Goal: Find specific page/section: Find specific page/section

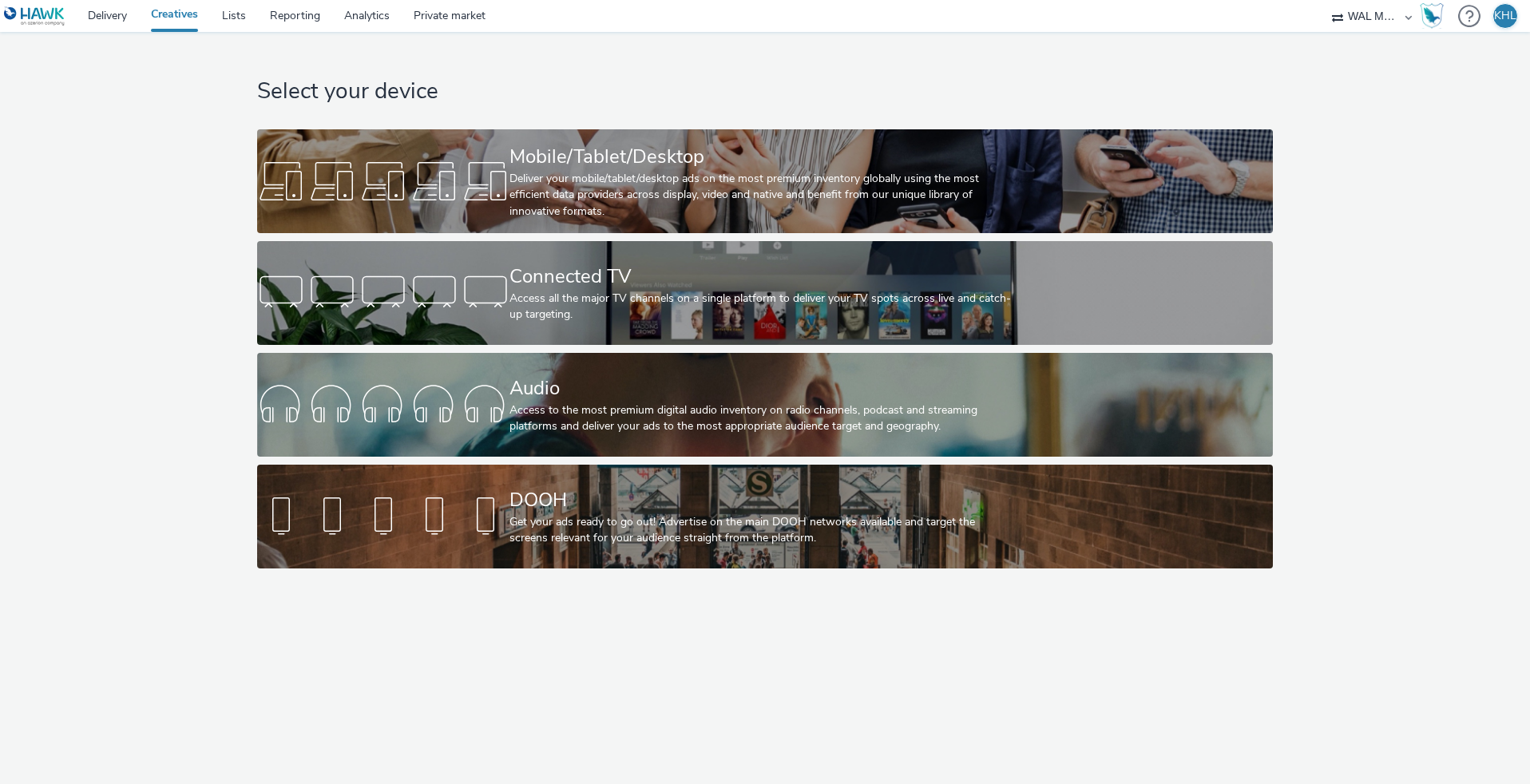
select select "10bae079-8a11-4fca-8b47-9e5fc357b551"
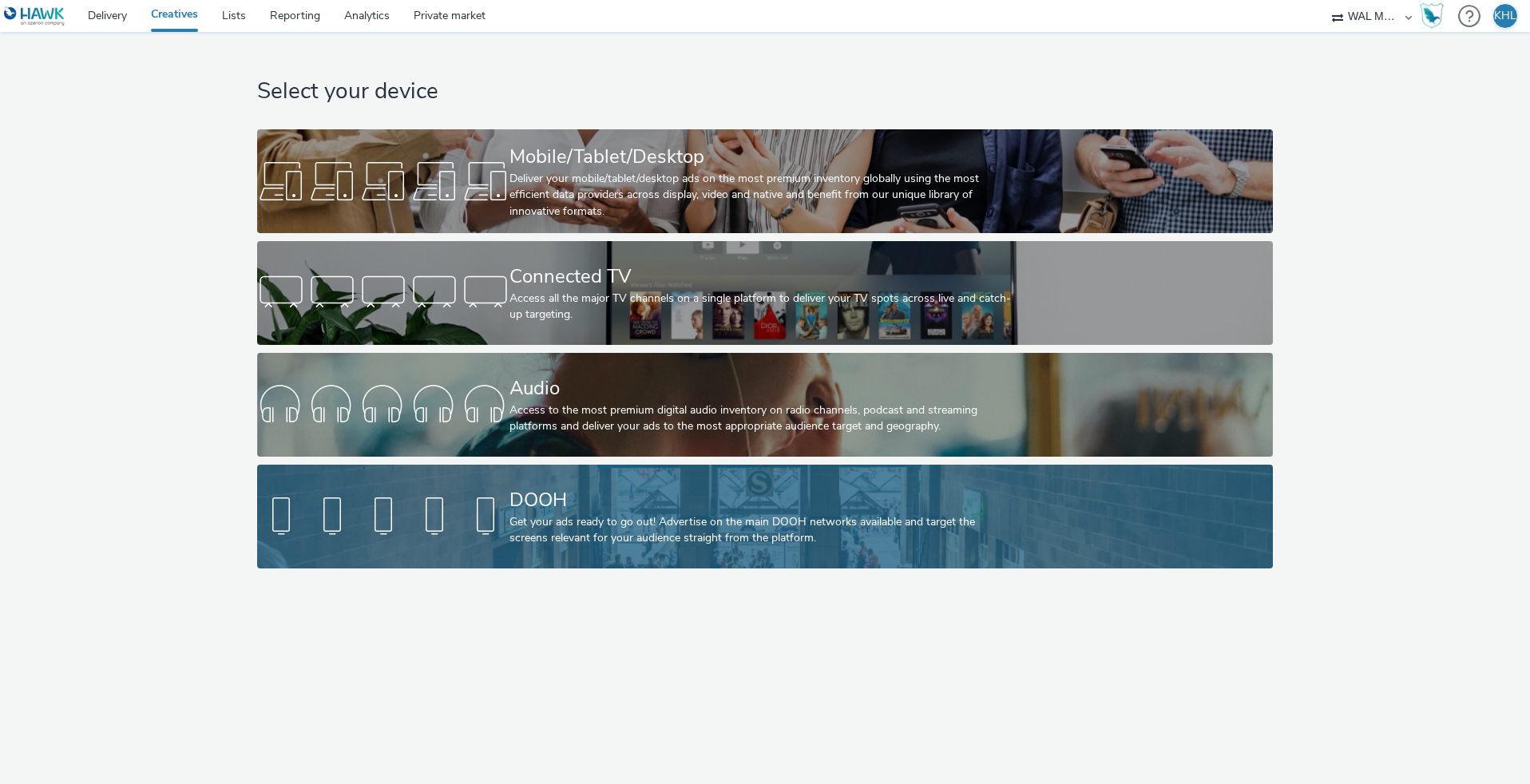
click at [451, 517] on div at bounding box center [383, 516] width 253 height 51
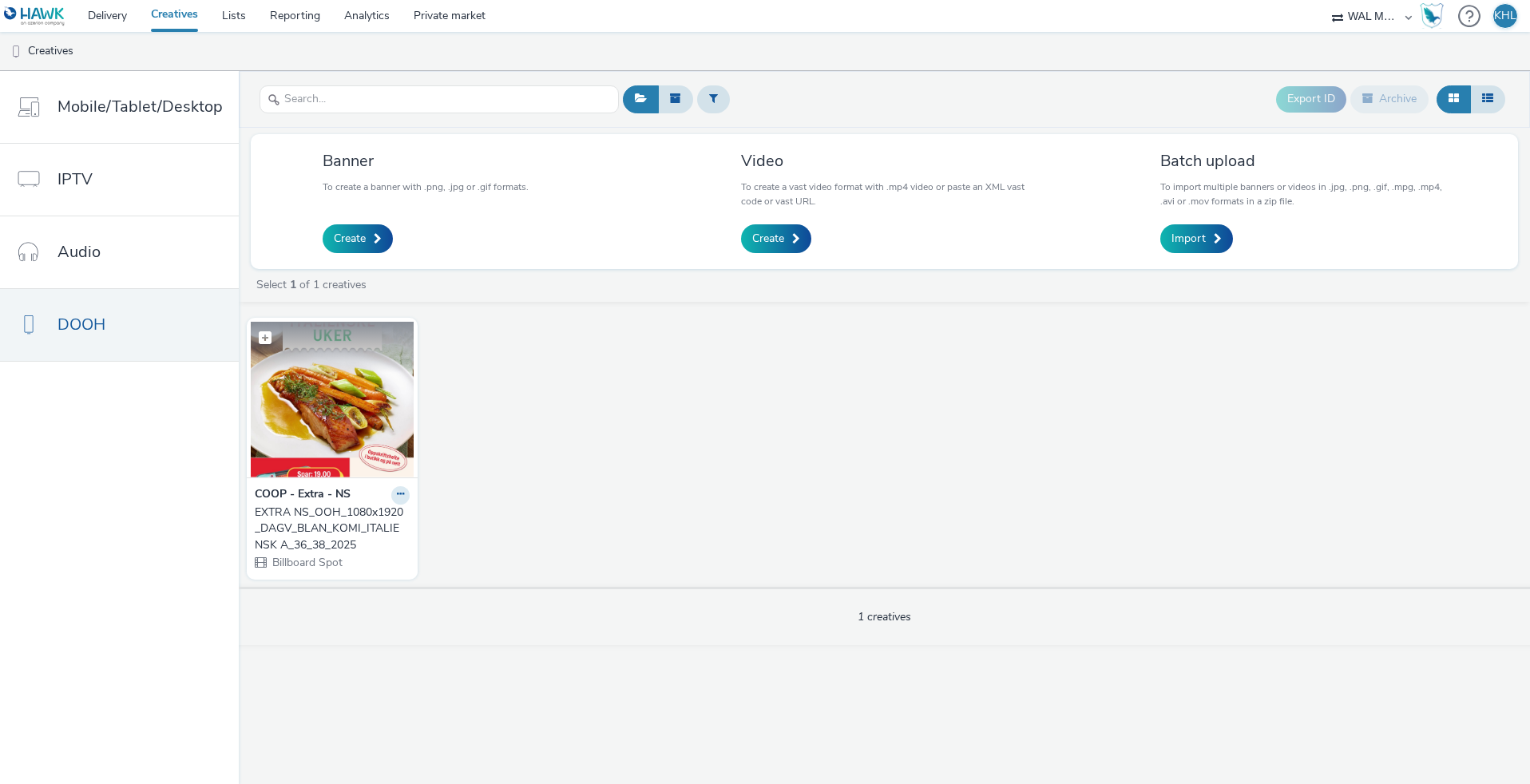
click at [375, 423] on img at bounding box center [332, 400] width 163 height 156
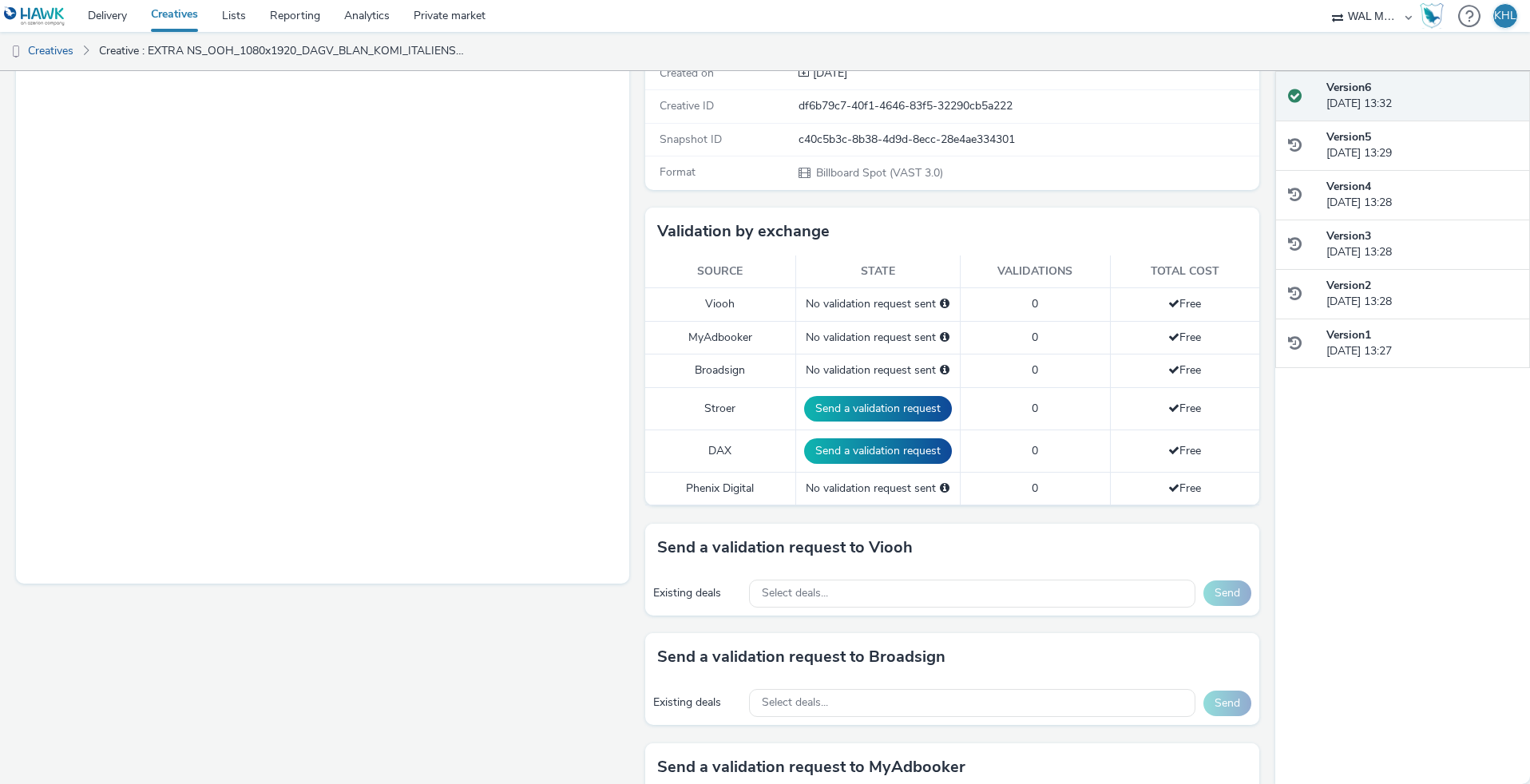
scroll to position [331, 0]
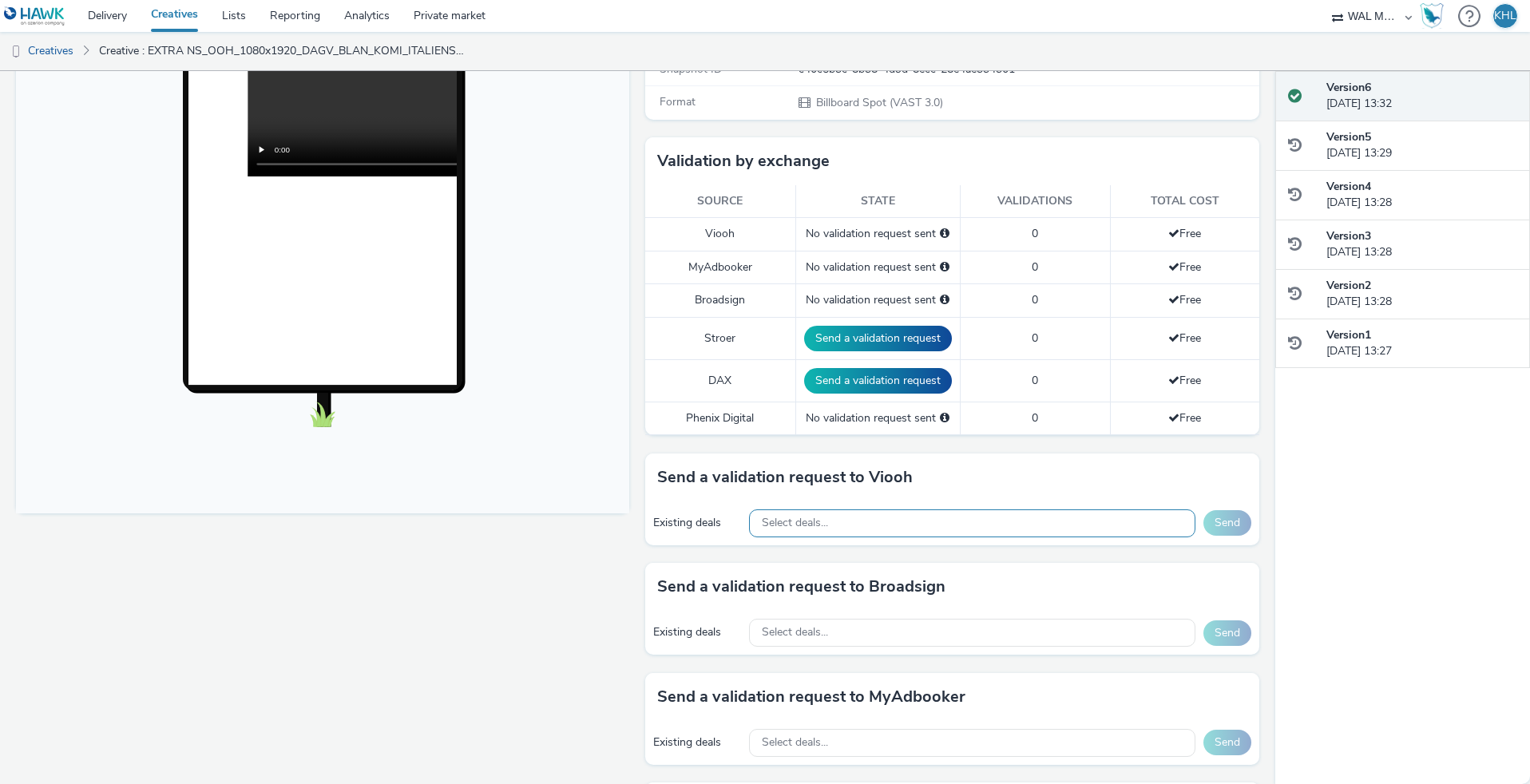
click at [870, 525] on div "Select deals..." at bounding box center [972, 523] width 447 height 28
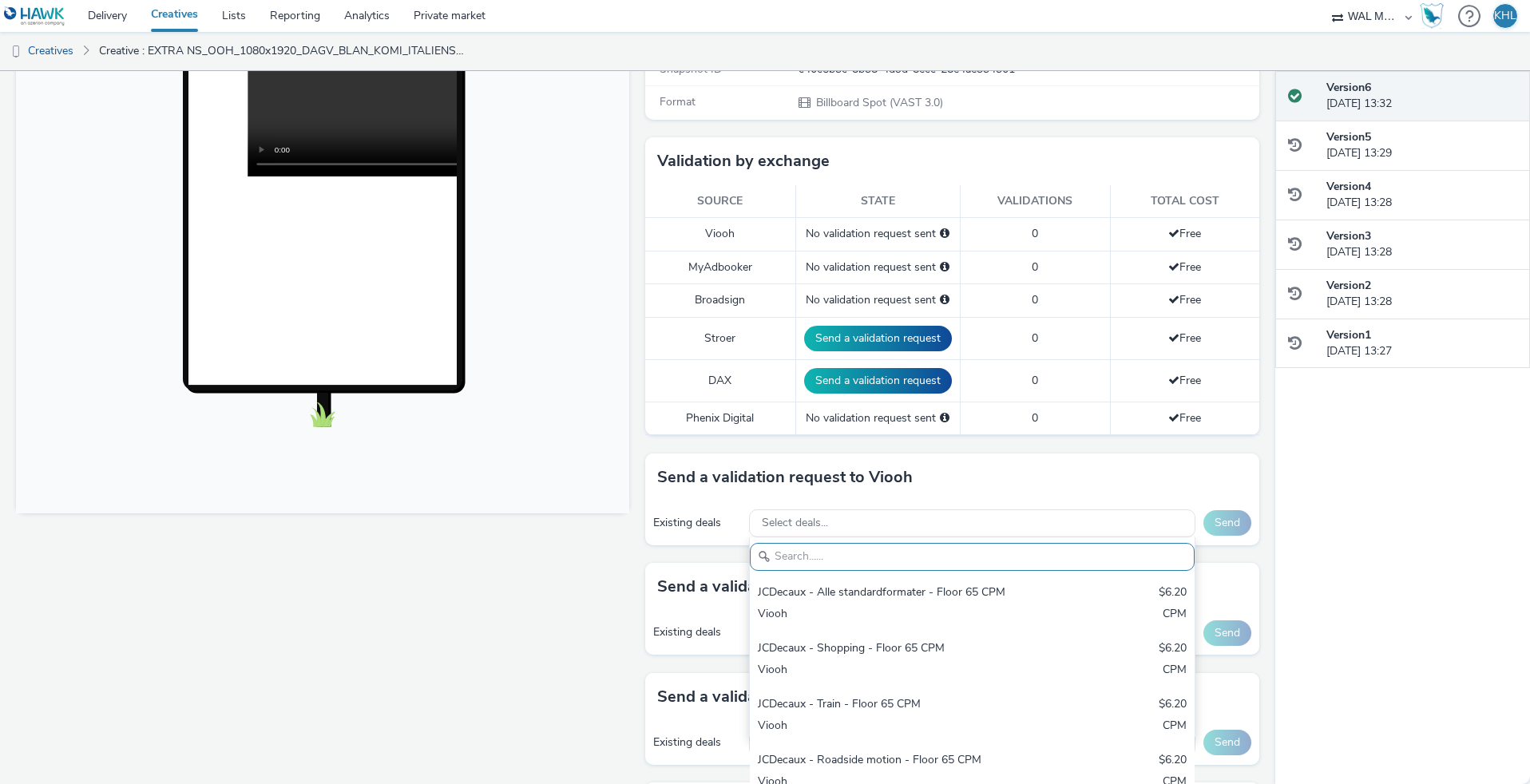
click at [476, 687] on div "Fullscreen" at bounding box center [326, 540] width 621 height 1364
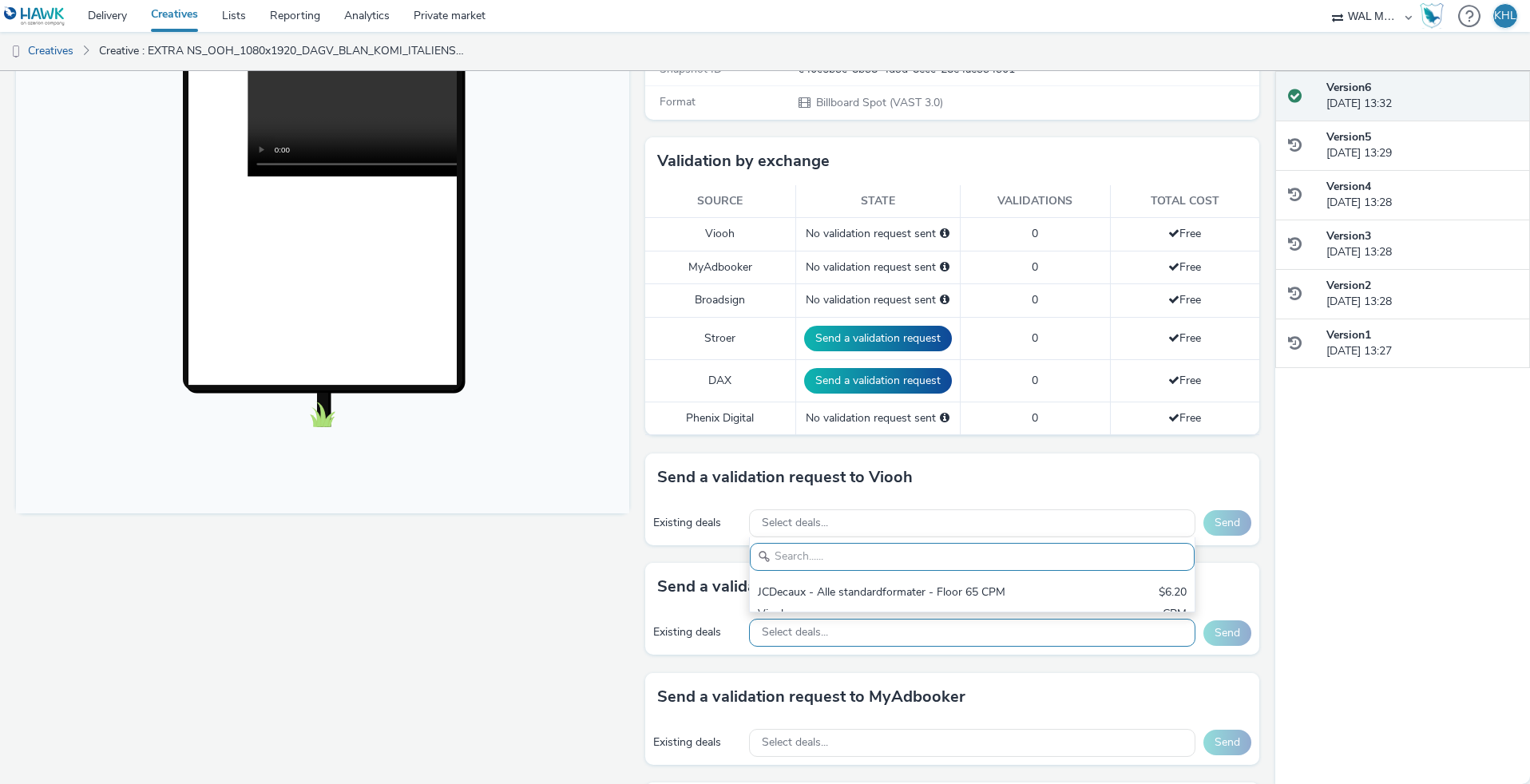
scroll to position [330, 0]
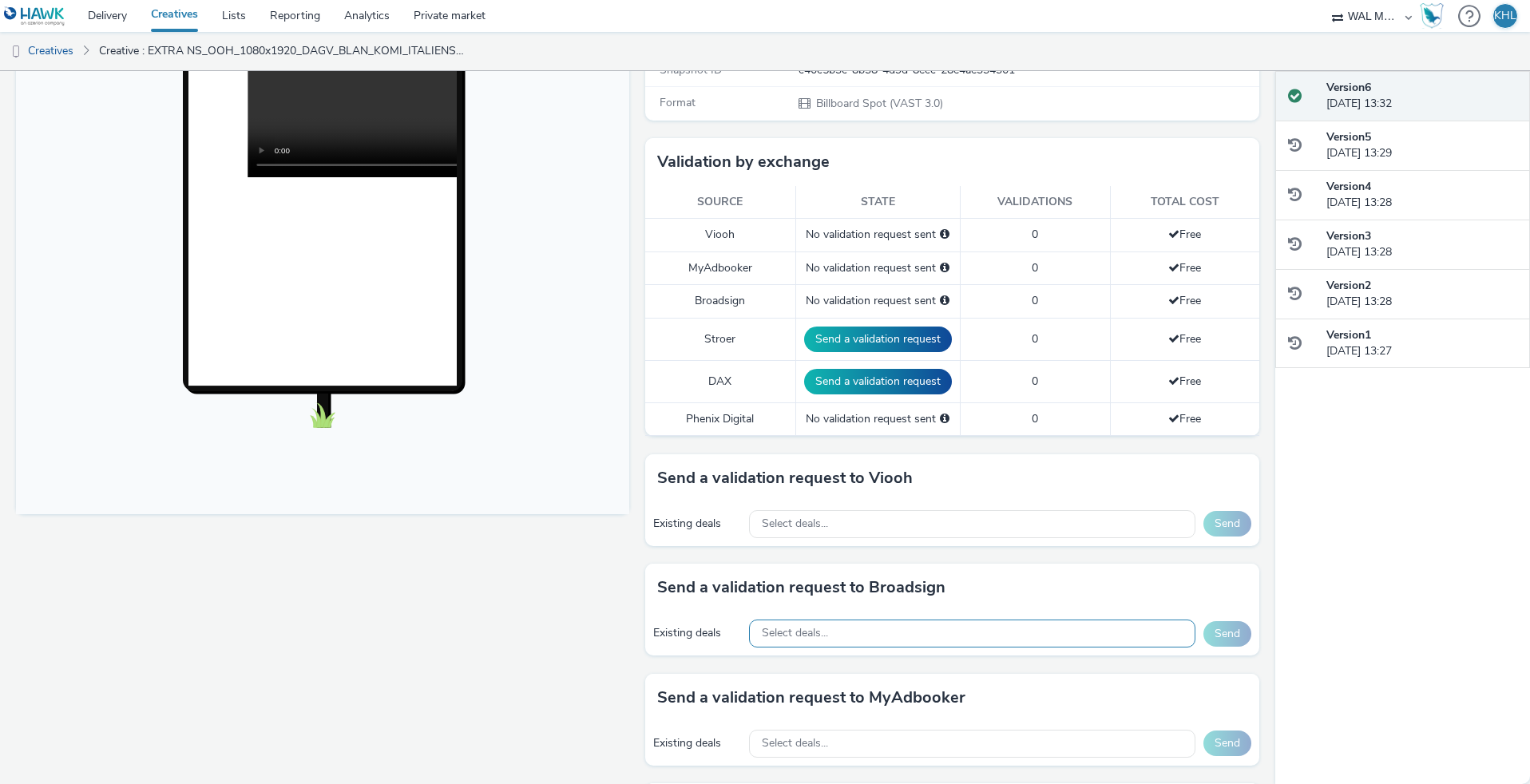
click at [793, 637] on span "Select deals..." at bounding box center [795, 634] width 66 height 14
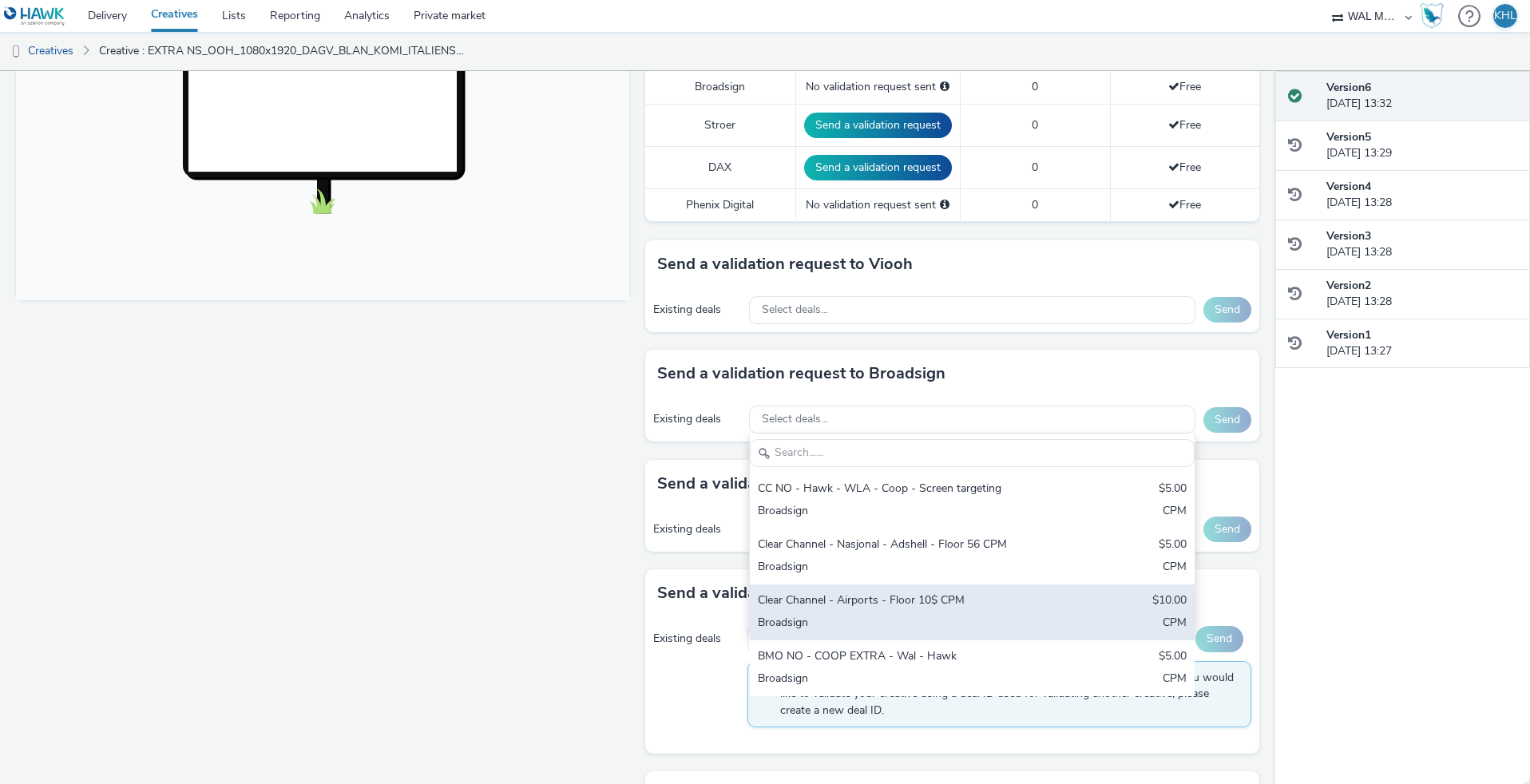
scroll to position [550, 0]
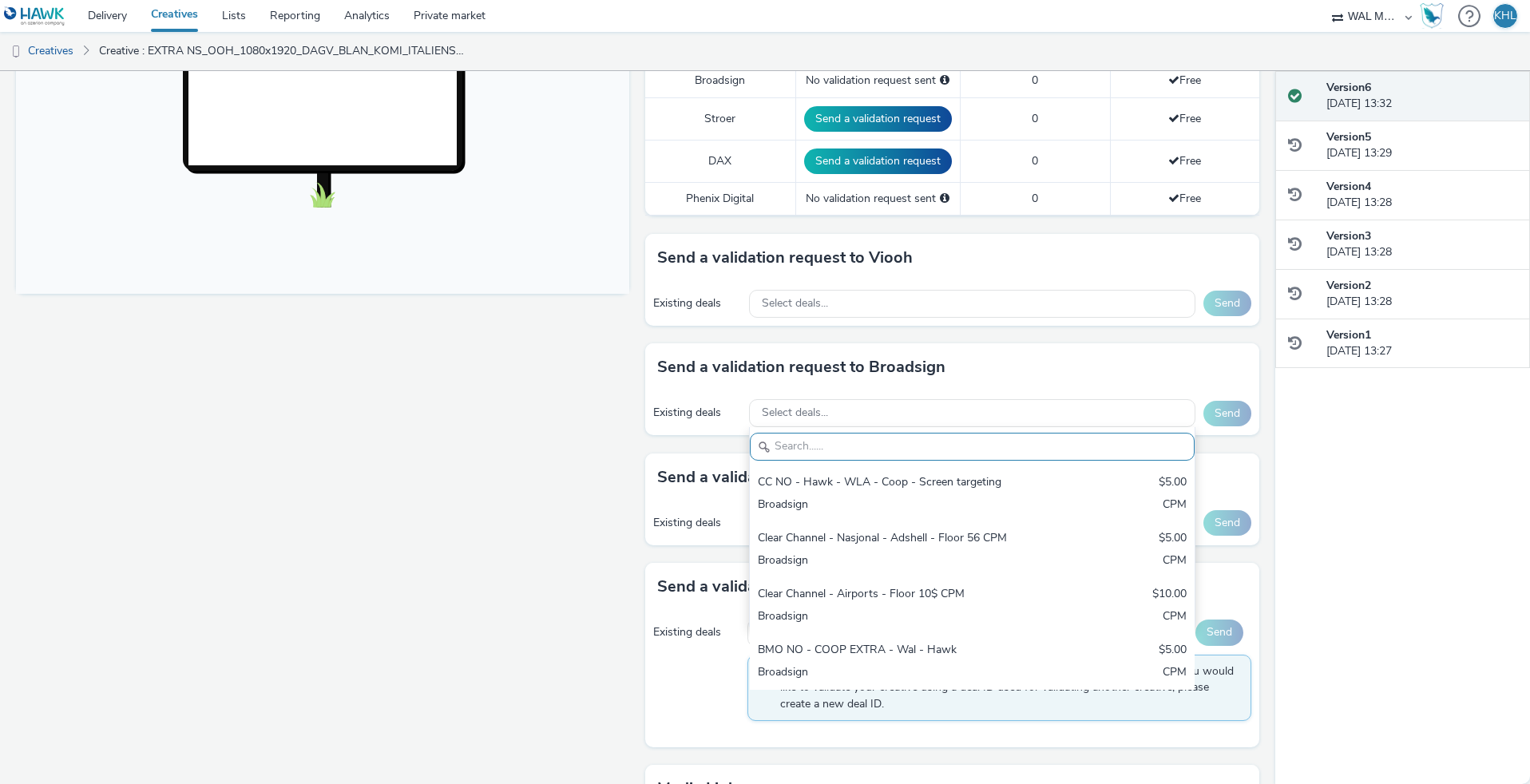
drag, startPoint x: 524, startPoint y: 410, endPoint x: 685, endPoint y: 388, distance: 162.5
click at [529, 409] on div "Fullscreen" at bounding box center [326, 320] width 621 height 1364
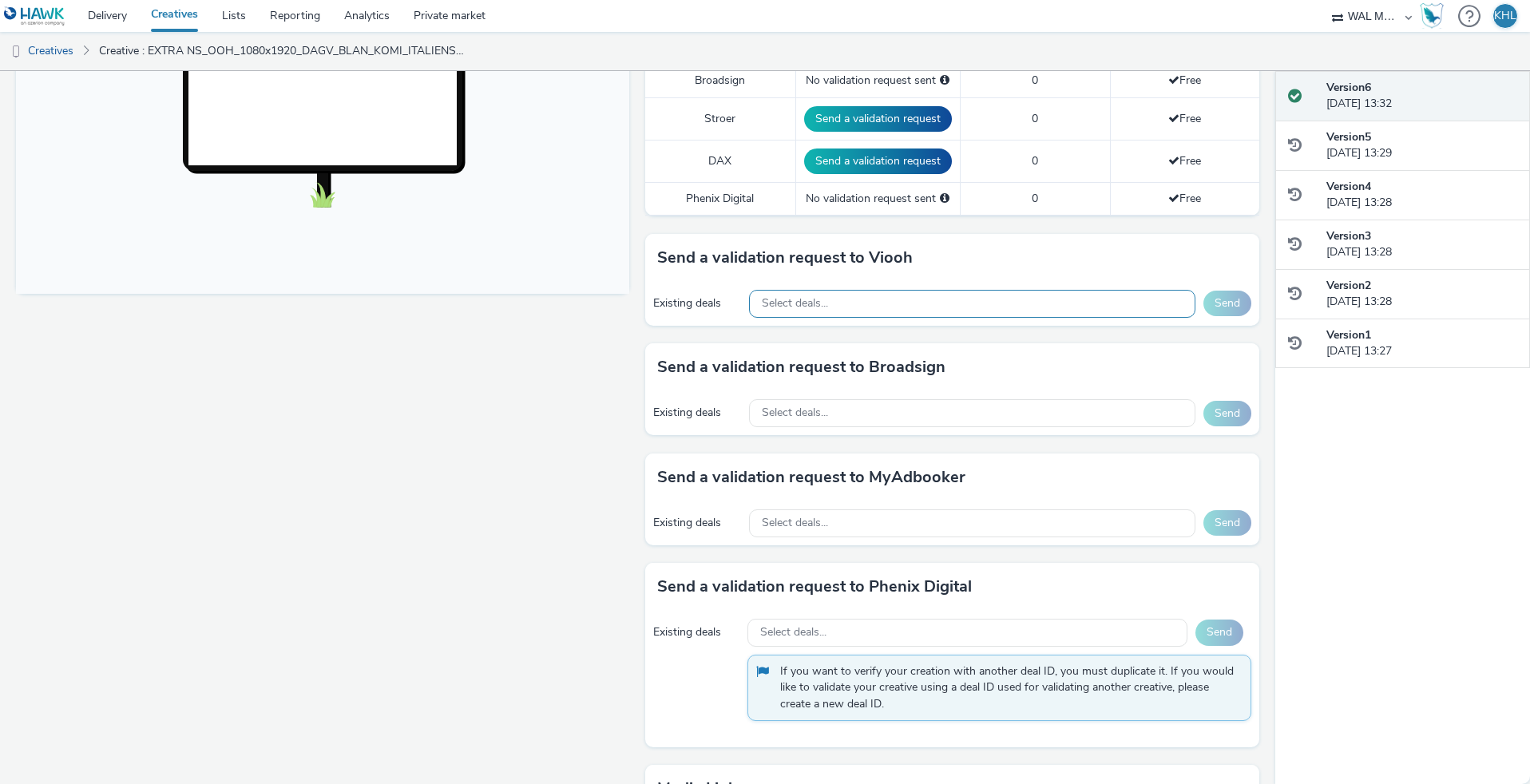
click at [808, 310] on div "Select deals..." at bounding box center [972, 303] width 447 height 28
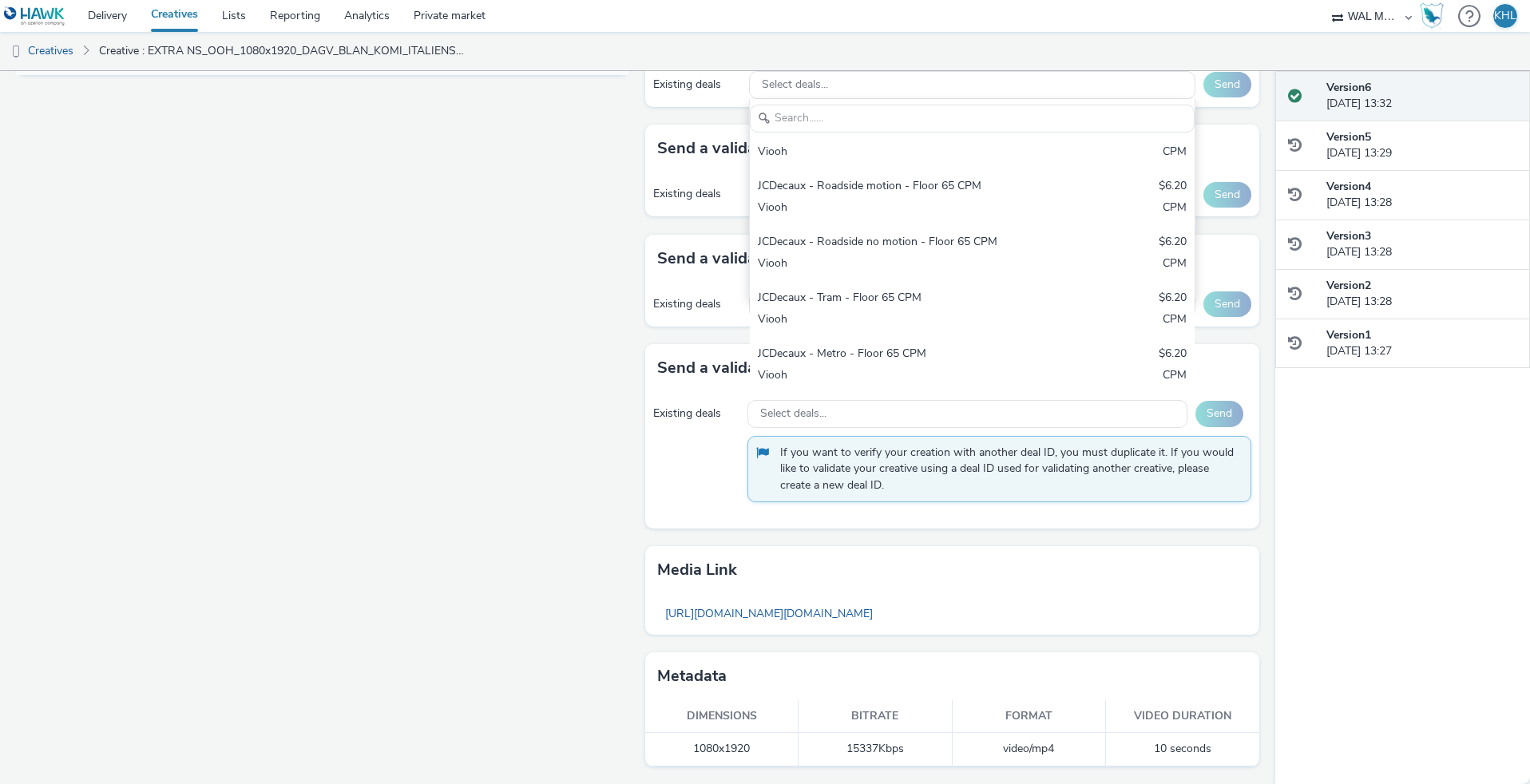
scroll to position [762, 0]
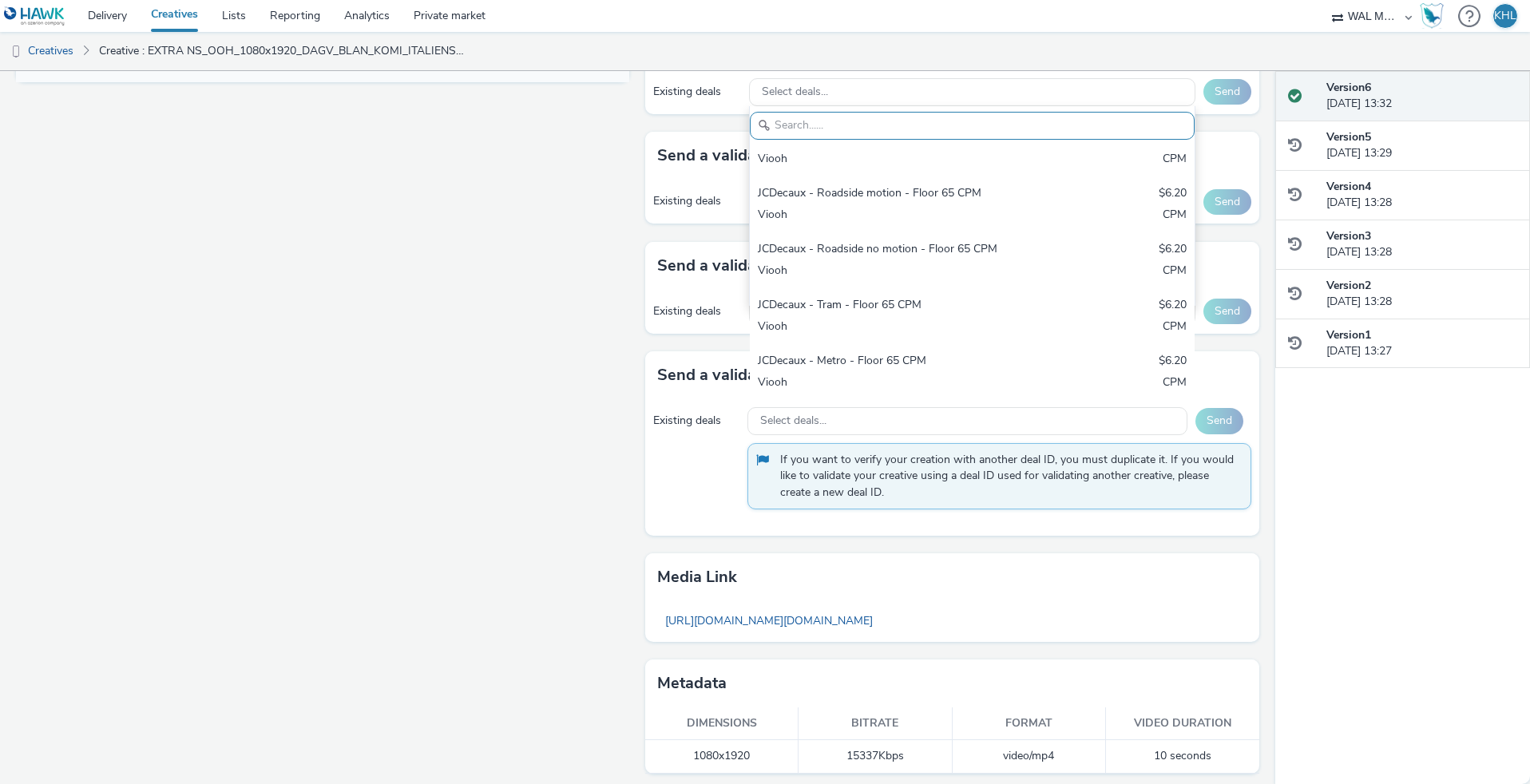
click at [504, 587] on div "Fullscreen" at bounding box center [326, 108] width 621 height 1364
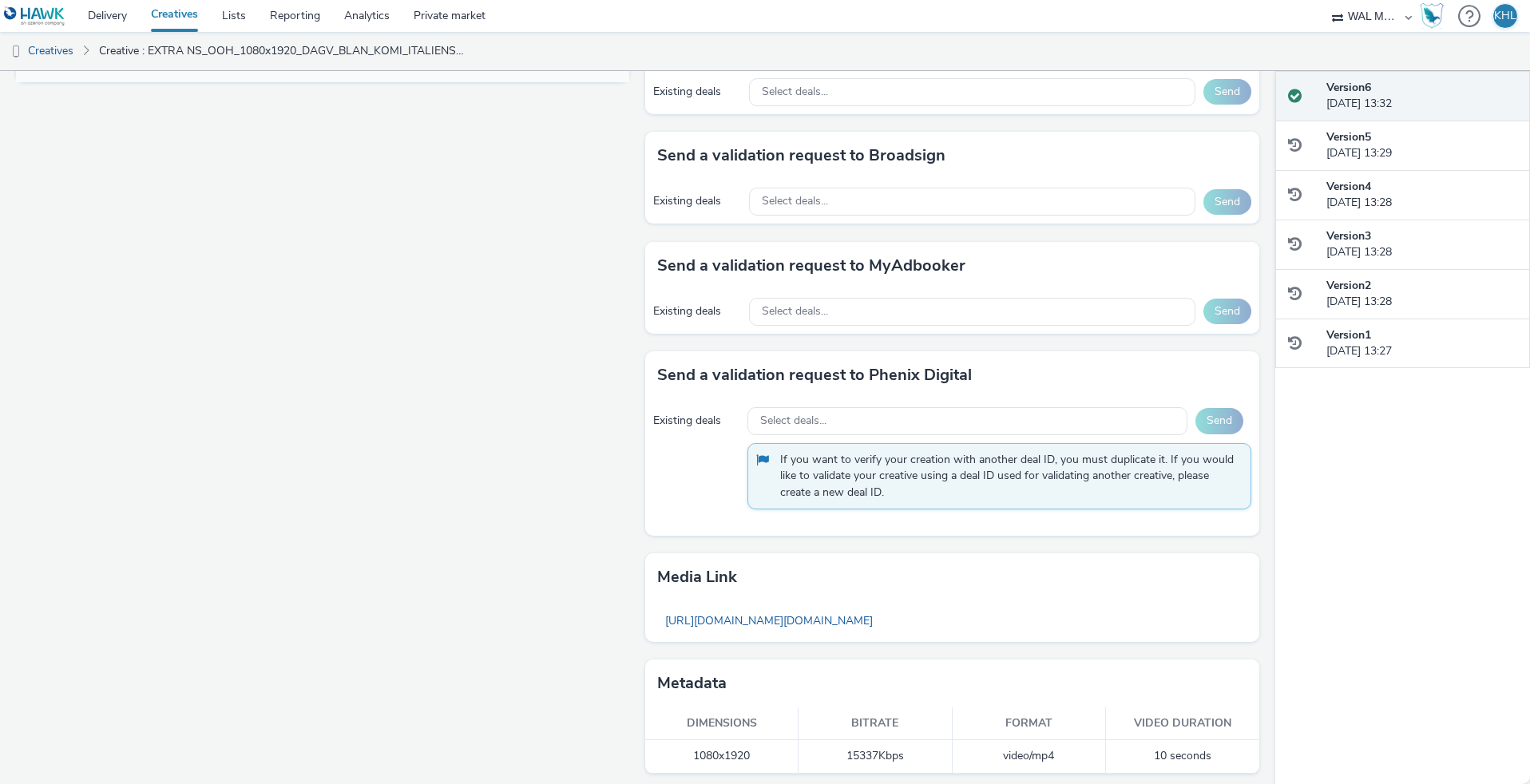
click at [908, 757] on td "15337 Kbps" at bounding box center [875, 756] width 153 height 33
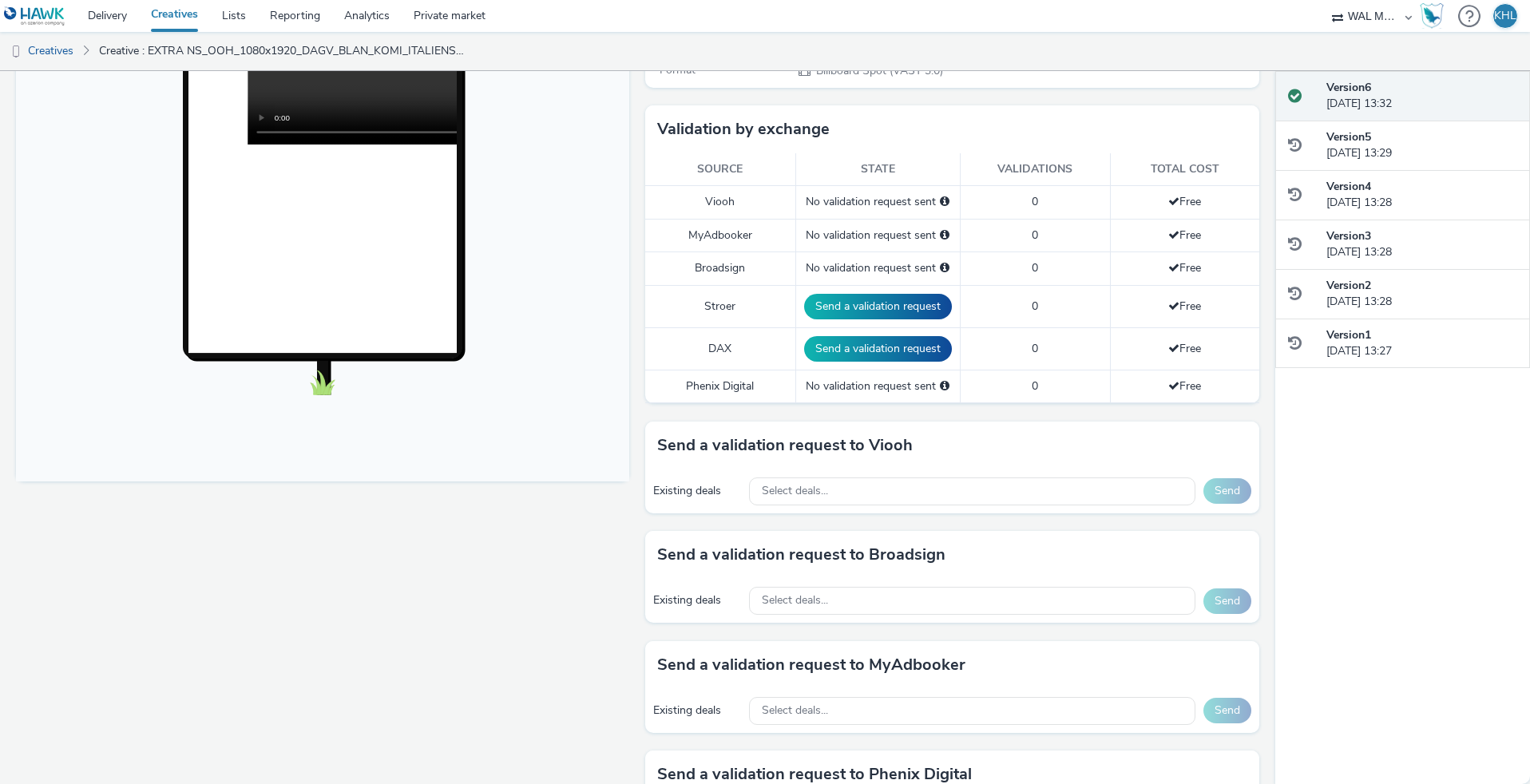
scroll to position [309, 0]
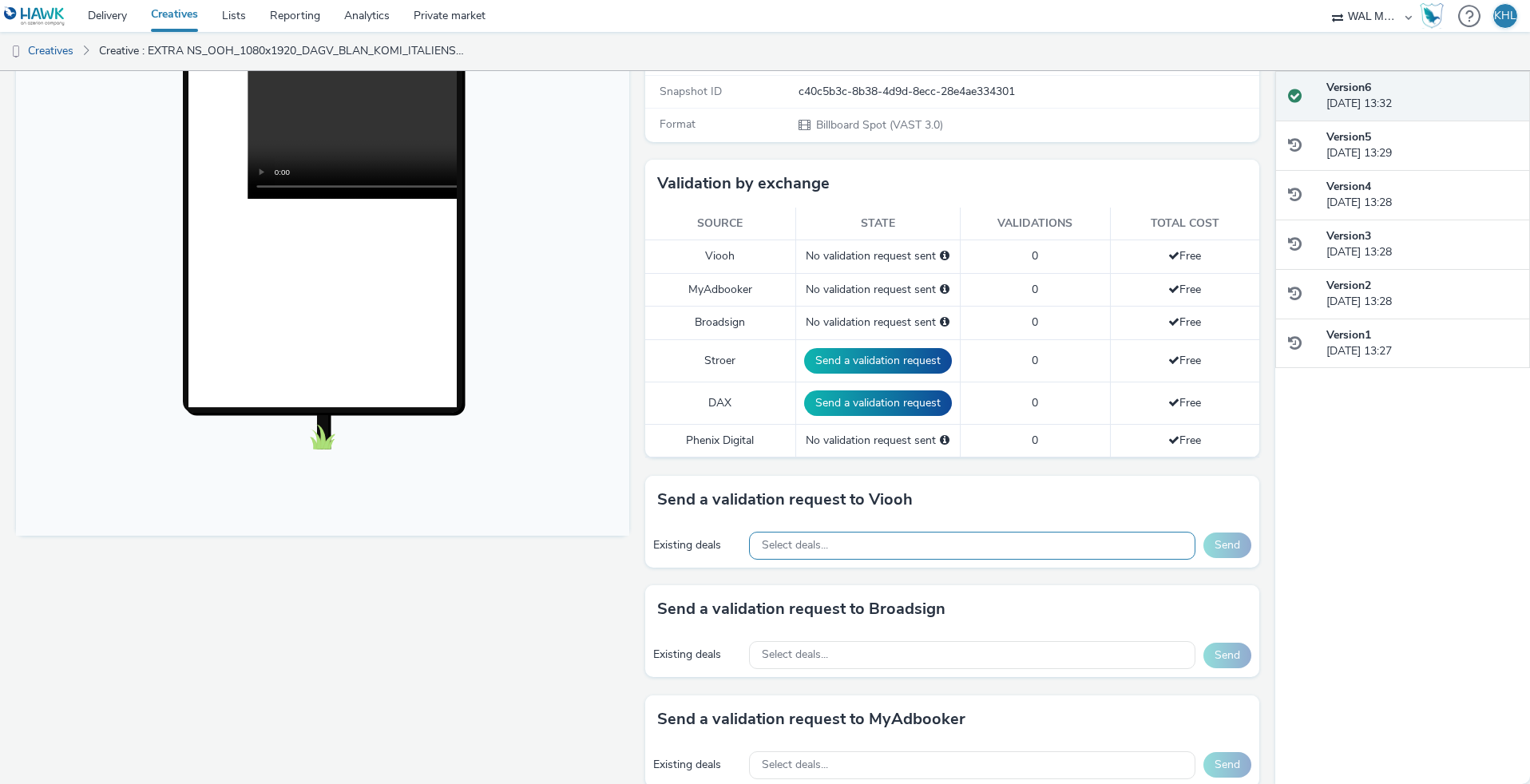
click at [921, 540] on div "Select deals..." at bounding box center [972, 545] width 447 height 28
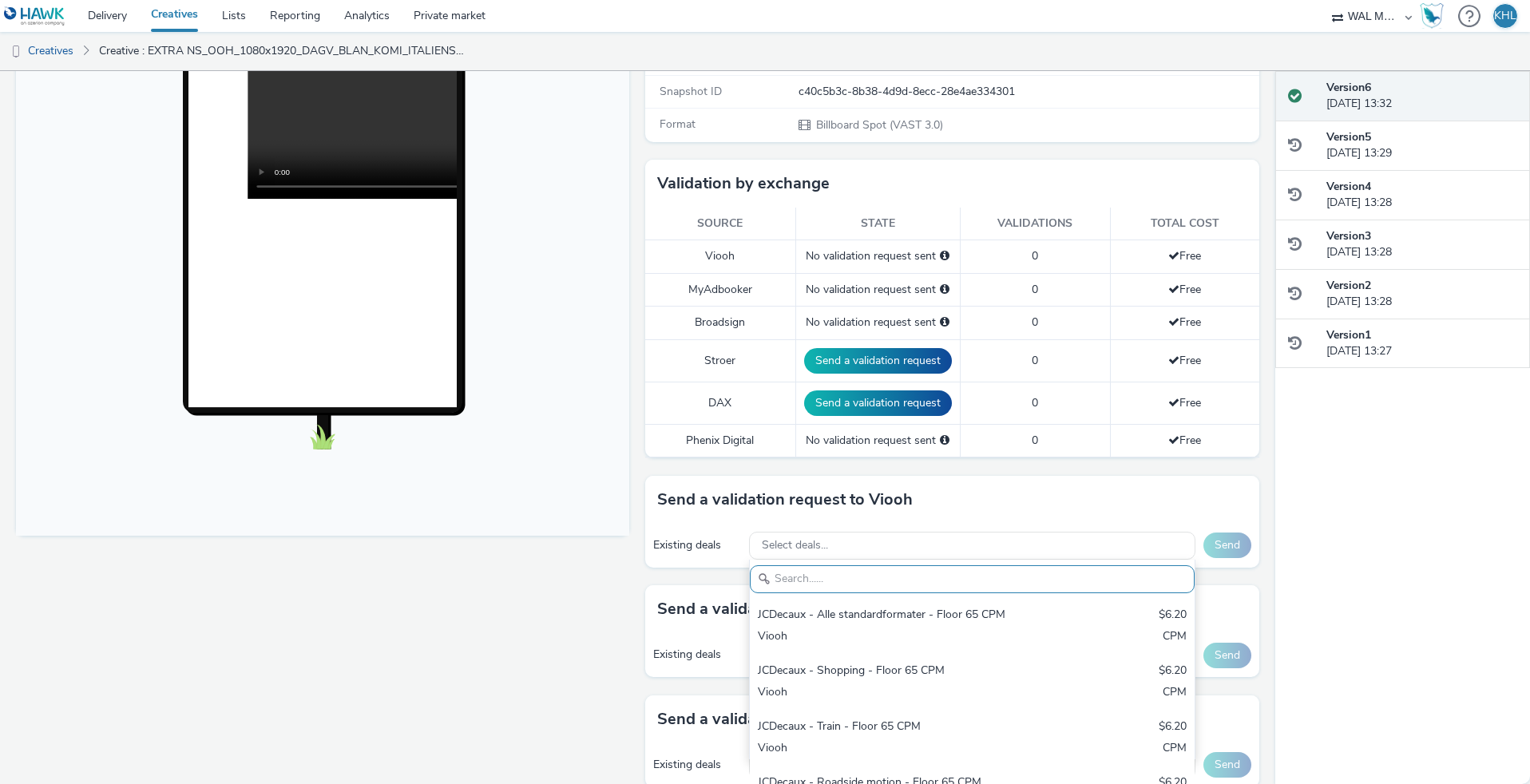
click at [637, 671] on div "To deliver using: Broadsign, VIOOH, Stroer, MyAdbooker, Dax or Phenix Digital: …" at bounding box center [948, 563] width 621 height 1364
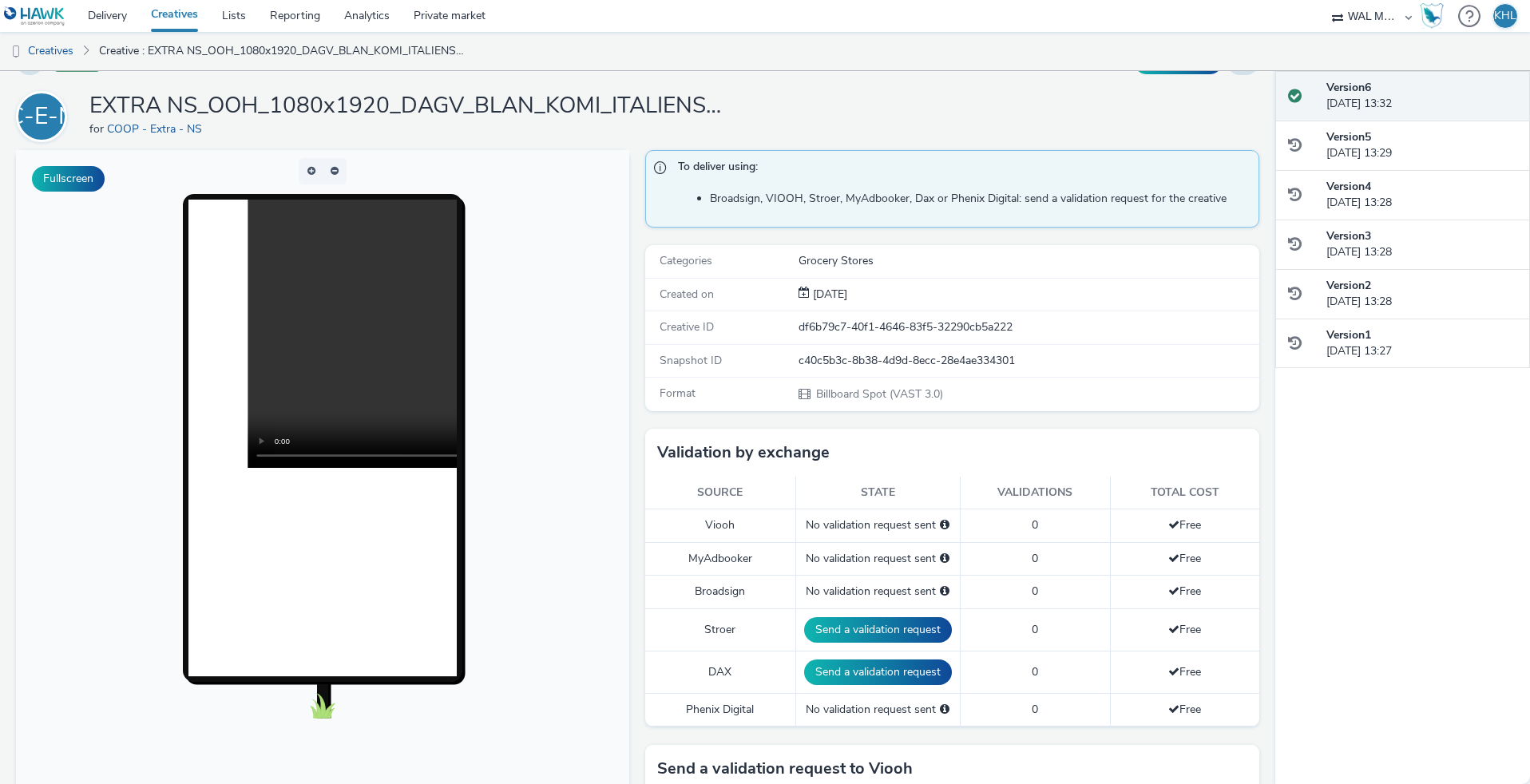
scroll to position [22, 0]
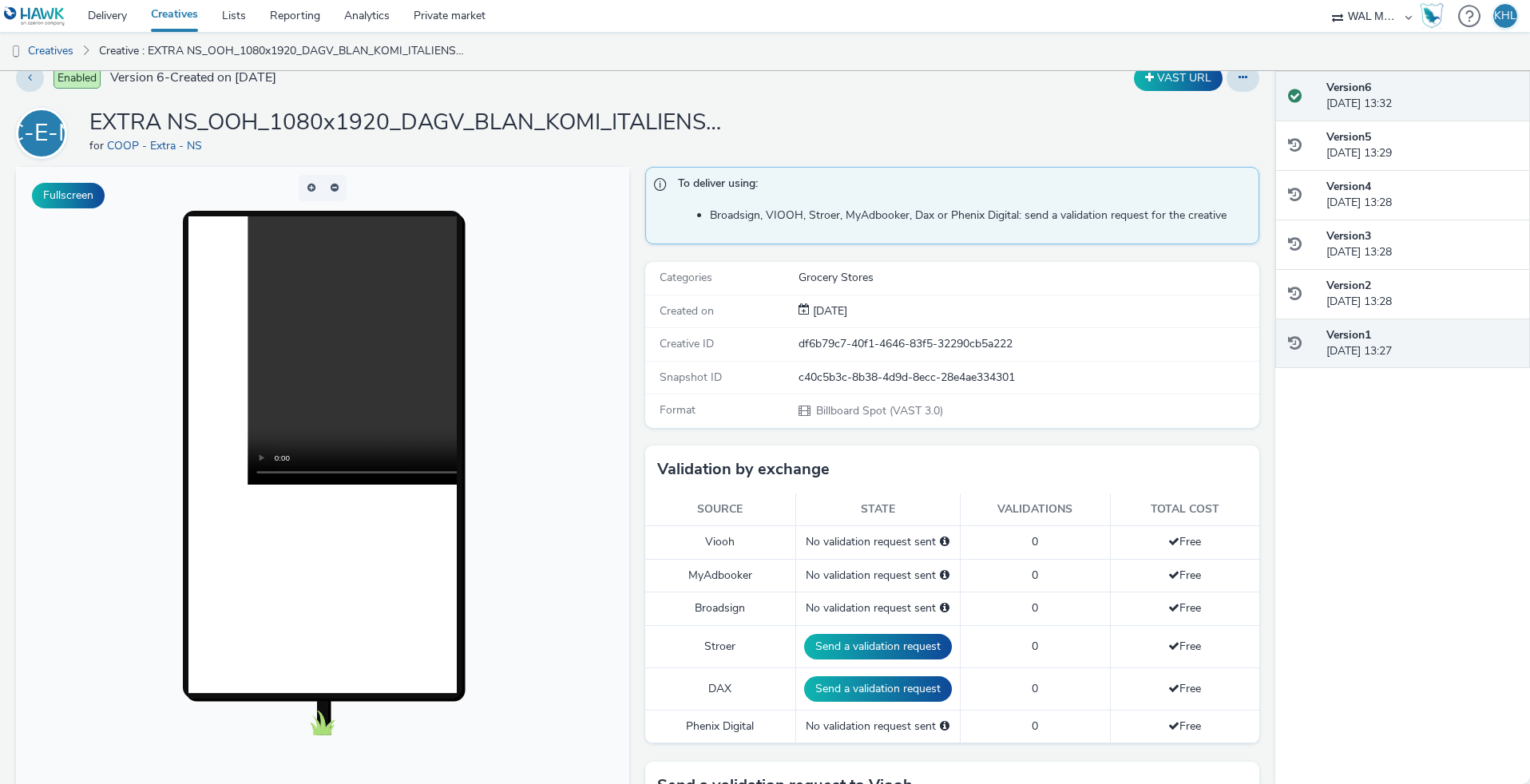
click at [1404, 333] on div "Version 1 26 August 2025, 13:27" at bounding box center [1422, 343] width 191 height 33
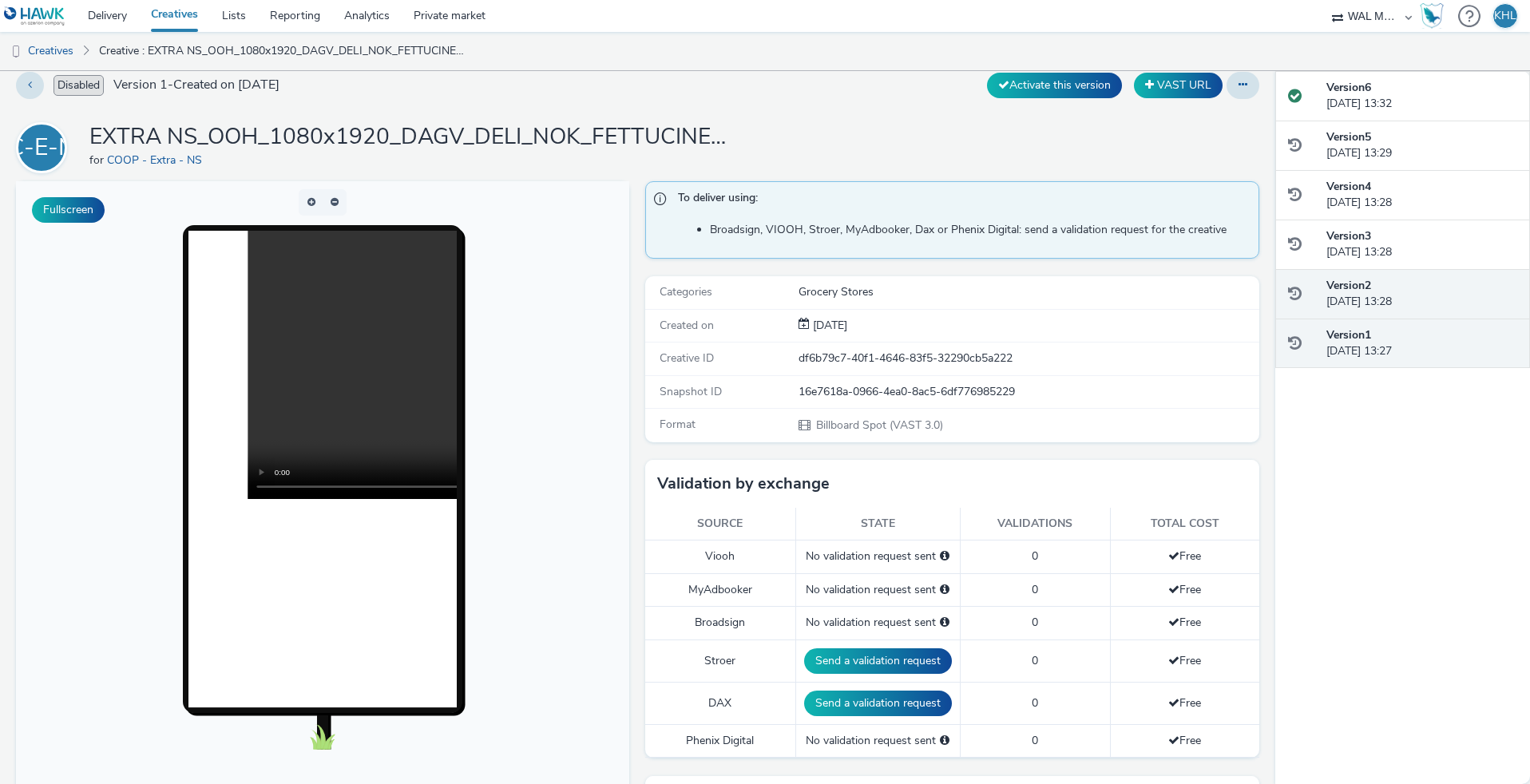
click at [1406, 304] on div "Version 2 26 August 2025, 13:28" at bounding box center [1422, 294] width 191 height 33
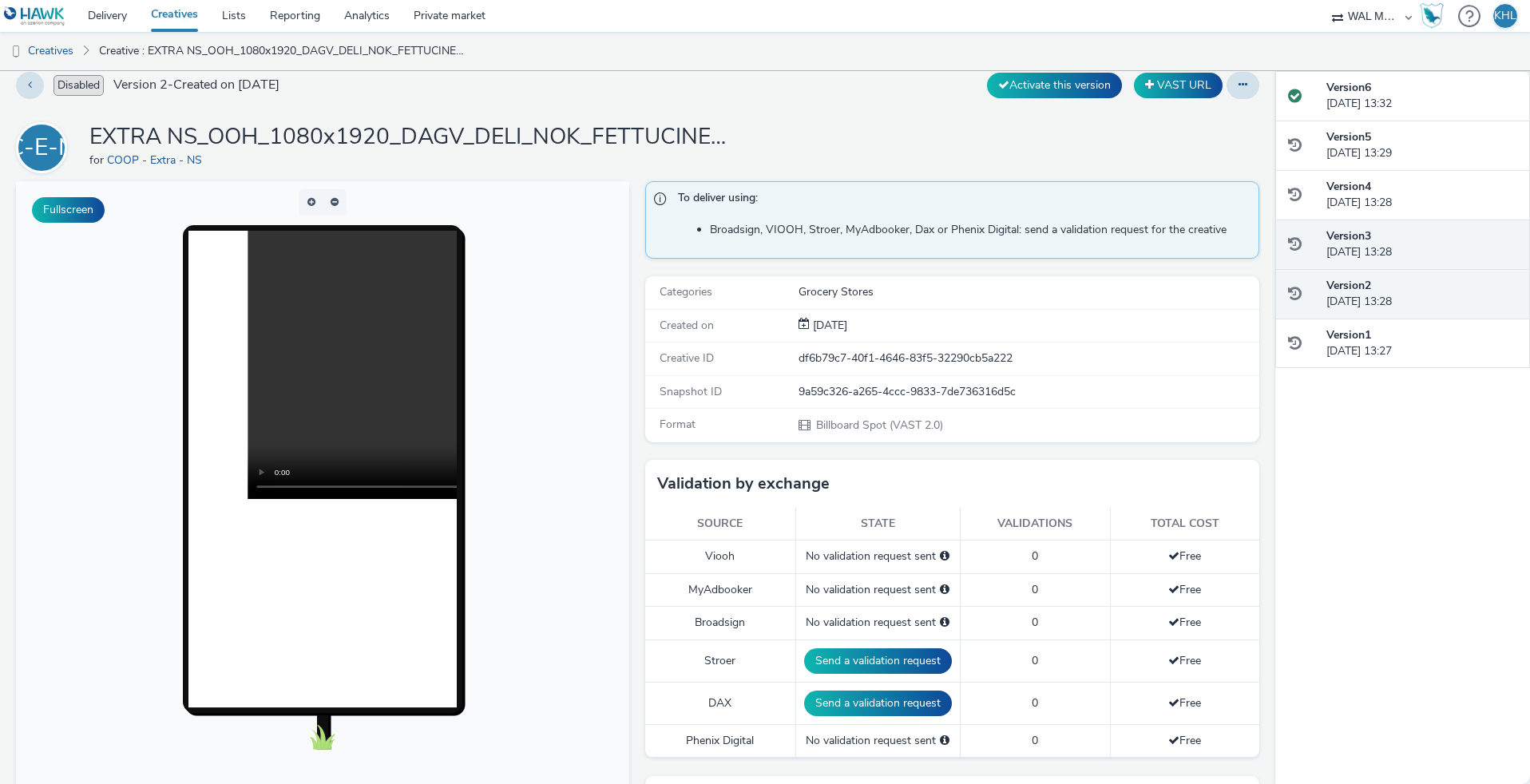
click at [1405, 247] on div "Version 3 26 August 2025, 13:28" at bounding box center [1422, 244] width 191 height 33
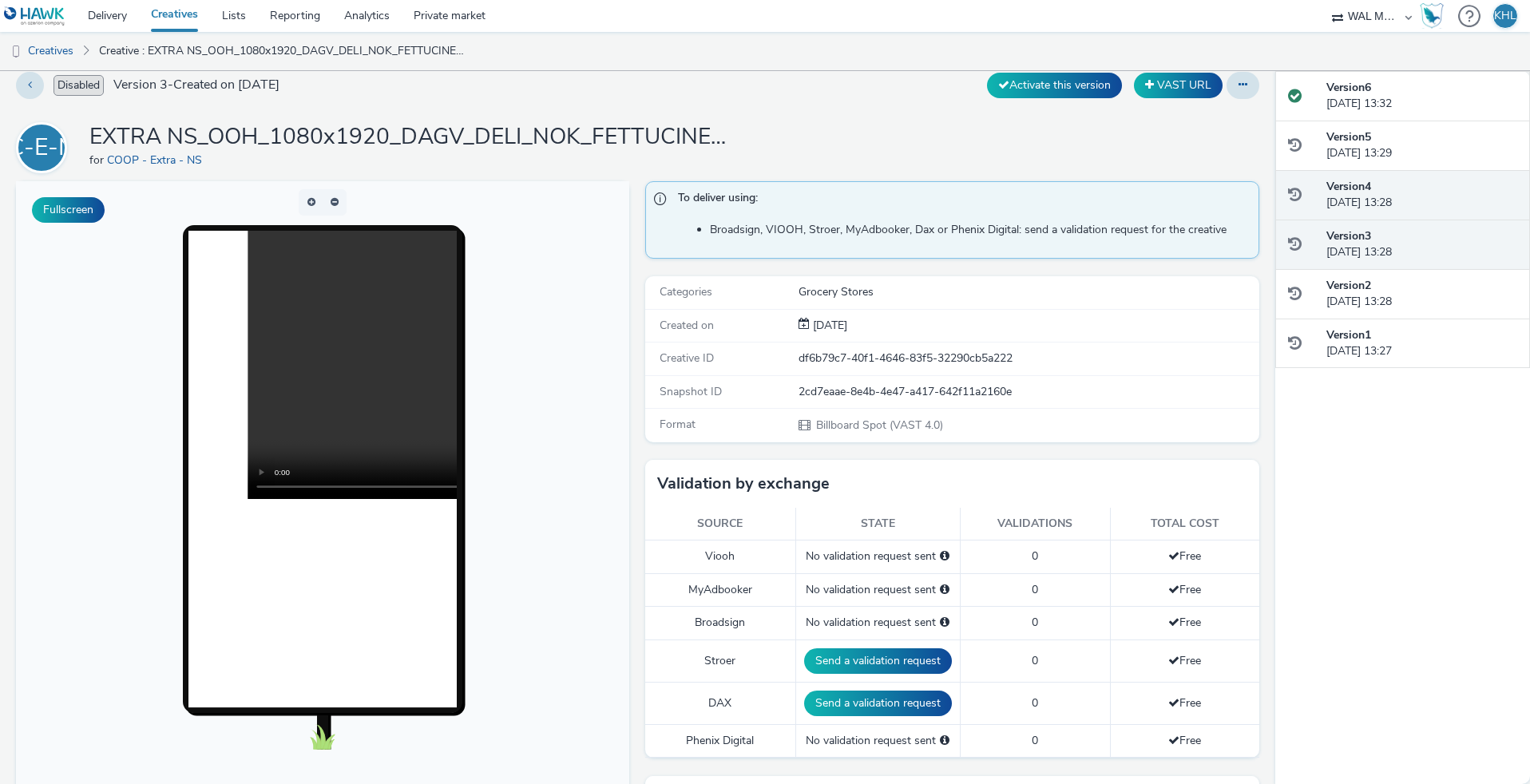
click at [1394, 172] on div "Version 4 26 August 2025, 13:28" at bounding box center [1403, 195] width 255 height 50
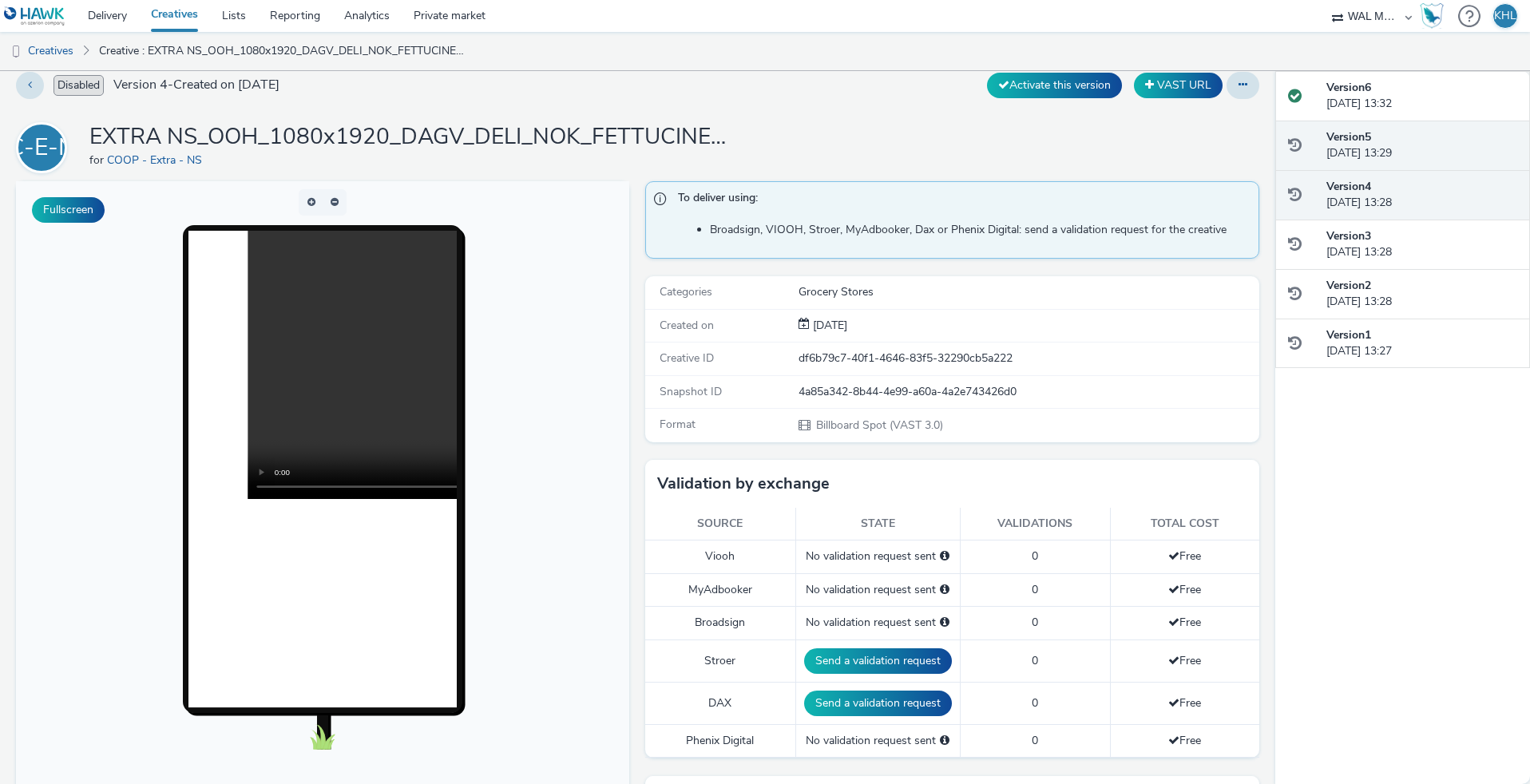
click at [1380, 147] on div "Version 5 26 August 2025, 13:29" at bounding box center [1422, 146] width 191 height 33
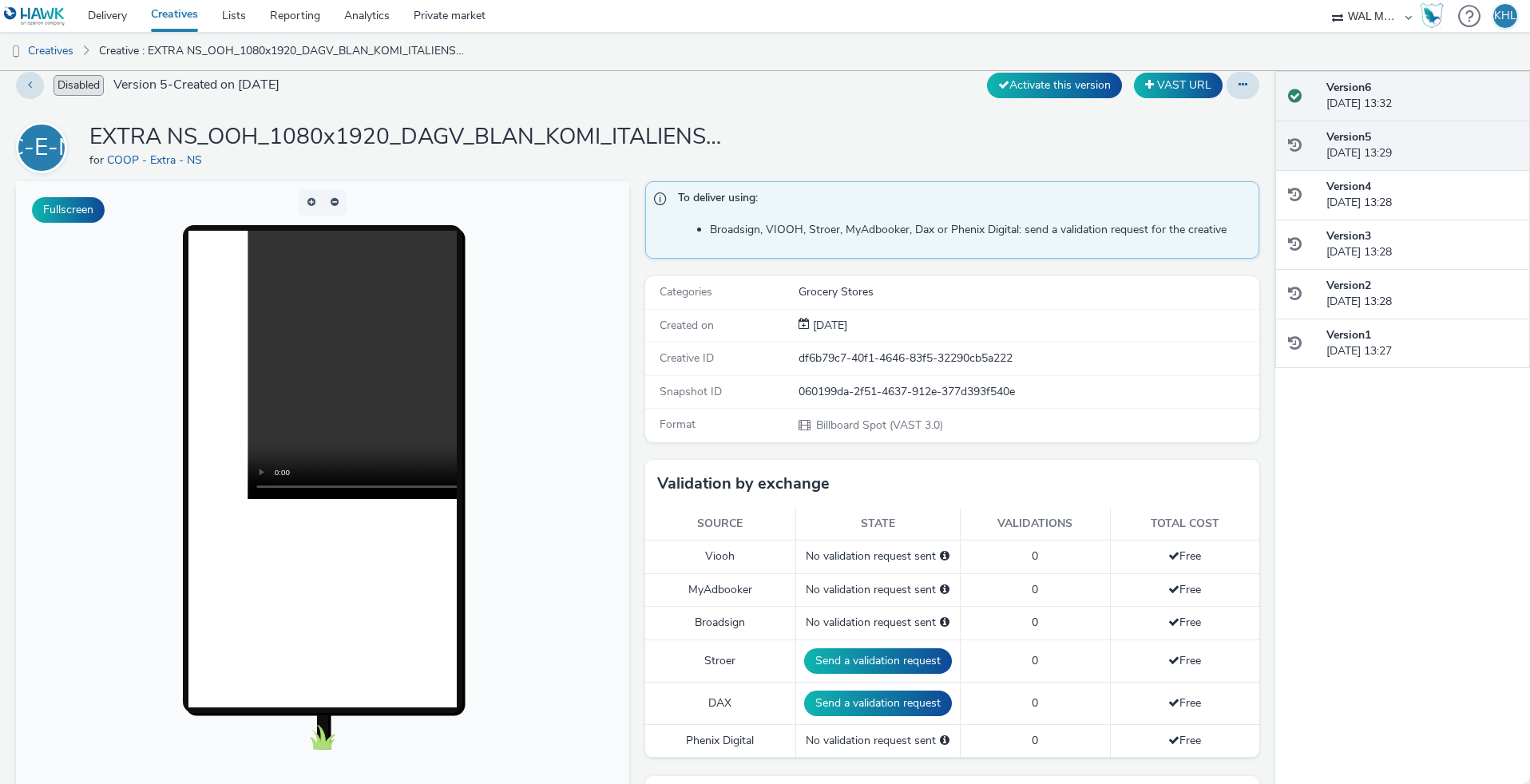
click at [1380, 103] on div "Version 6 26 August 2025, 13:32" at bounding box center [1422, 96] width 191 height 33
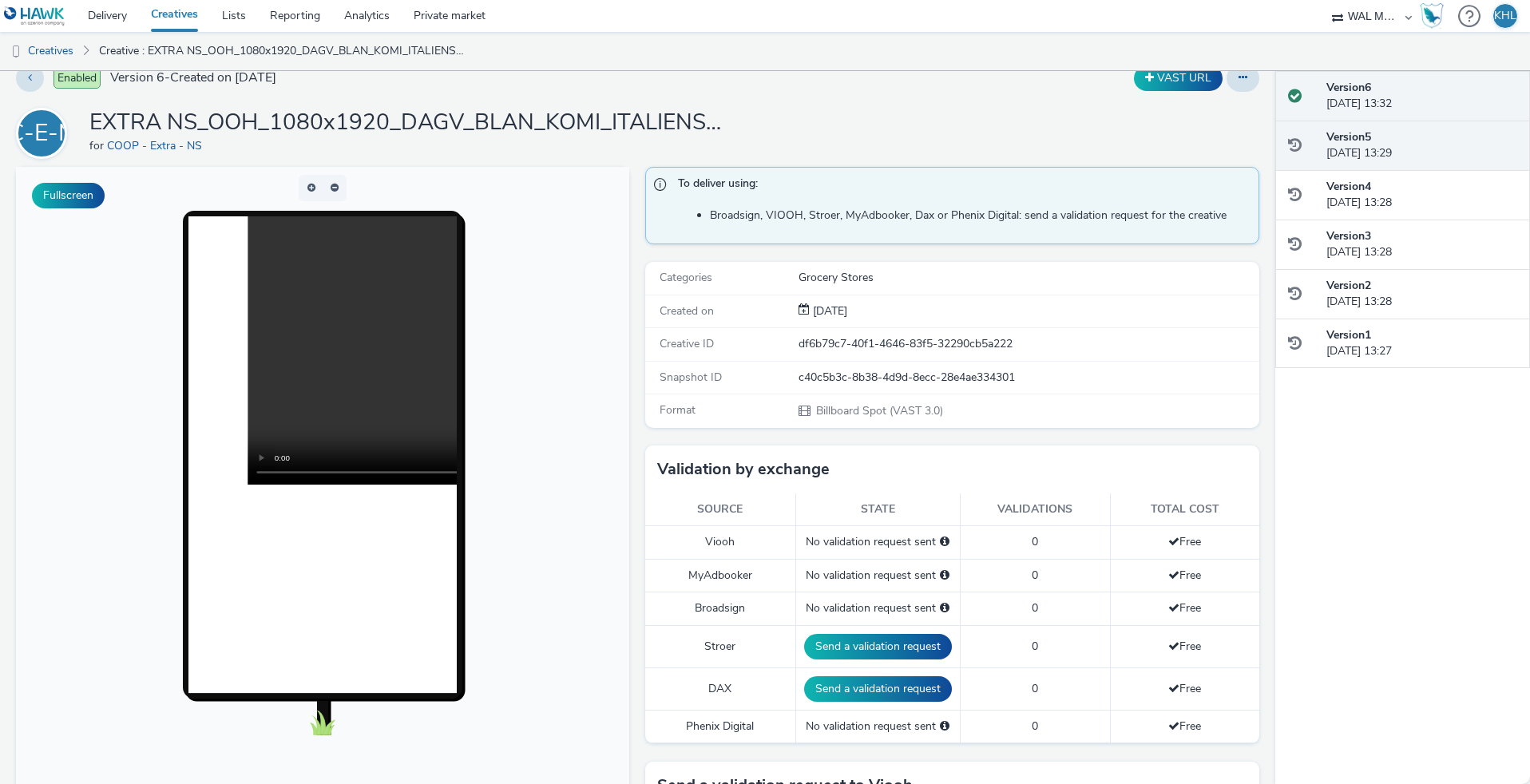
click at [1377, 153] on div "Version 5 26 August 2025, 13:29" at bounding box center [1422, 146] width 191 height 33
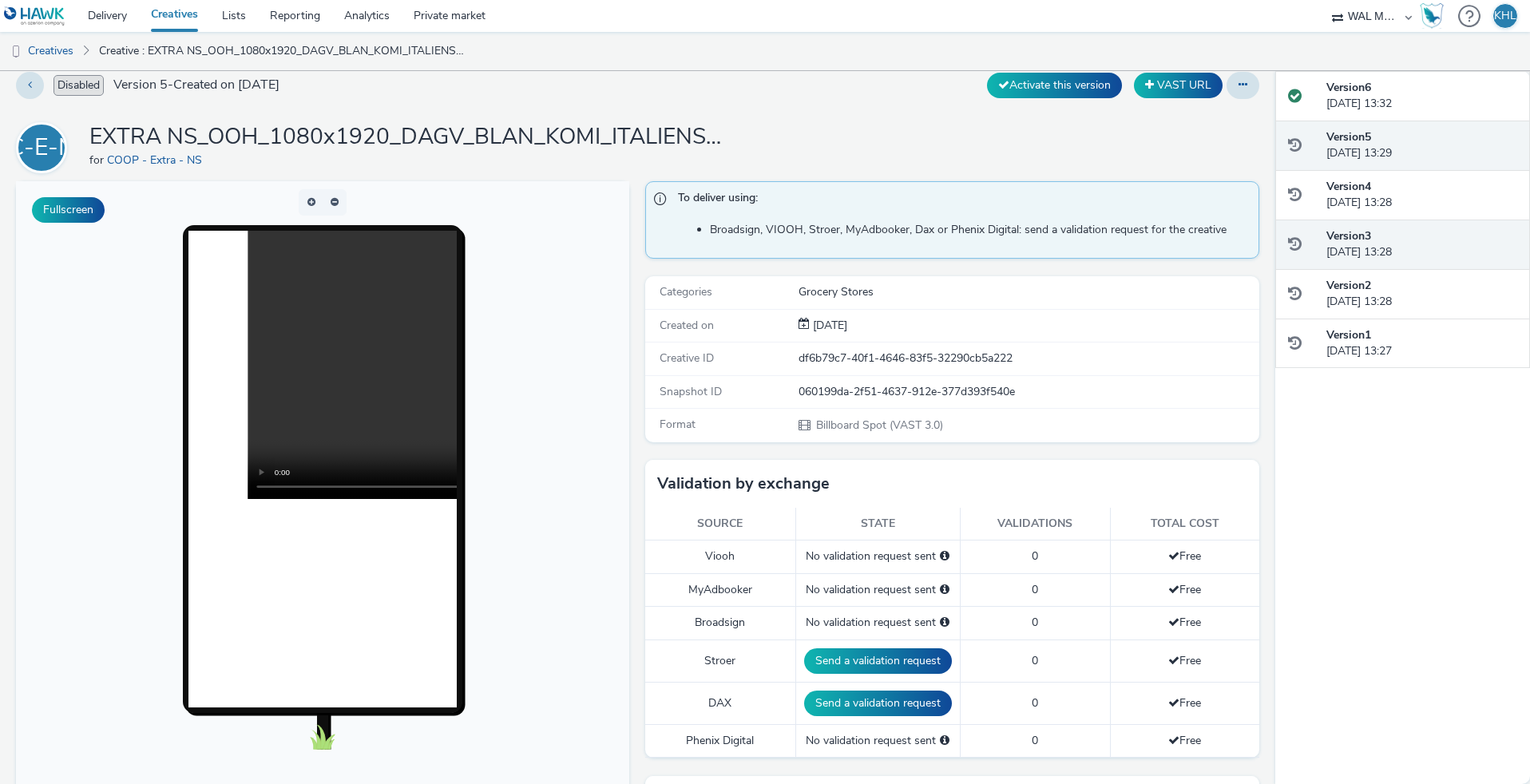
click at [1394, 225] on div "Version 3 26 August 2025, 13:28" at bounding box center [1403, 244] width 255 height 50
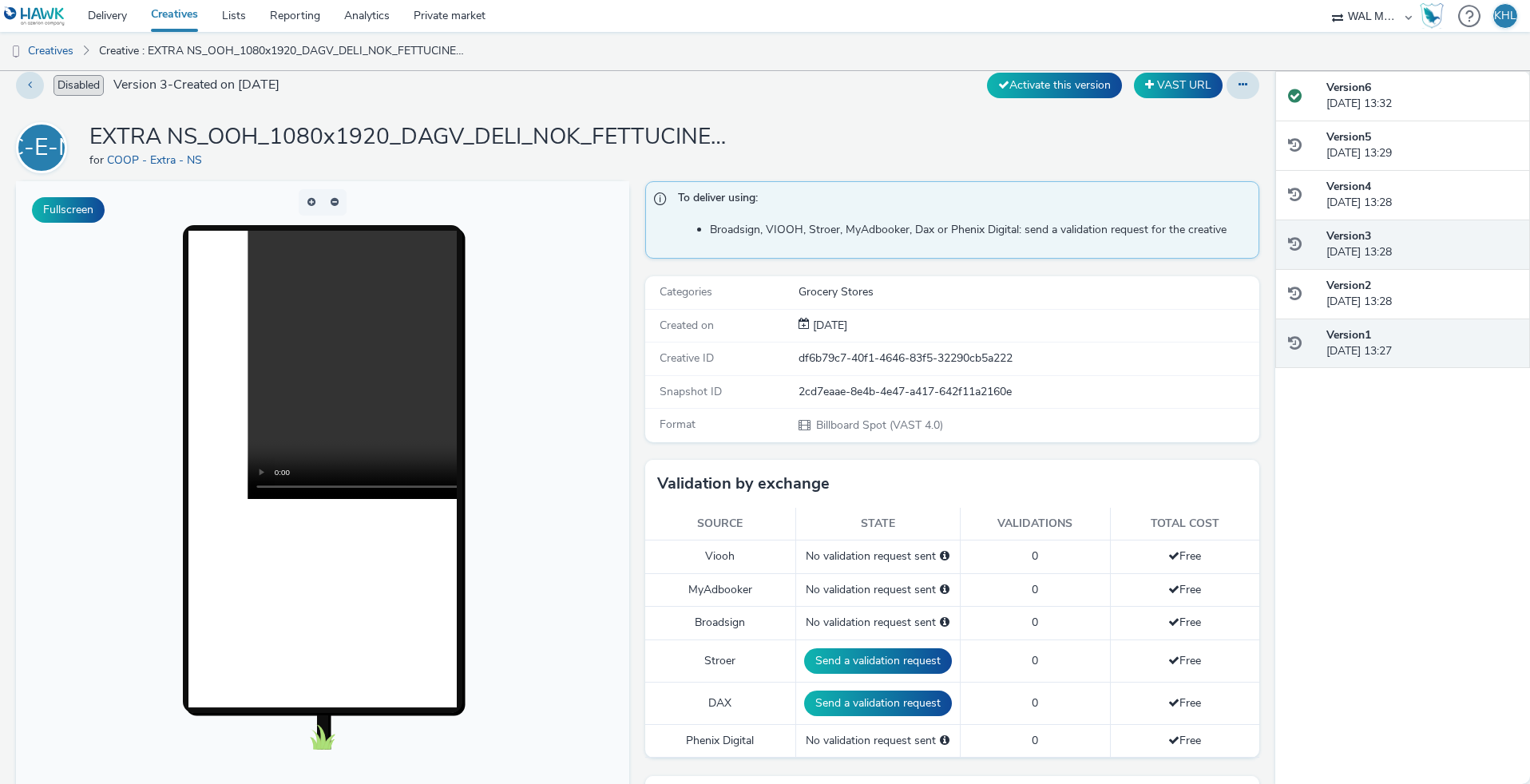
click at [1397, 325] on div "Version 1 26 August 2025, 13:27" at bounding box center [1403, 343] width 255 height 50
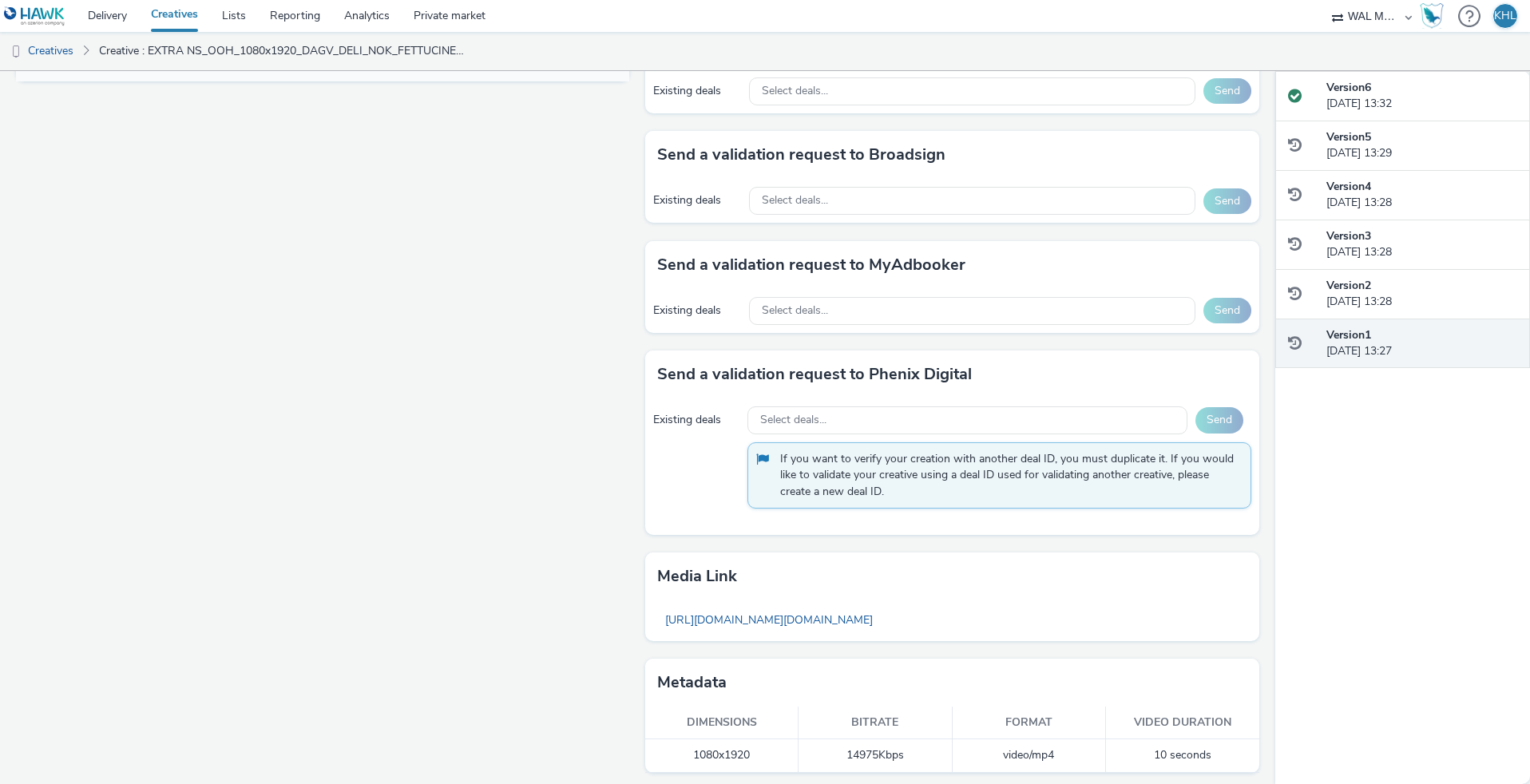
scroll to position [776, 0]
click at [1333, 703] on div "Version 6 26 August 2025, 13:32 Version 5 26 August 2025, 13:29 Version 4 26 Au…" at bounding box center [1403, 427] width 255 height 713
click at [1239, 755] on td "10 seconds" at bounding box center [1182, 756] width 153 height 33
click at [487, 420] on div "Fullscreen" at bounding box center [326, 108] width 621 height 1364
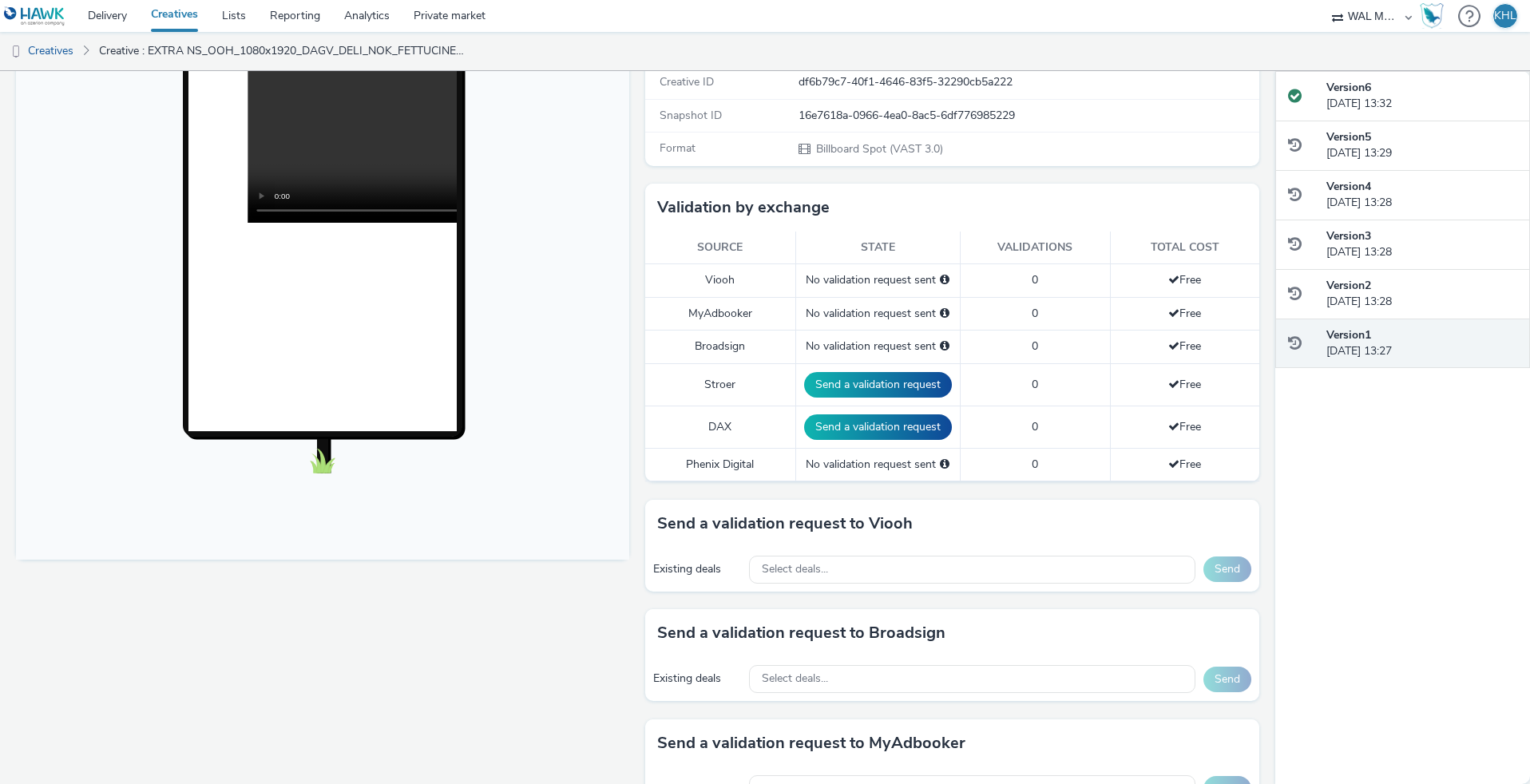
scroll to position [303, 0]
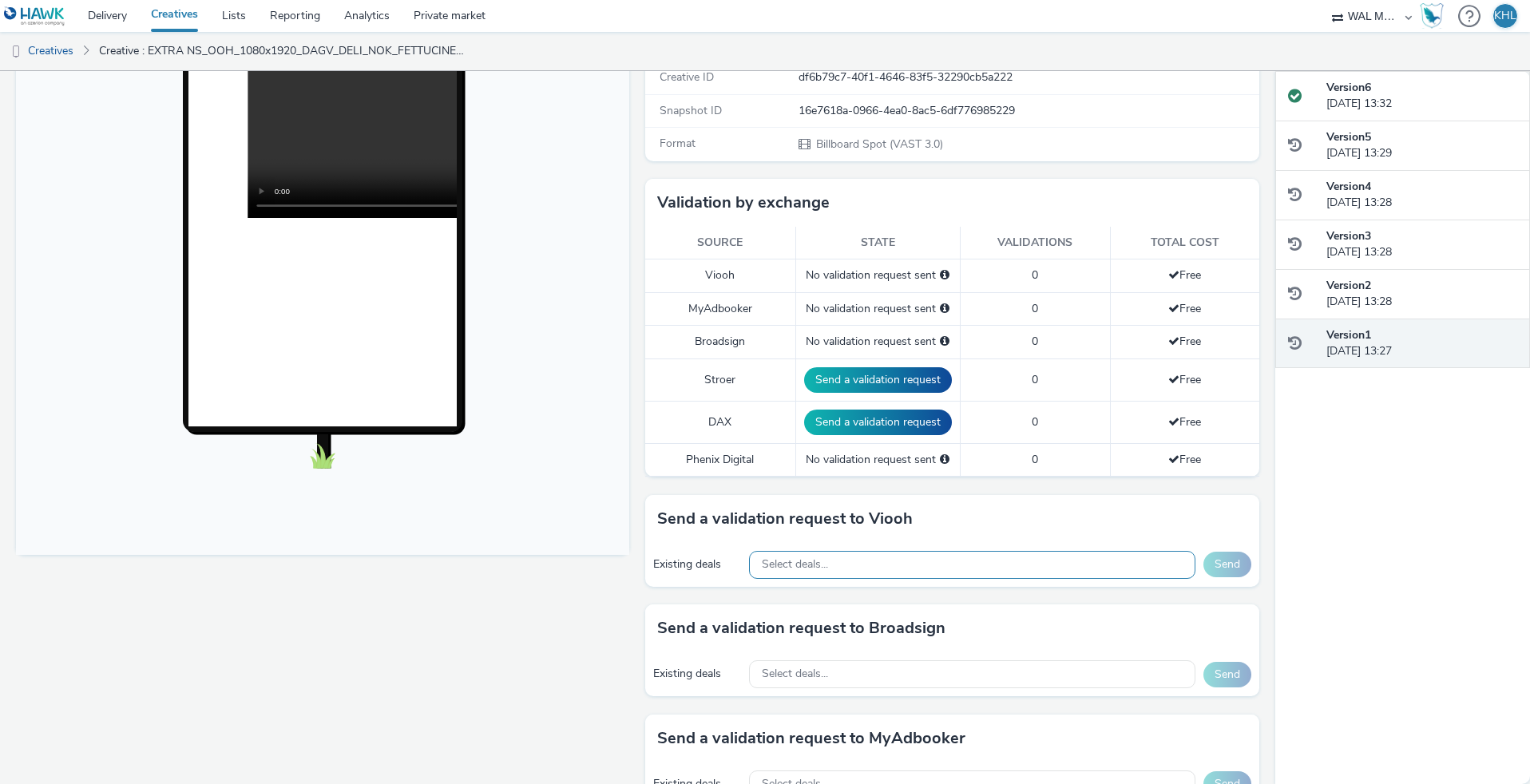
click at [984, 572] on div "Select deals..." at bounding box center [972, 564] width 447 height 28
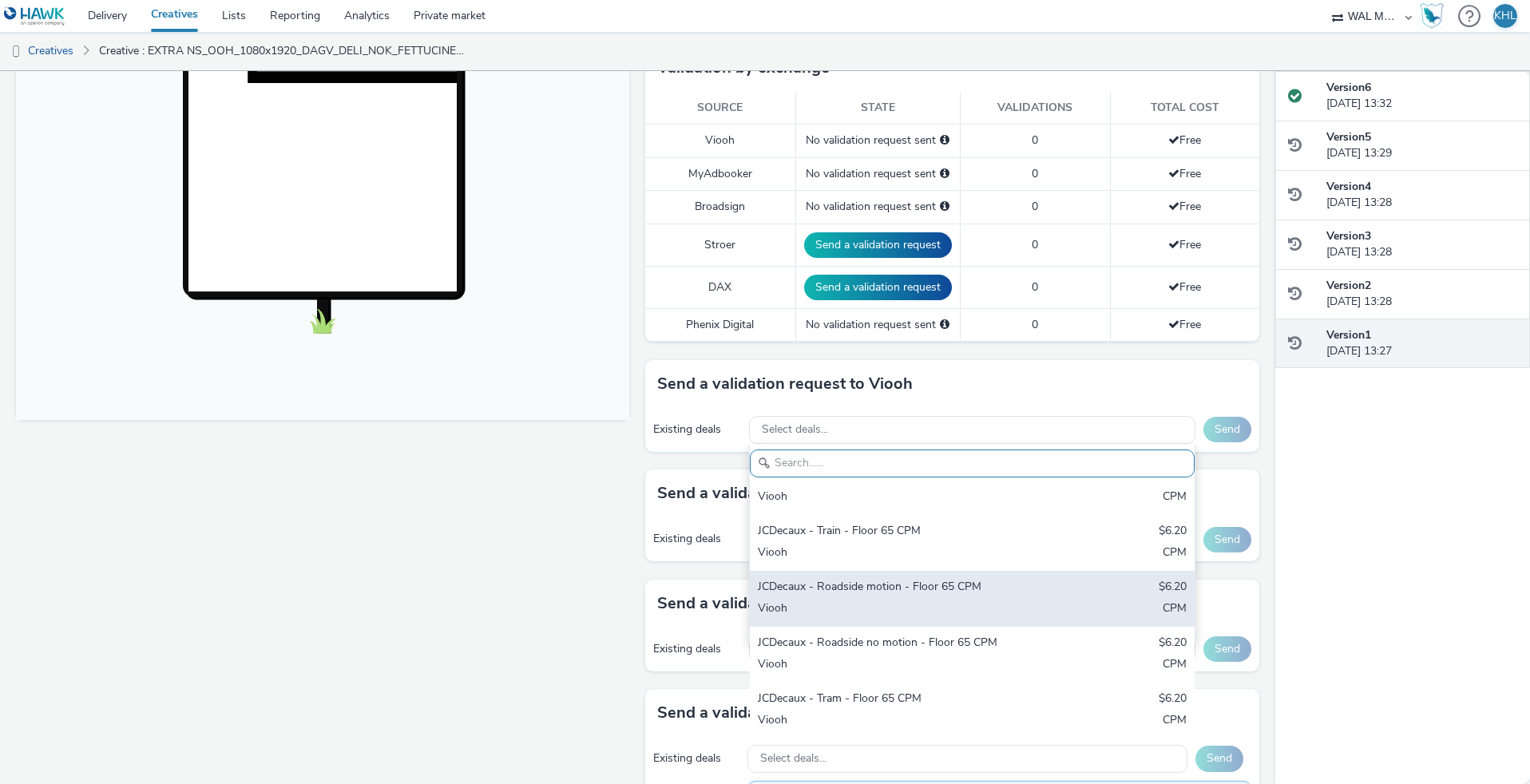
scroll to position [94, 0]
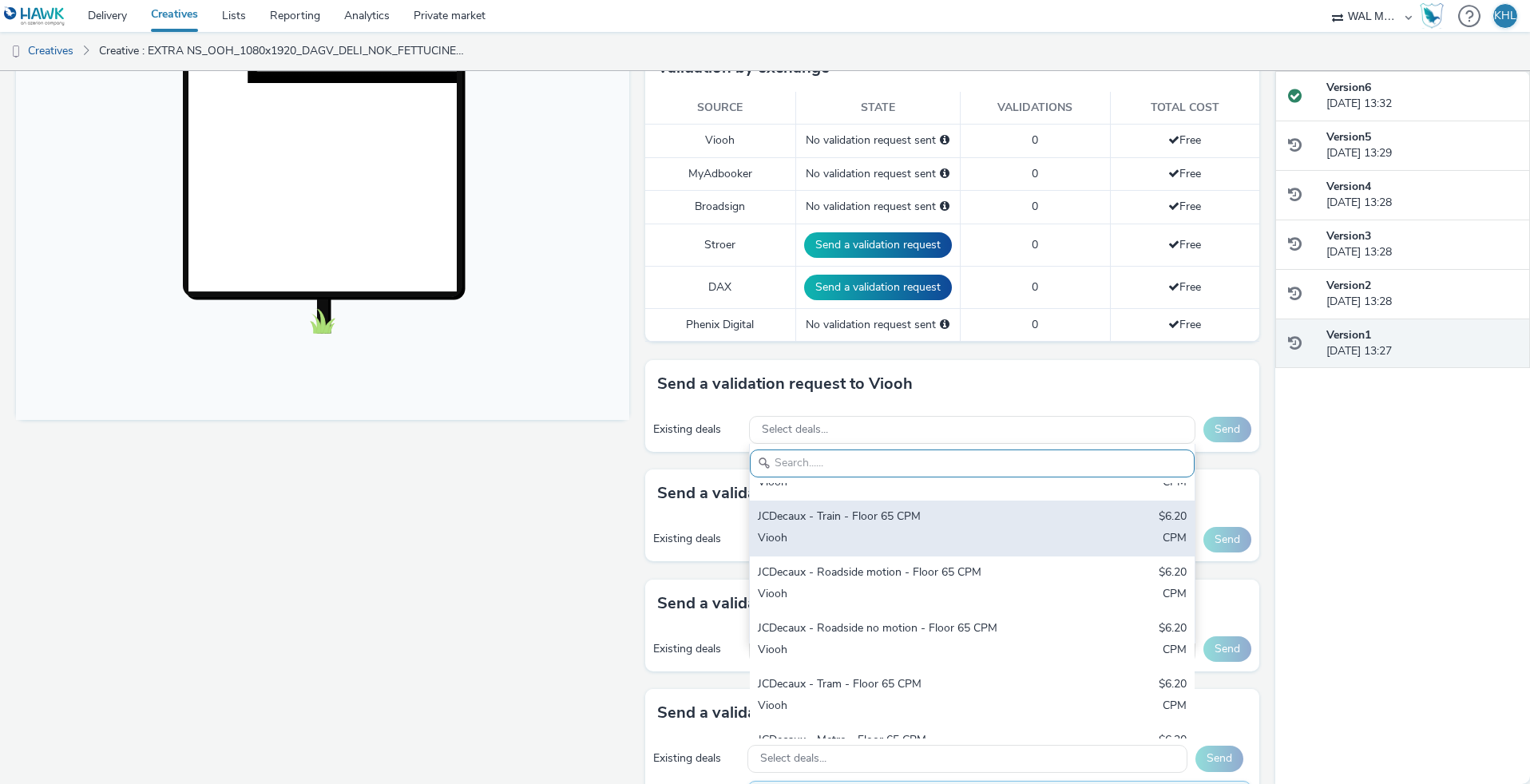
click at [936, 515] on div "JCDecaux - Train - Floor 65 CPM" at bounding box center [899, 518] width 283 height 19
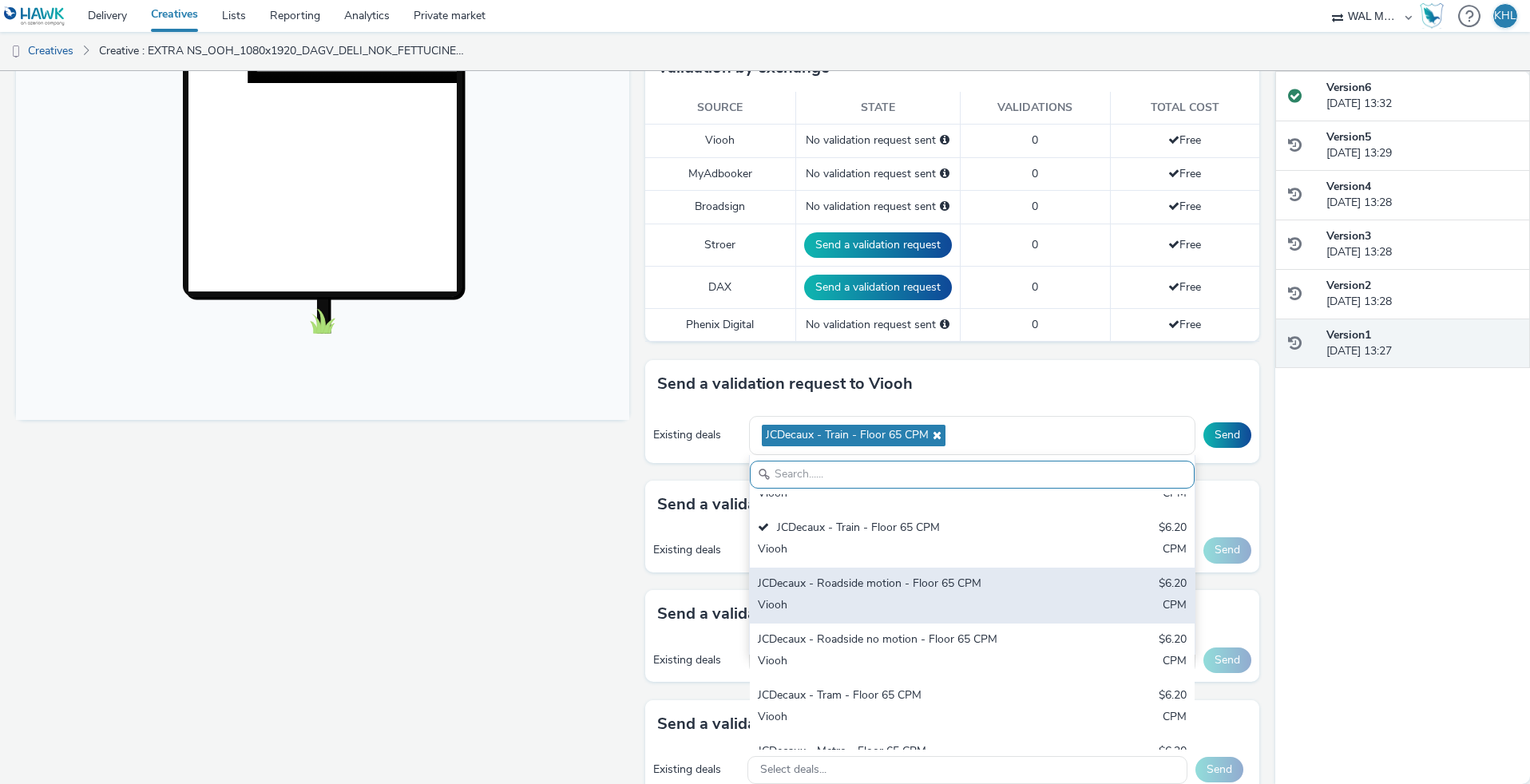
click at [911, 600] on div "Viooh" at bounding box center [899, 607] width 283 height 19
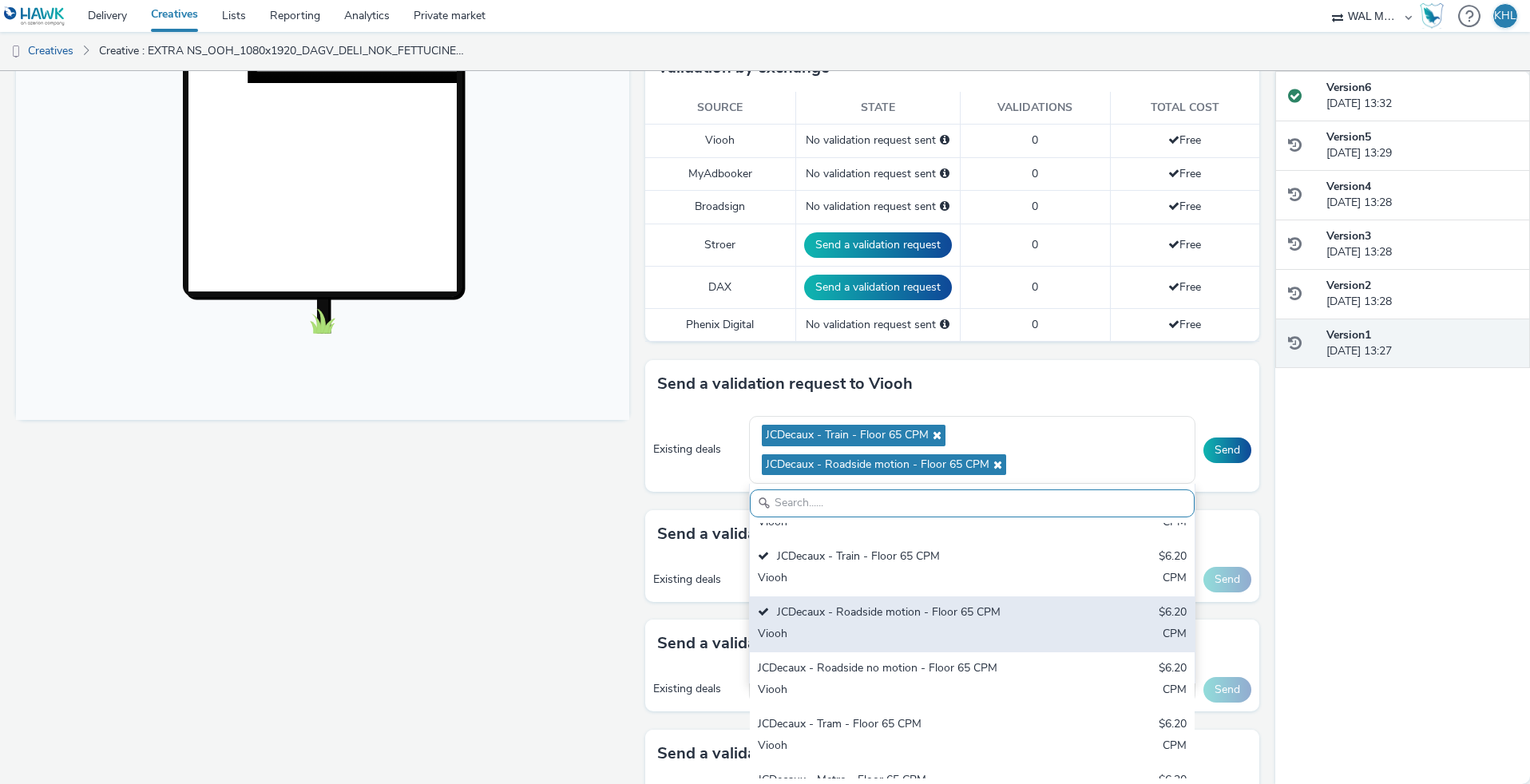
drag, startPoint x: 887, startPoint y: 726, endPoint x: 1006, endPoint y: 632, distance: 151.6
click at [903, 719] on div "JCDecaux - Tram - Floor 65 CPM" at bounding box center [899, 726] width 283 height 19
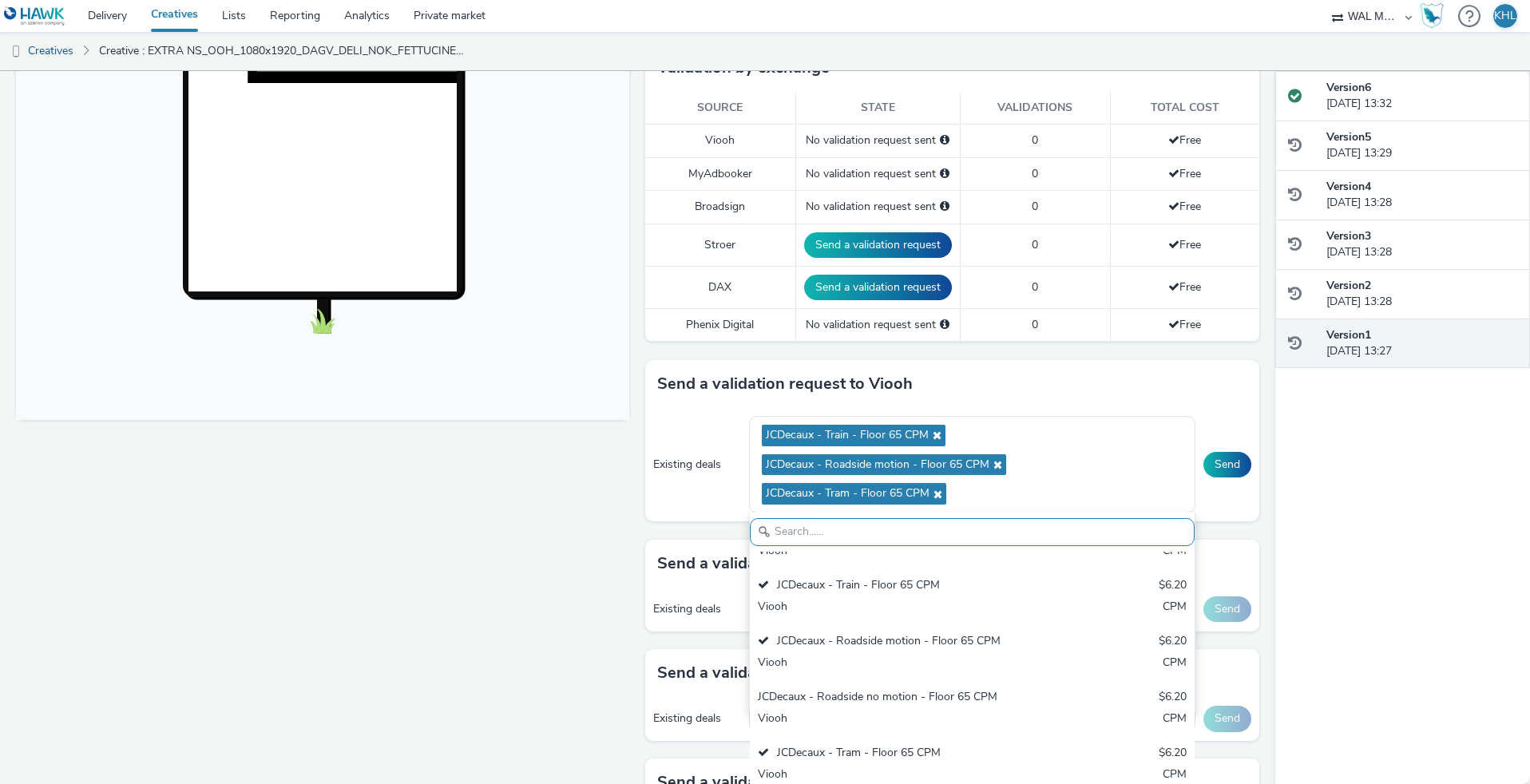
click at [1299, 531] on div "Version 6 26 August 2025, 13:32 Version 5 26 August 2025, 13:29 Version 4 26 Au…" at bounding box center [1403, 427] width 255 height 713
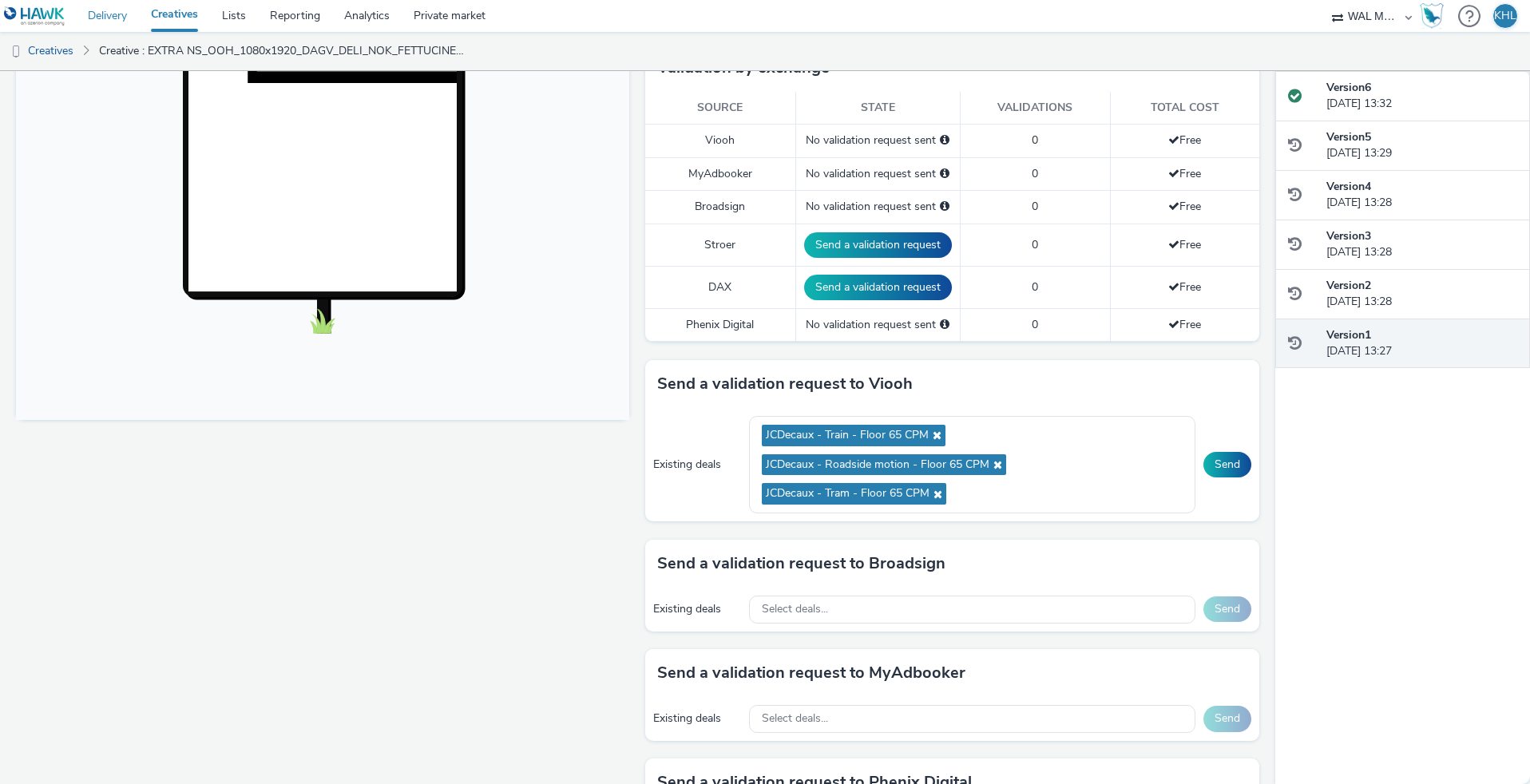
click at [117, 23] on link "Delivery" at bounding box center [108, 16] width 63 height 32
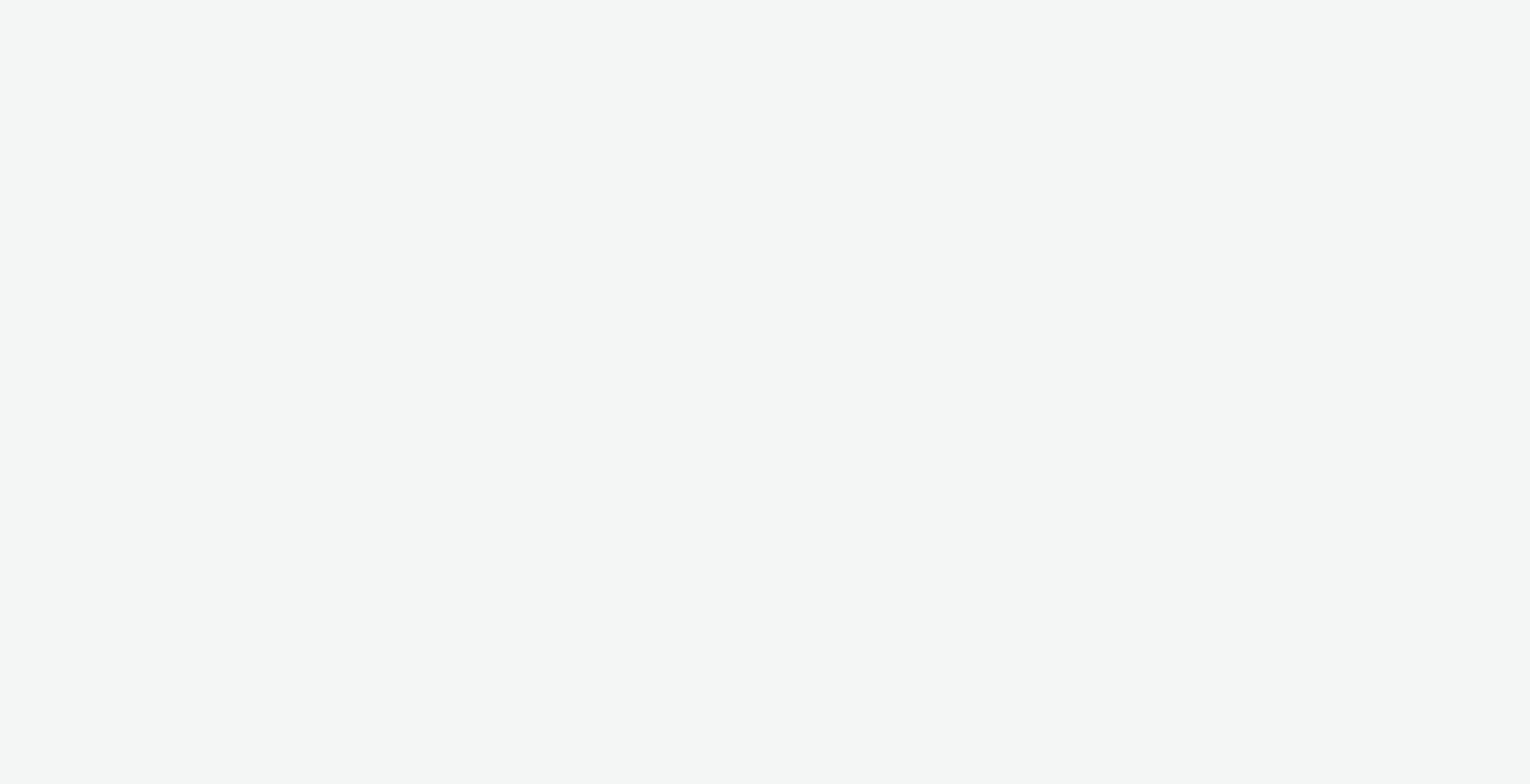
select select "10bae079-8a11-4fca-8b47-9e5fc357b551"
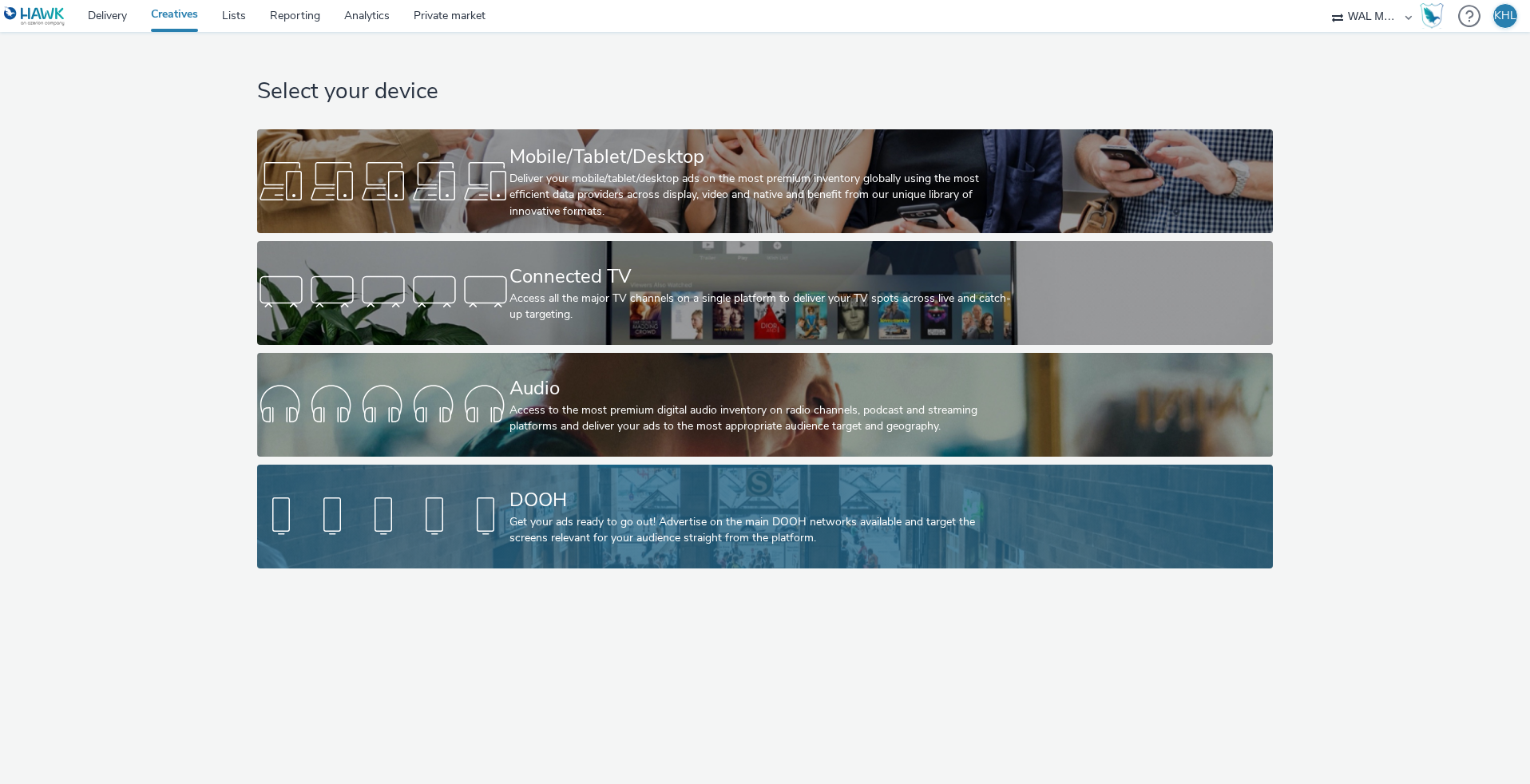
click at [575, 531] on div "Get your ads ready to go out! Advertise on the main DOOH networks available and…" at bounding box center [761, 531] width 504 height 33
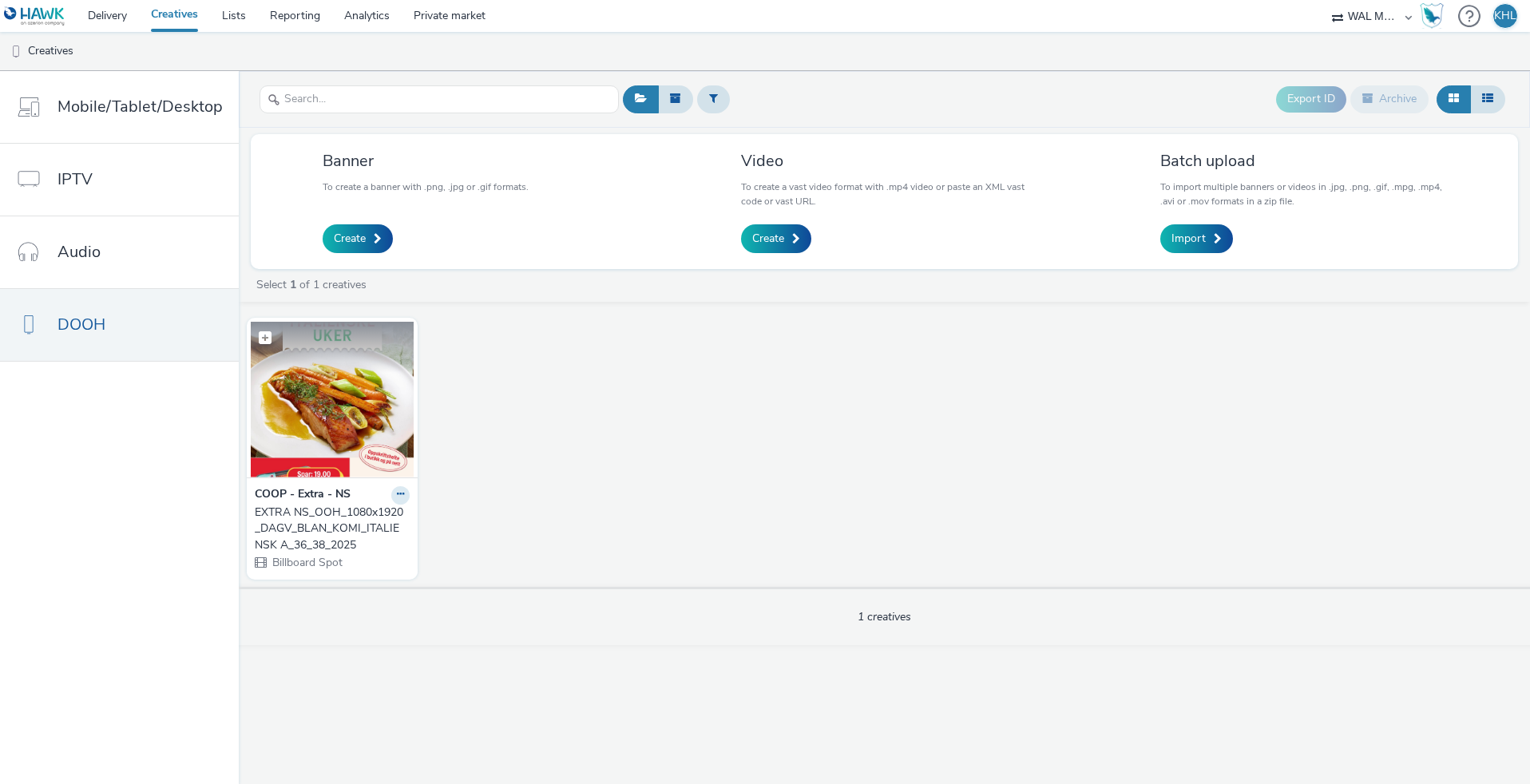
click at [369, 410] on img at bounding box center [332, 400] width 163 height 156
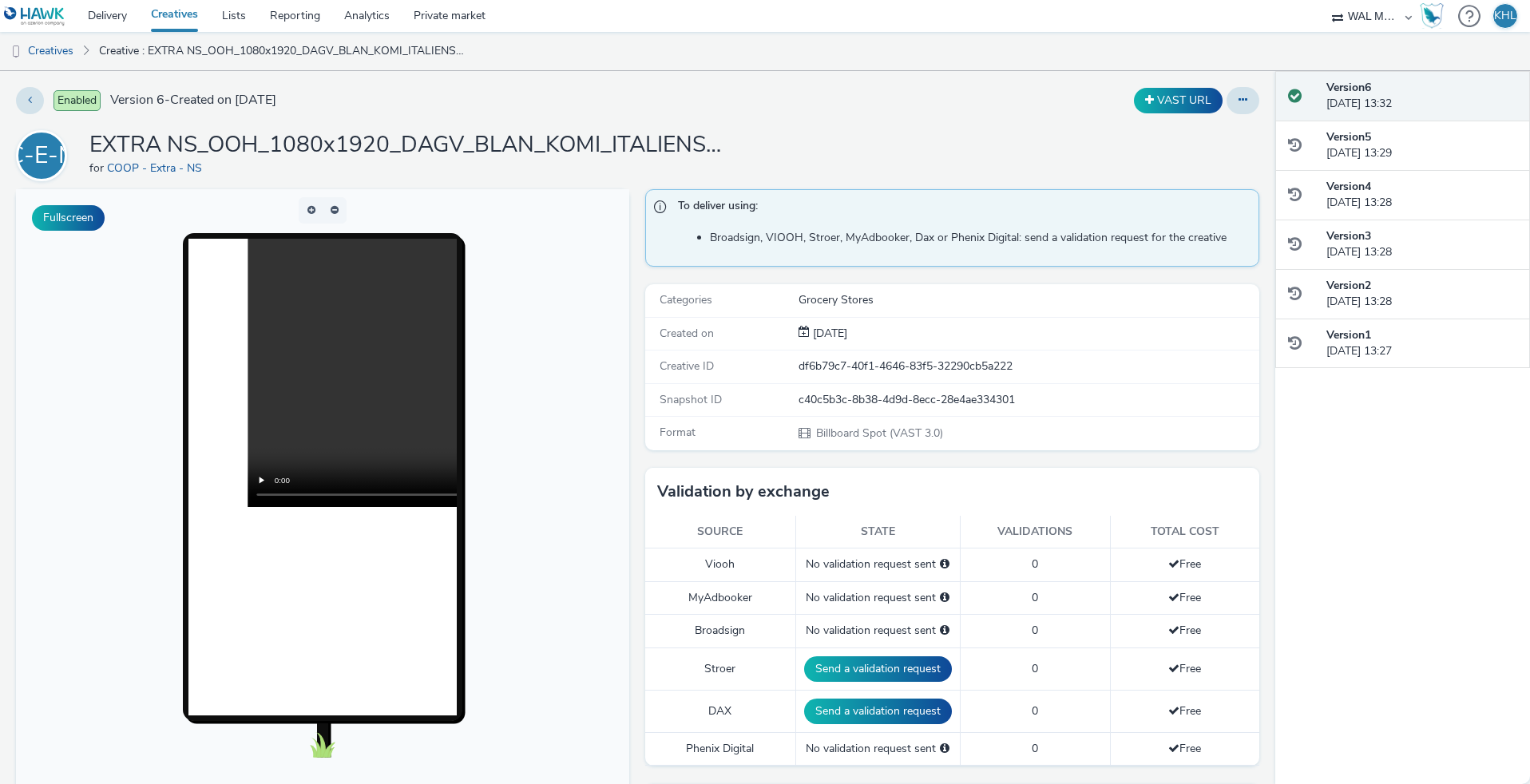
click at [331, 372] on video at bounding box center [515, 373] width 537 height 269
click at [346, 494] on video at bounding box center [515, 373] width 537 height 269
drag, startPoint x: 356, startPoint y: 494, endPoint x: 367, endPoint y: 490, distance: 11.7
click at [378, 490] on video at bounding box center [515, 373] width 537 height 269
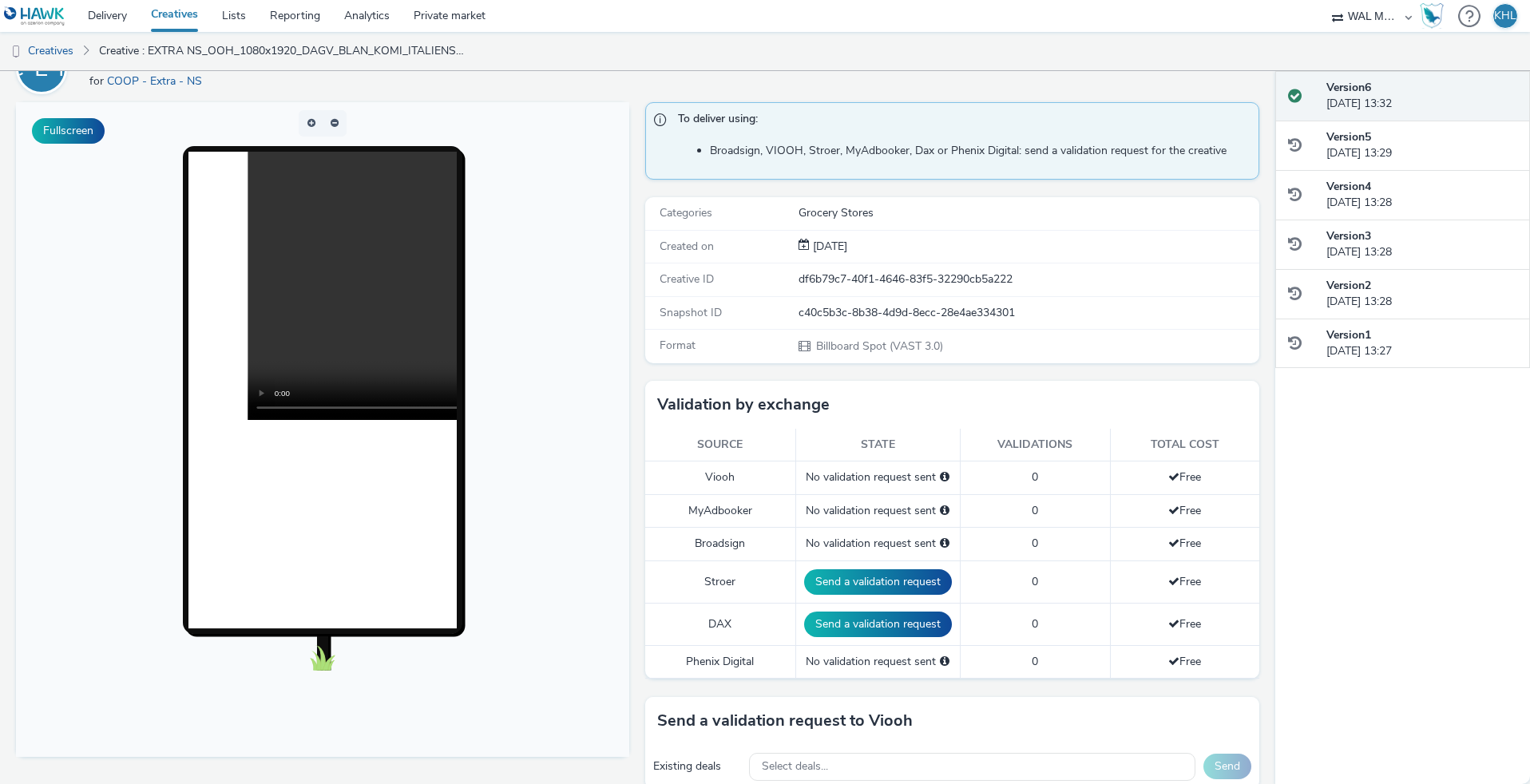
scroll to position [267, 0]
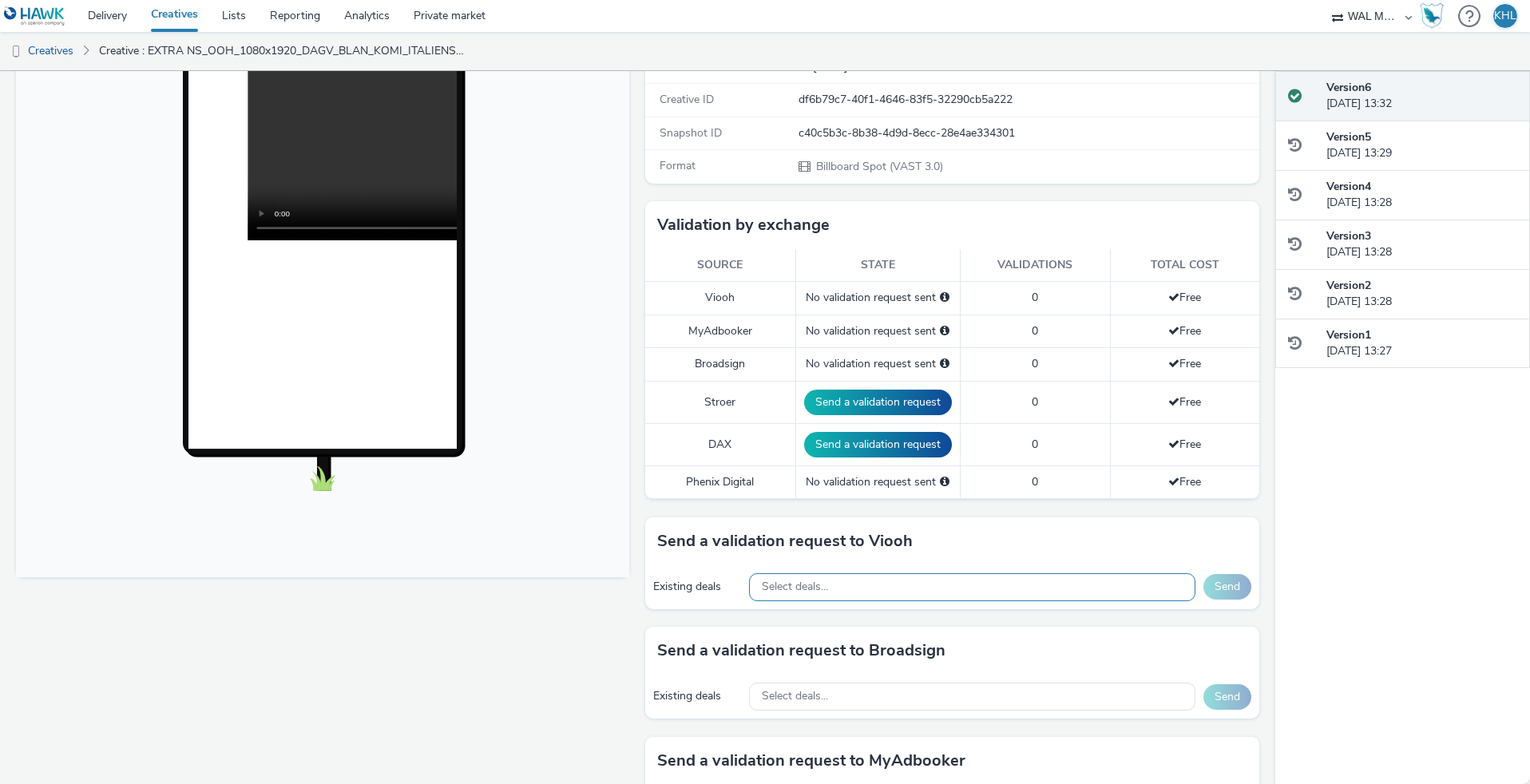
click at [924, 586] on div "Select deals..." at bounding box center [972, 587] width 447 height 28
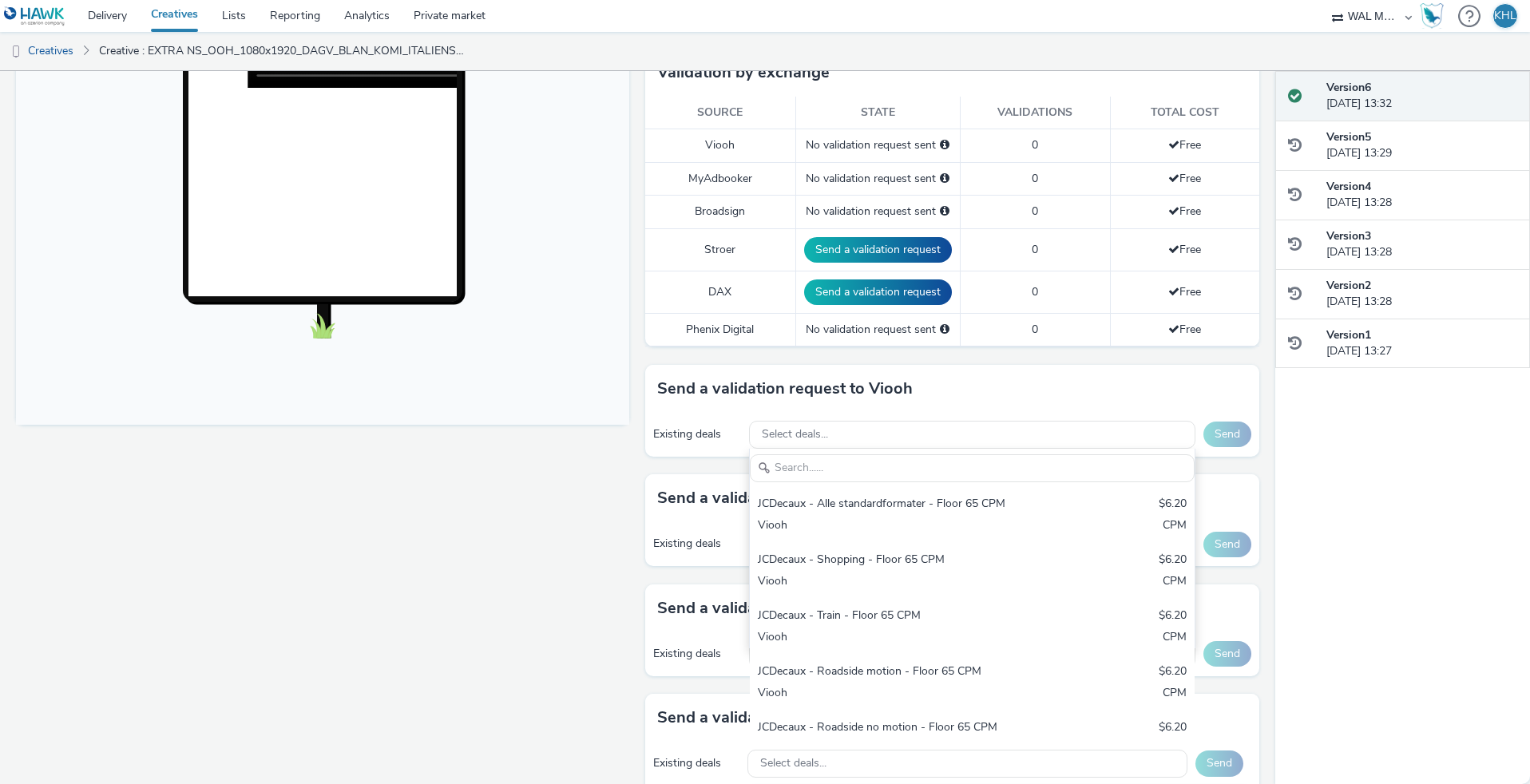
scroll to position [422, 0]
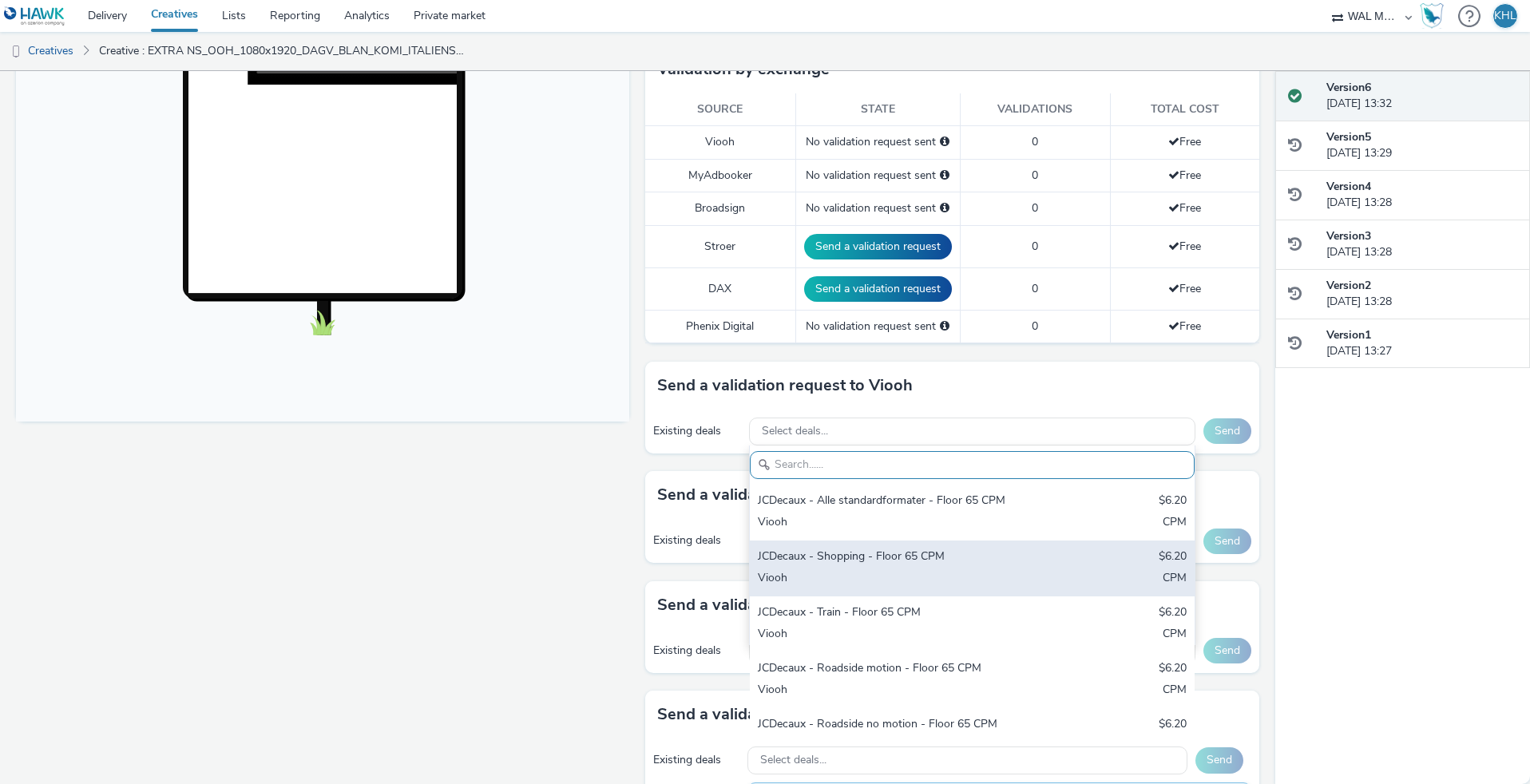
click at [854, 575] on div "Viooh" at bounding box center [899, 580] width 283 height 19
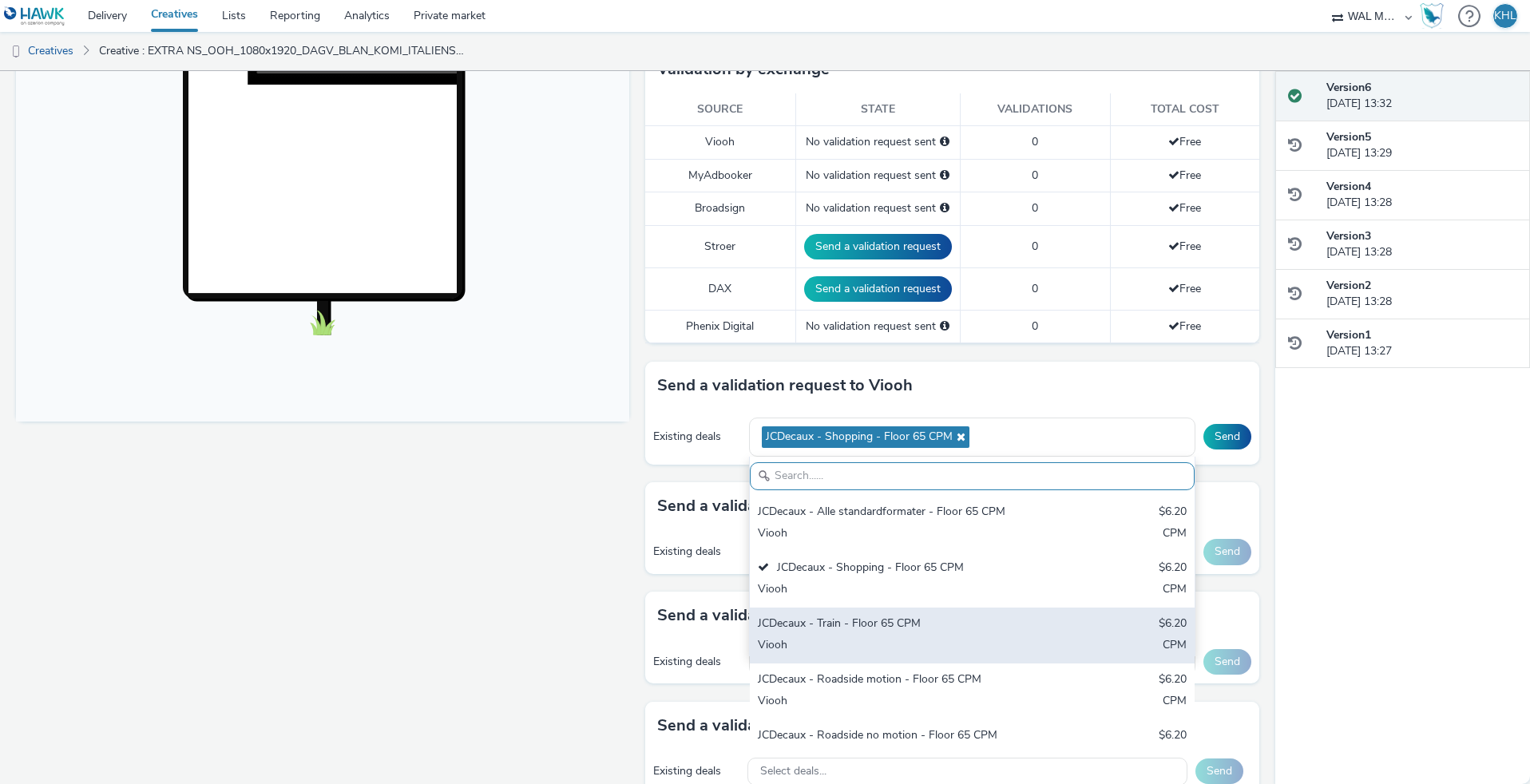
click at [863, 637] on div "Viooh" at bounding box center [899, 647] width 283 height 19
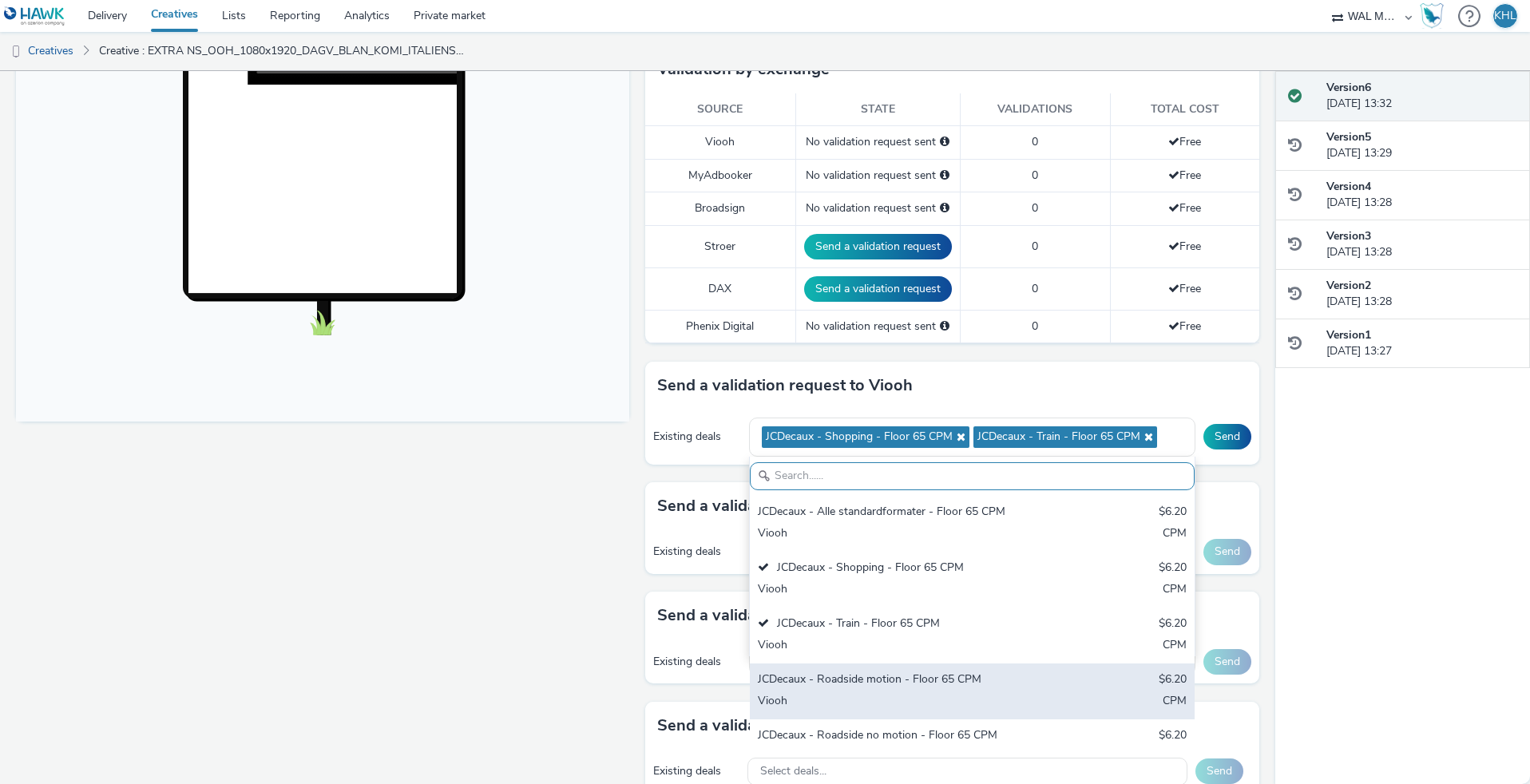
click at [874, 682] on div "JCDecaux - Roadside motion - Floor 65 CPM" at bounding box center [899, 681] width 283 height 19
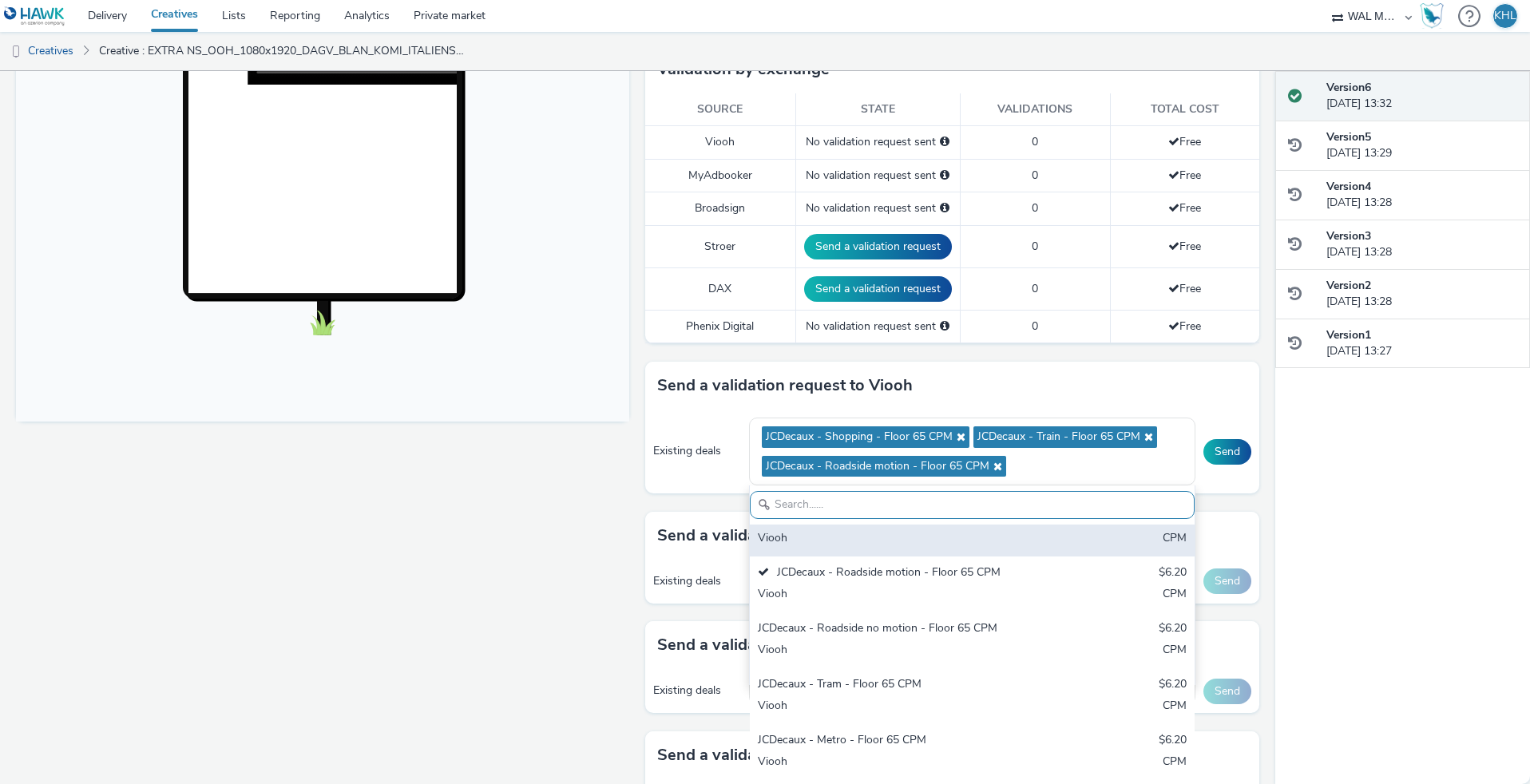
scroll to position [432, 0]
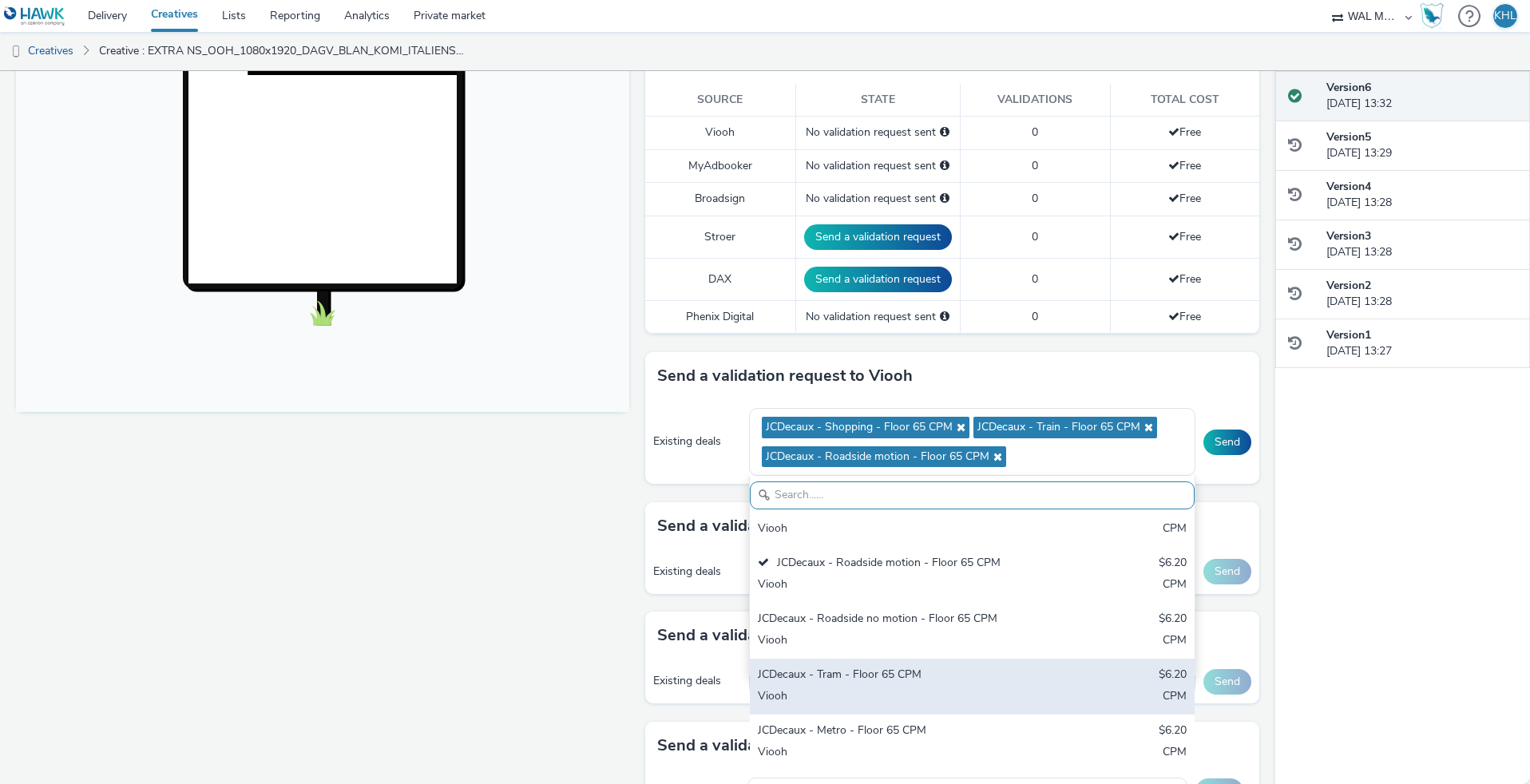
drag, startPoint x: 882, startPoint y: 679, endPoint x: 873, endPoint y: 714, distance: 36.1
click at [882, 679] on div "JCDecaux - Tram - Floor 65 CPM" at bounding box center [899, 676] width 283 height 19
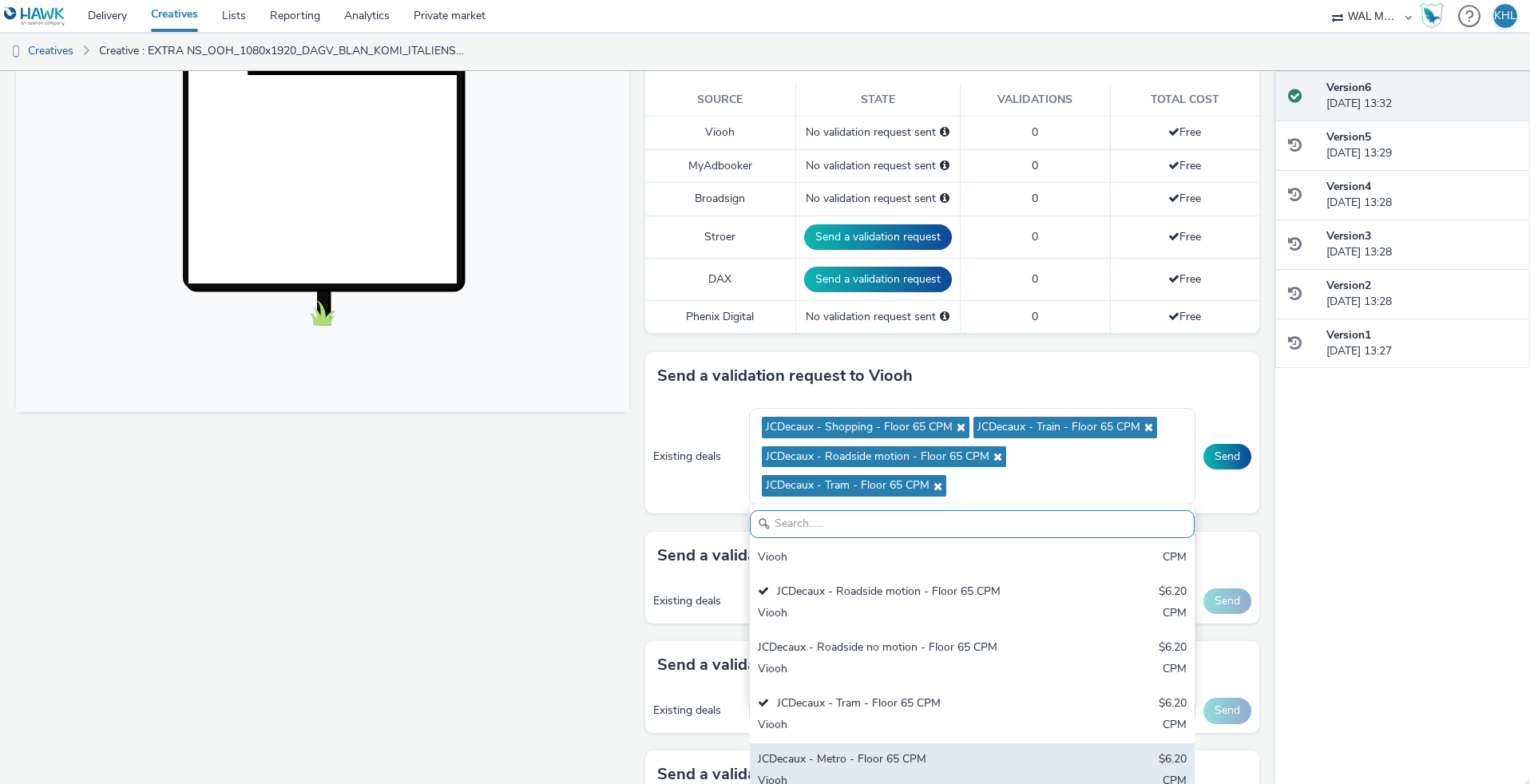
click at [854, 753] on div "JCDecaux - Metro - Floor 65 CPM" at bounding box center [899, 761] width 283 height 19
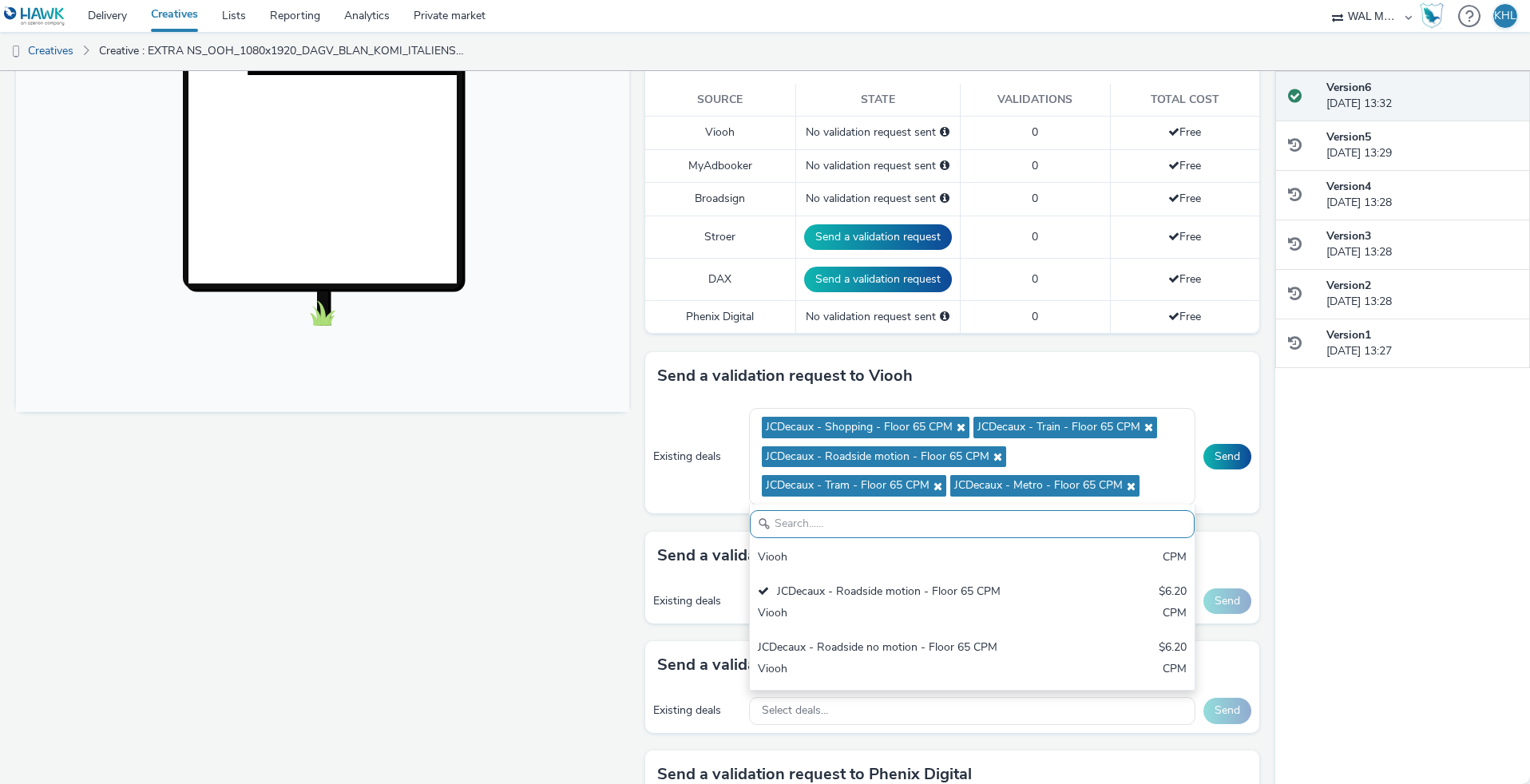
click at [570, 599] on div "Fullscreen" at bounding box center [326, 475] width 621 height 1434
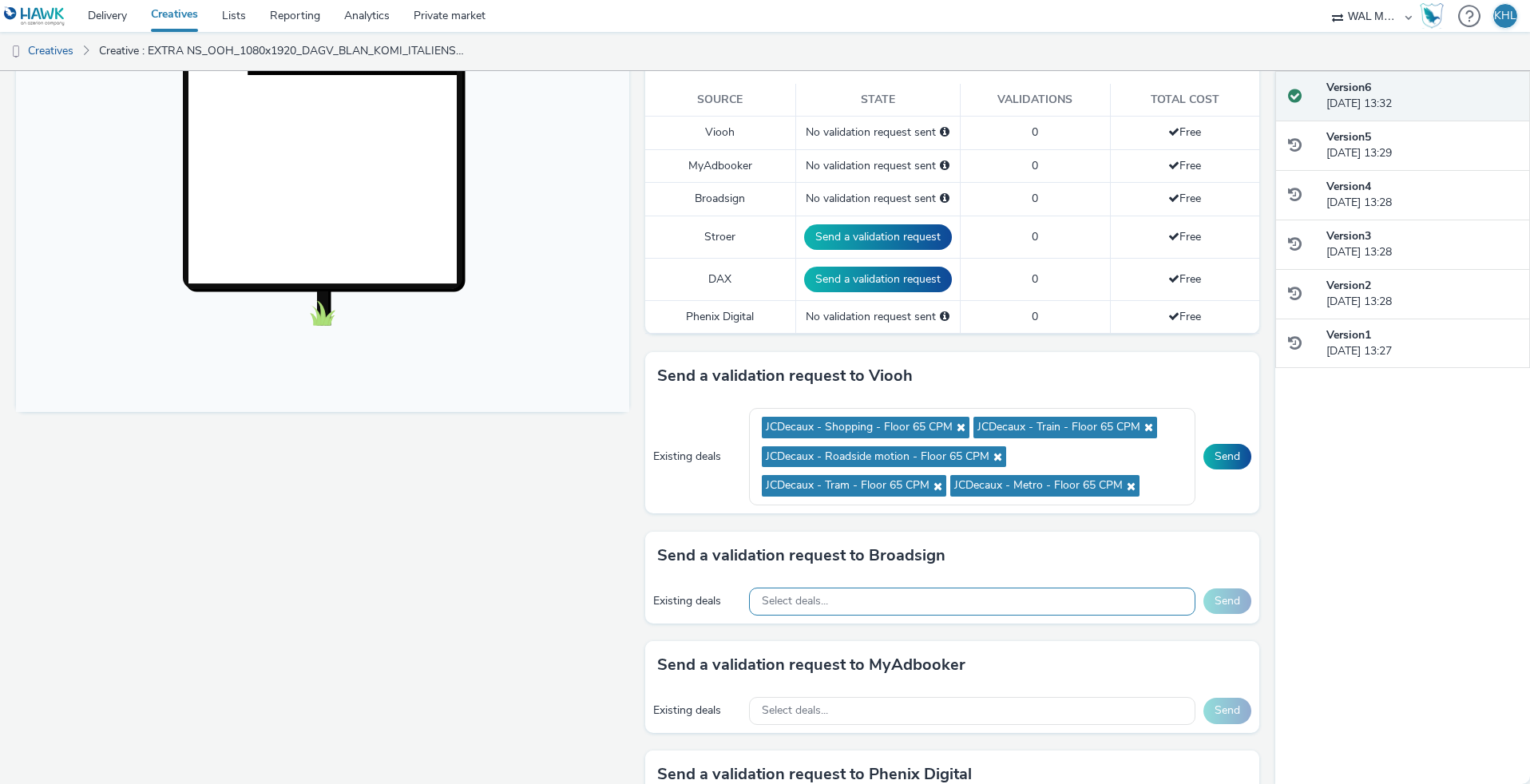
drag, startPoint x: 923, startPoint y: 594, endPoint x: 915, endPoint y: 598, distance: 8.9
click at [923, 595] on div "Select deals..." at bounding box center [972, 601] width 447 height 28
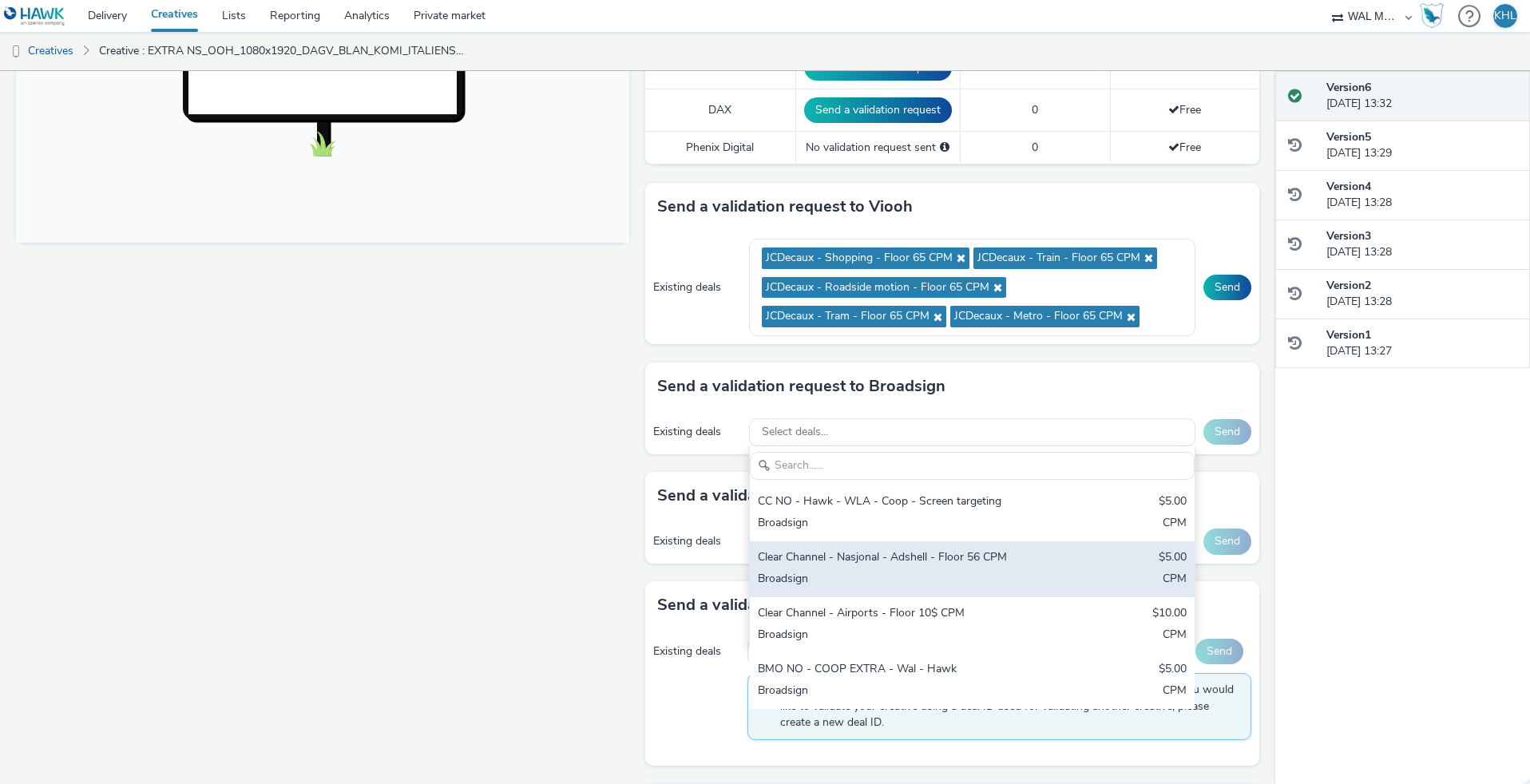
scroll to position [598, 0]
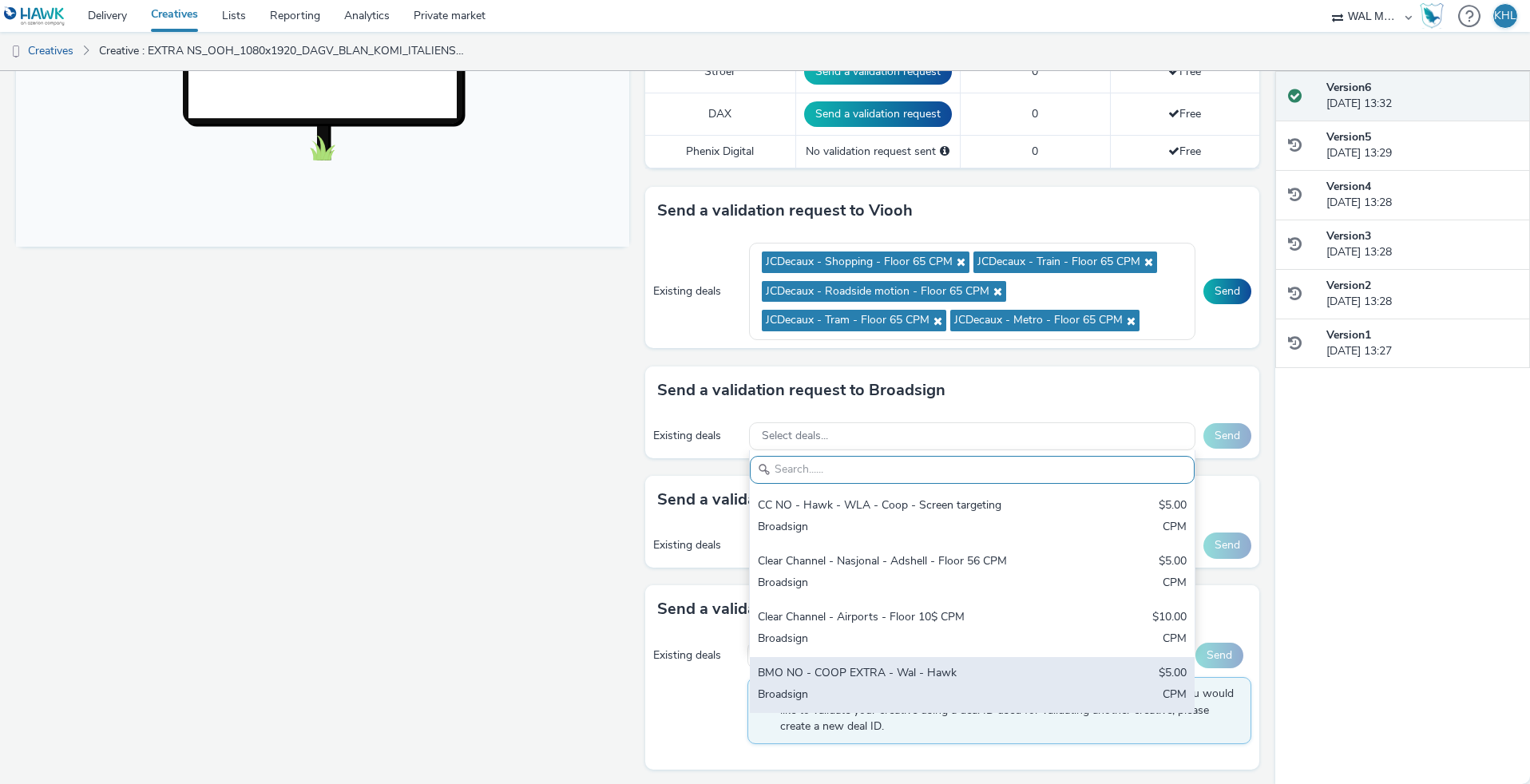
click at [907, 675] on div "BMO NO - COOP EXTRA - Wal - Hawk" at bounding box center [899, 675] width 283 height 19
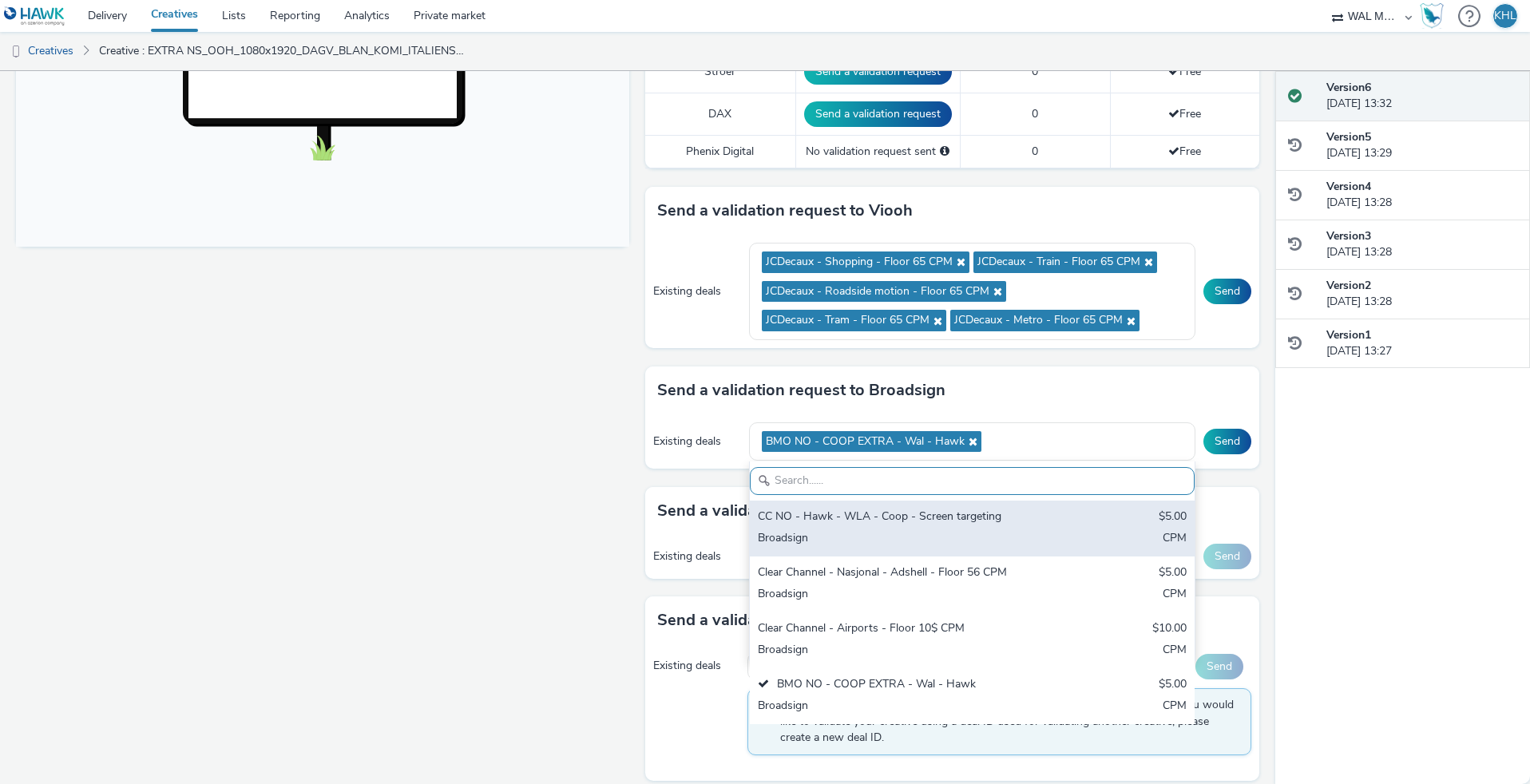
click at [986, 515] on div "CC NO - Hawk - WLA - Coop - Screen targeting" at bounding box center [899, 518] width 283 height 19
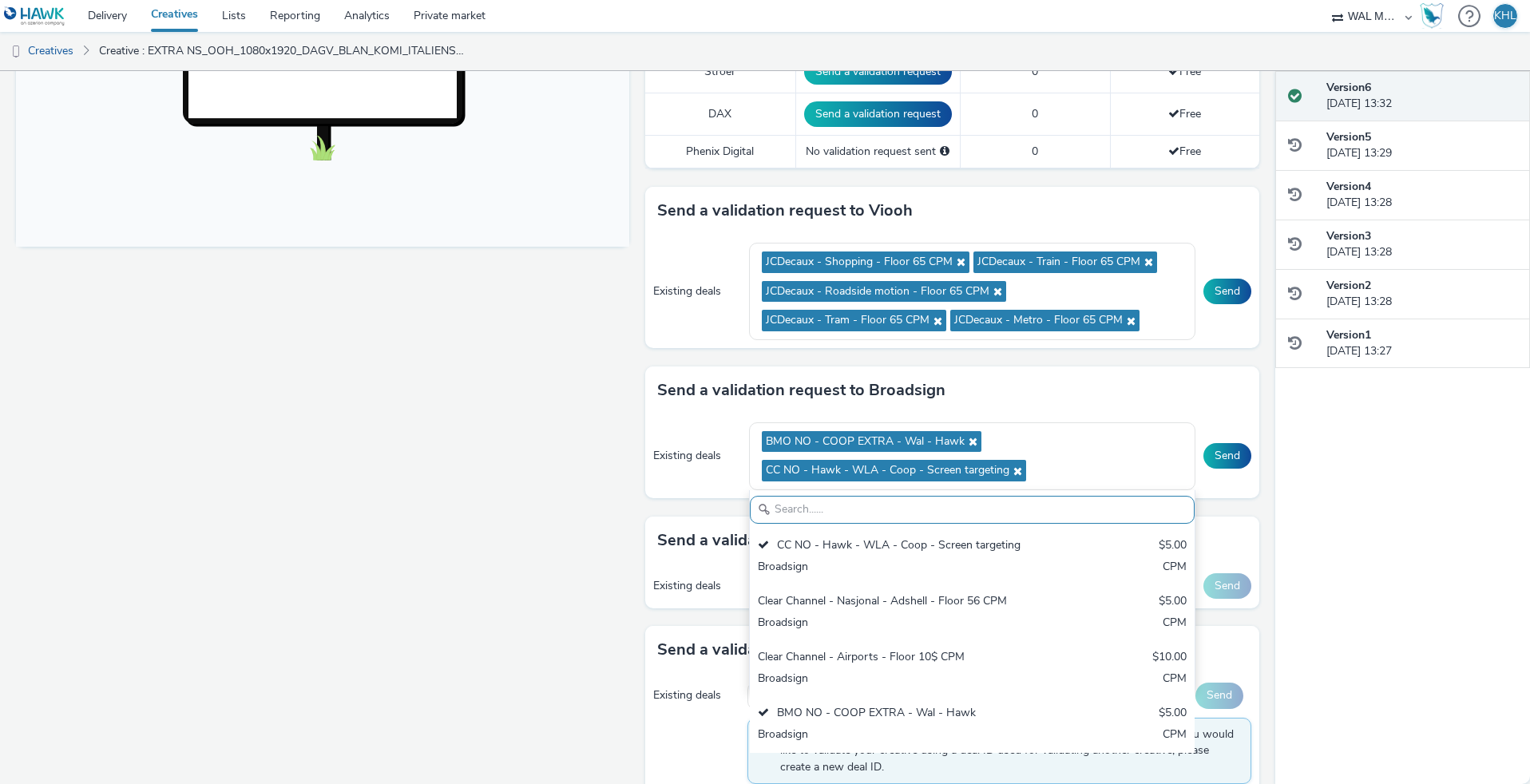
drag, startPoint x: 513, startPoint y: 509, endPoint x: 522, endPoint y: 508, distance: 9.1
click at [513, 509] on div "Fullscreen" at bounding box center [326, 329] width 621 height 1474
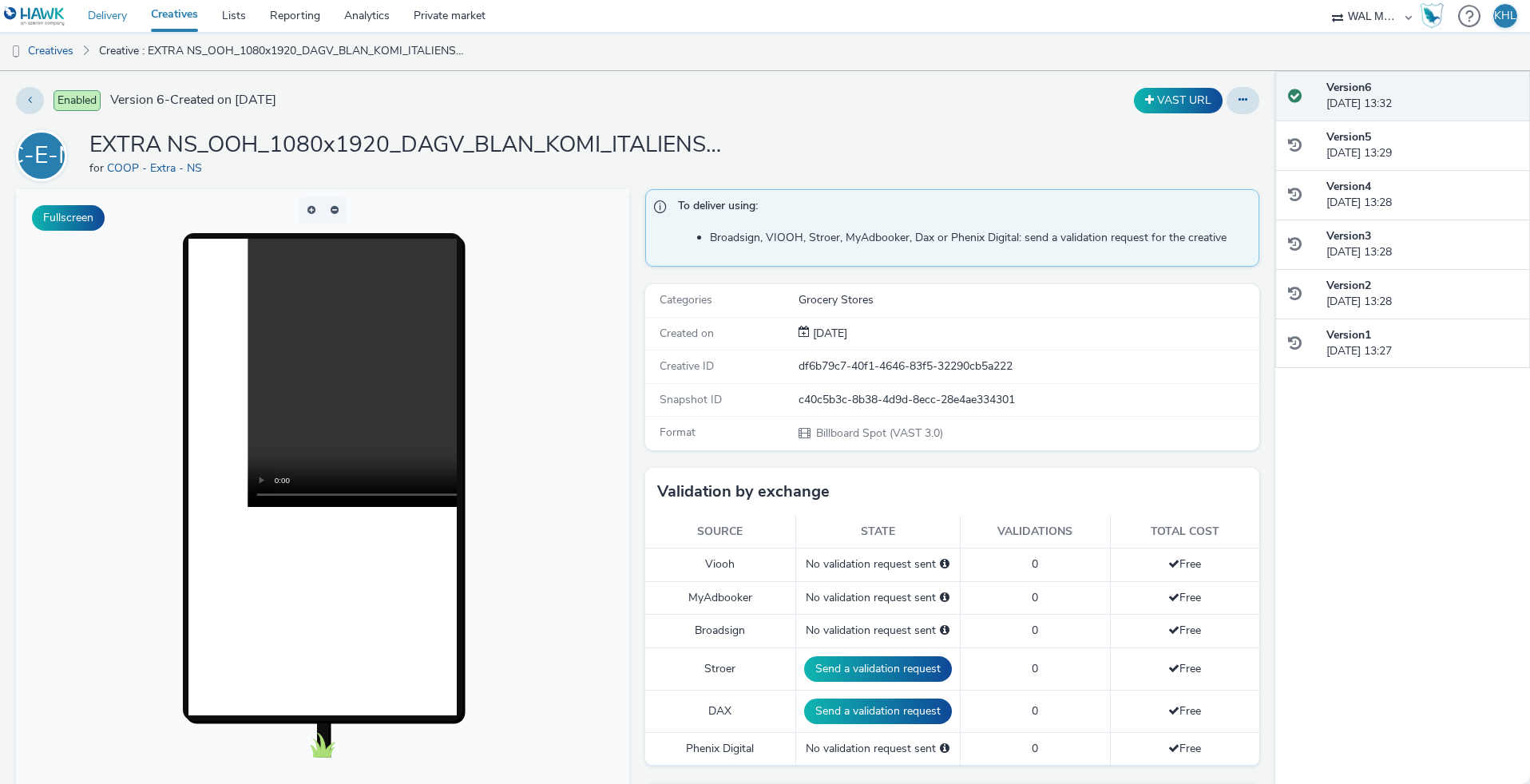
scroll to position [-3, 0]
click at [115, 20] on link "Delivery" at bounding box center [108, 16] width 63 height 32
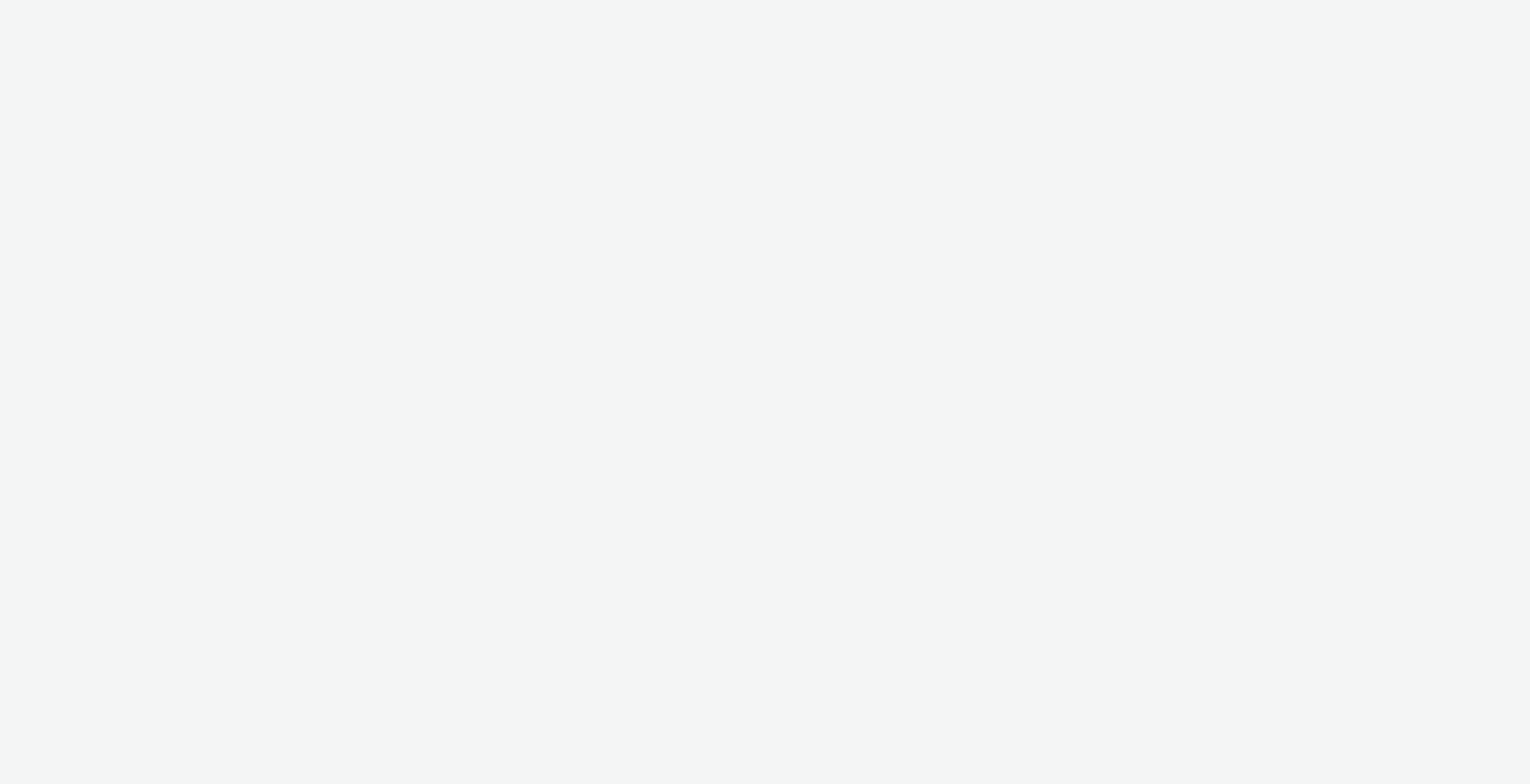
select select "10bae079-8a11-4fca-8b47-9e5fc357b551"
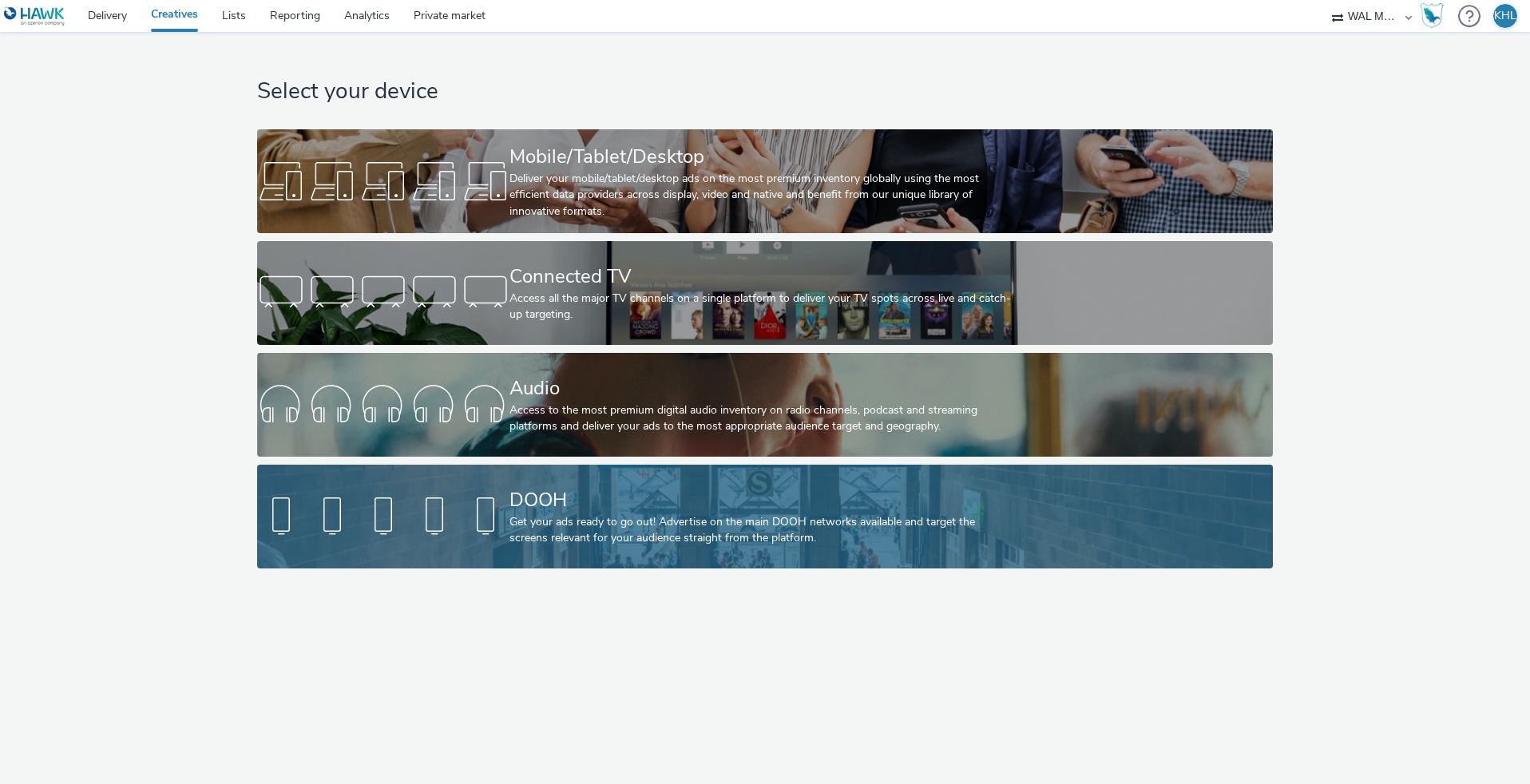
click at [528, 538] on div "Get your ads ready to go out! Advertise on the main DOOH networks available and…" at bounding box center [761, 531] width 504 height 33
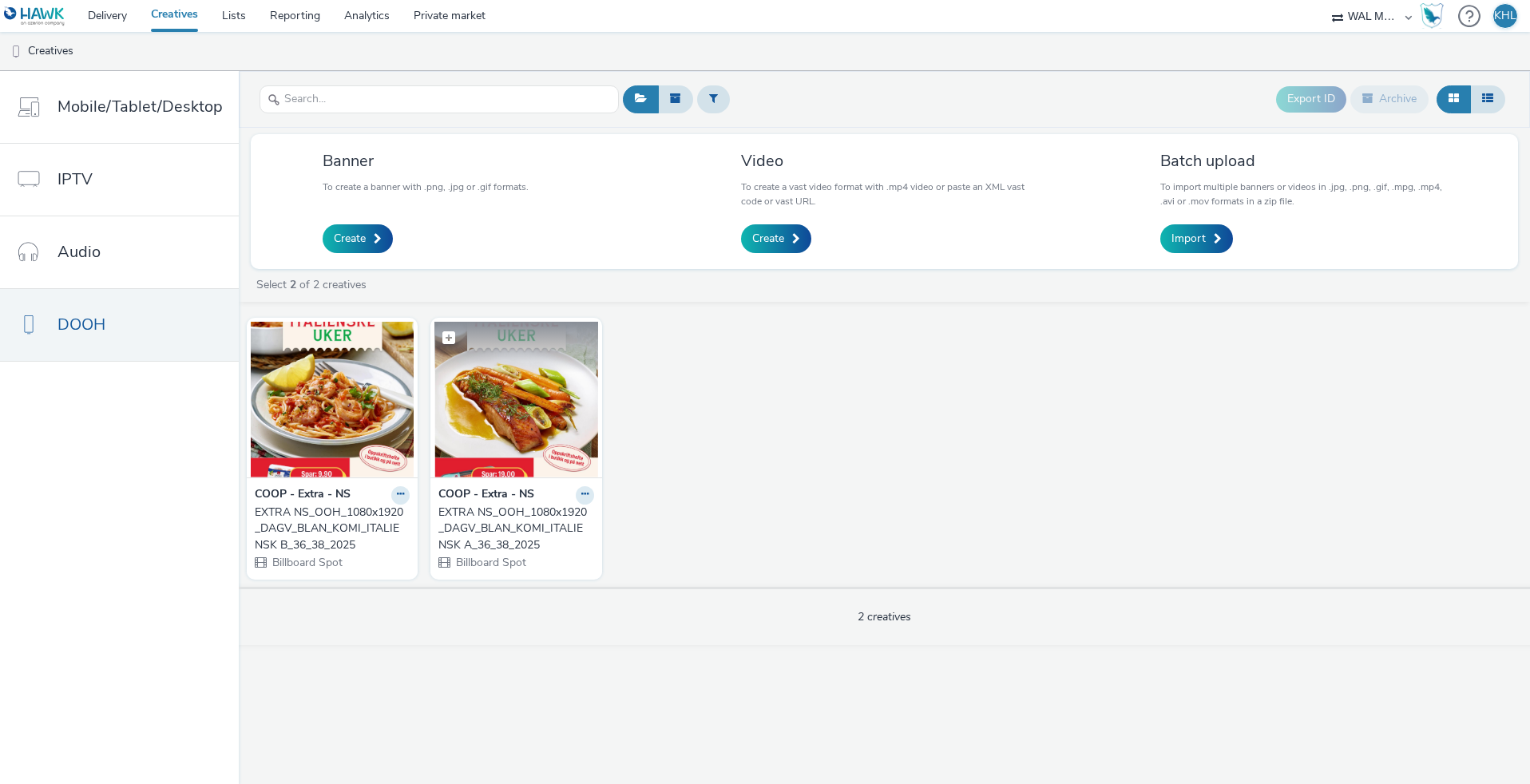
click at [562, 407] on img at bounding box center [516, 400] width 163 height 156
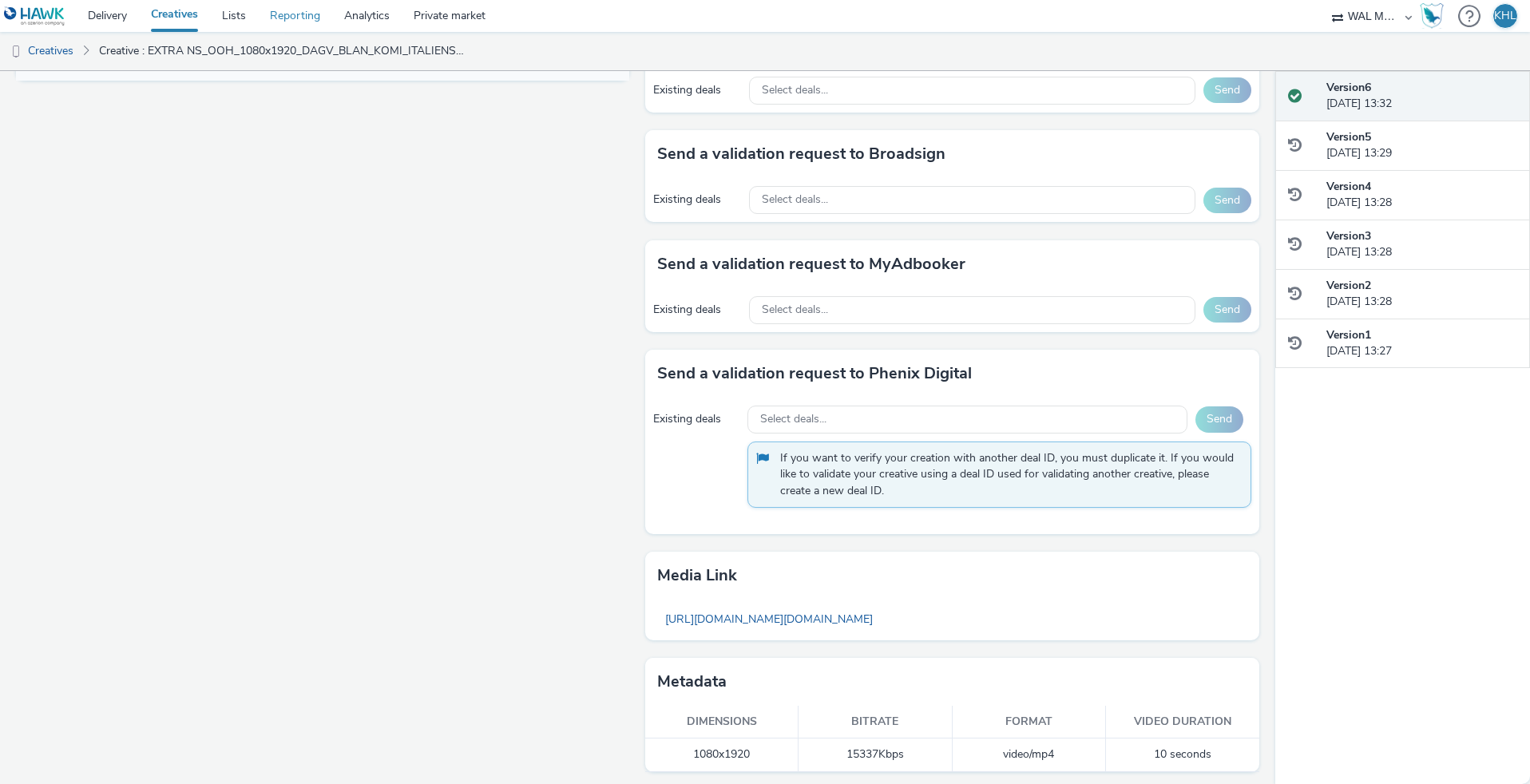
scroll to position [762, 0]
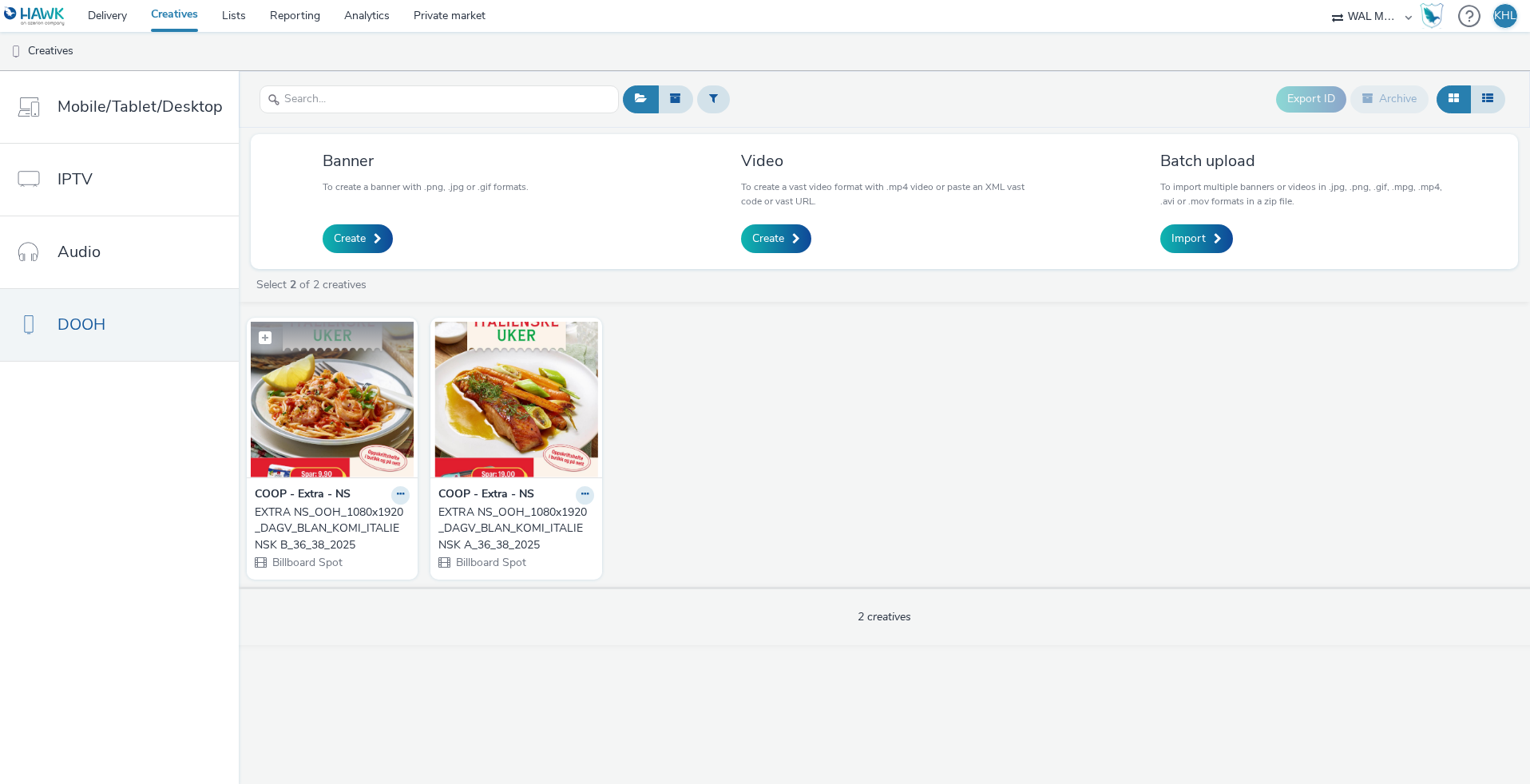
click at [367, 439] on img at bounding box center [332, 400] width 163 height 156
click at [358, 393] on img at bounding box center [332, 400] width 163 height 156
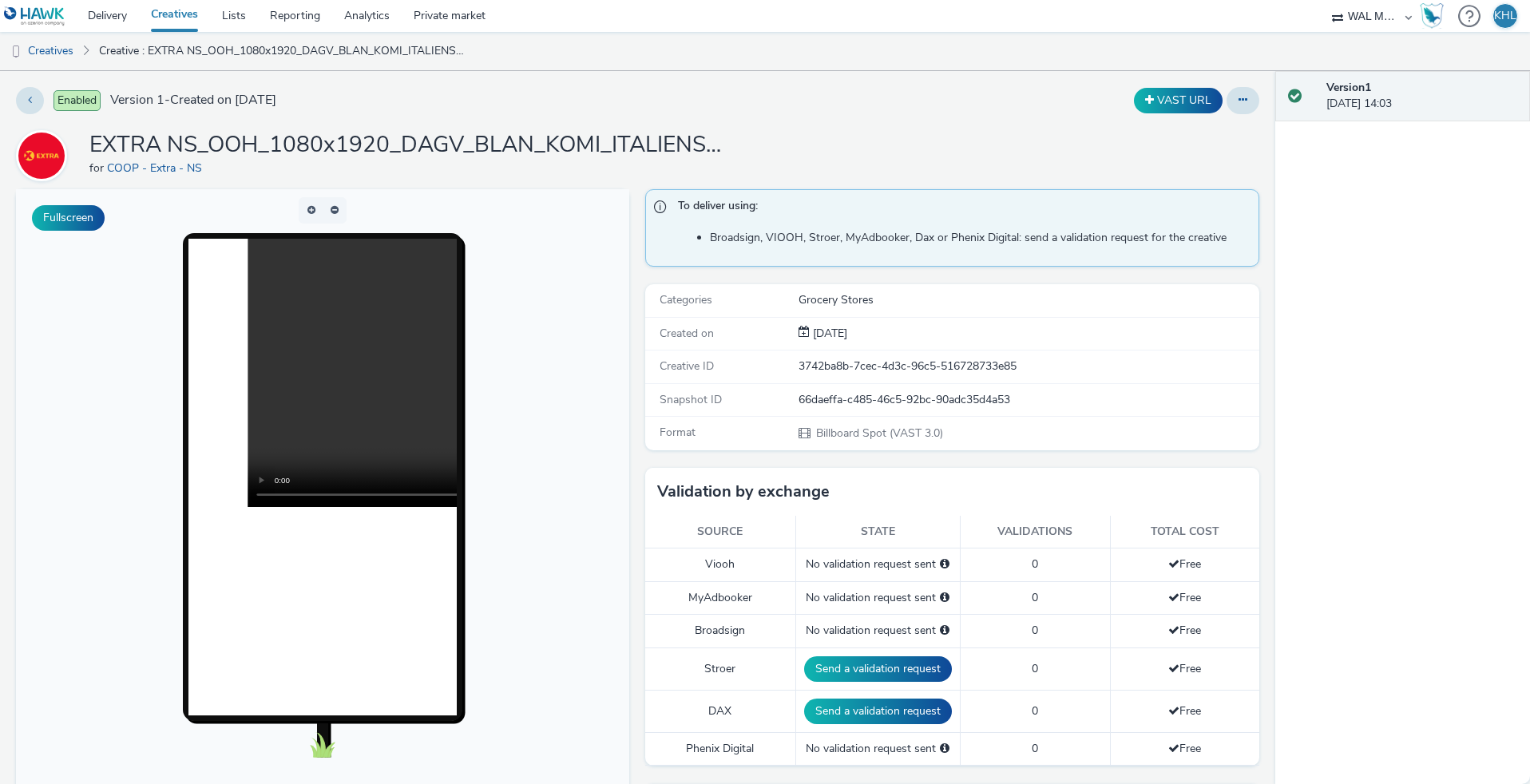
click at [186, 17] on link "Creatives" at bounding box center [175, 16] width 71 height 32
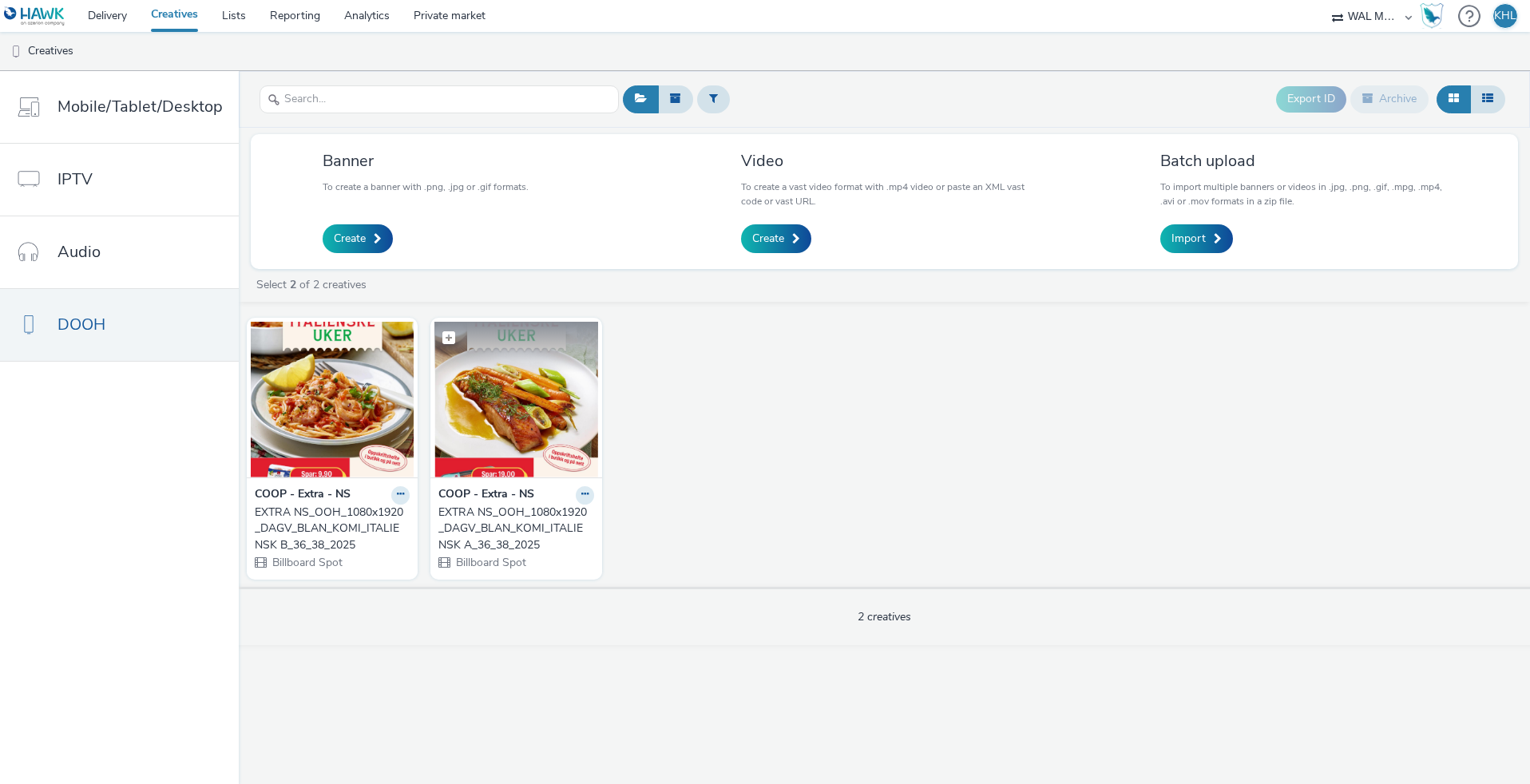
click at [516, 417] on img at bounding box center [516, 400] width 163 height 156
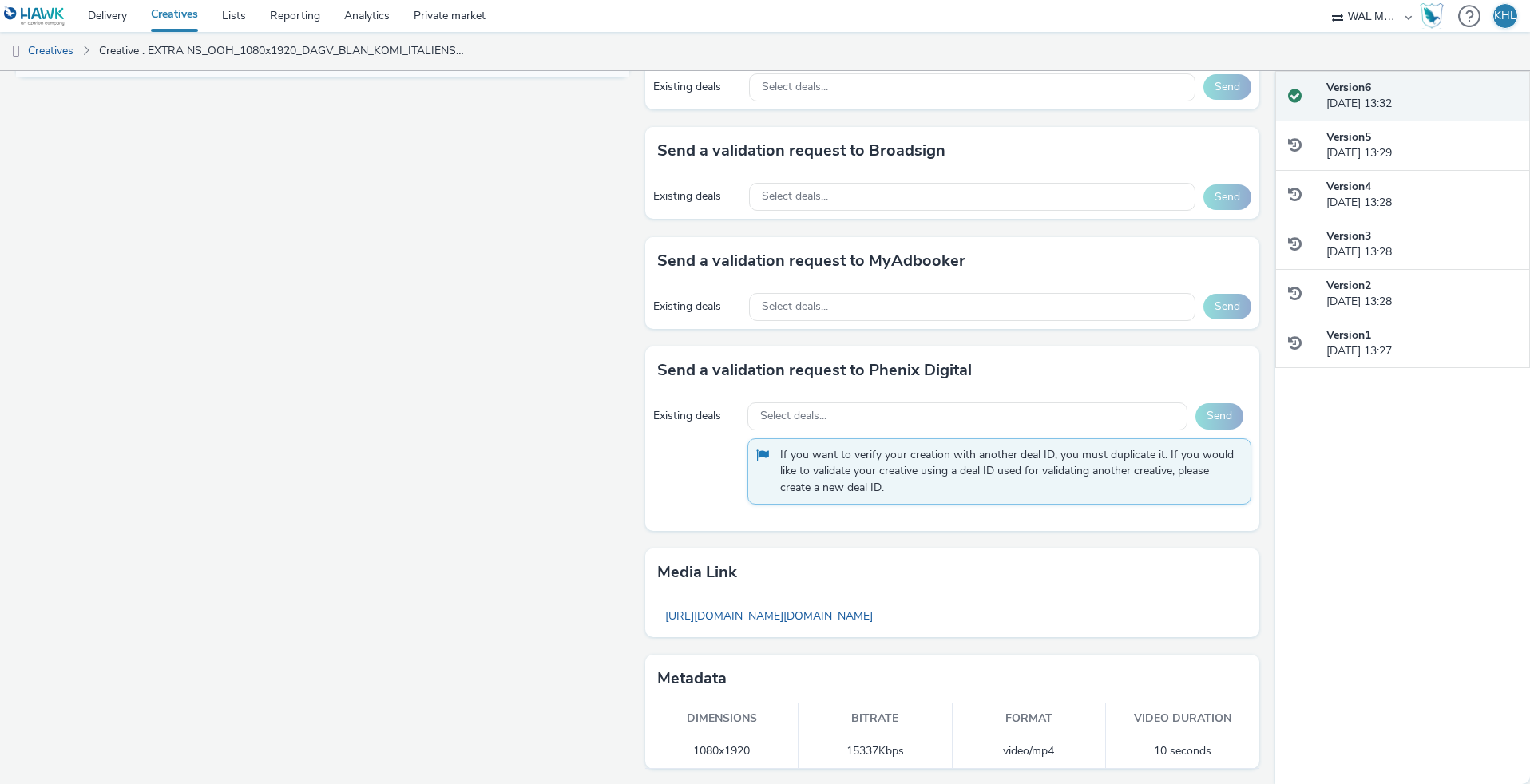
scroll to position [762, 0]
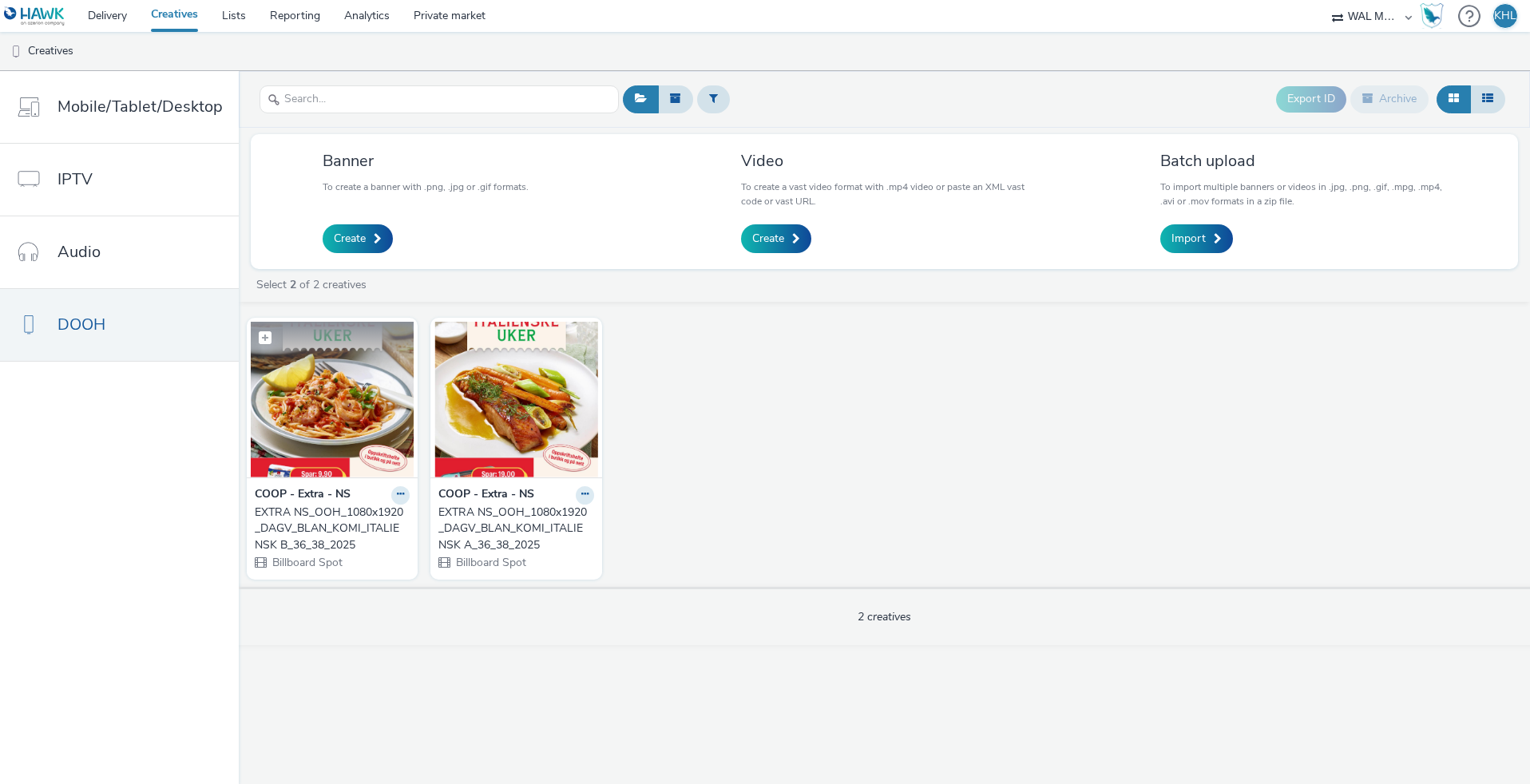
click at [388, 414] on img at bounding box center [332, 400] width 163 height 156
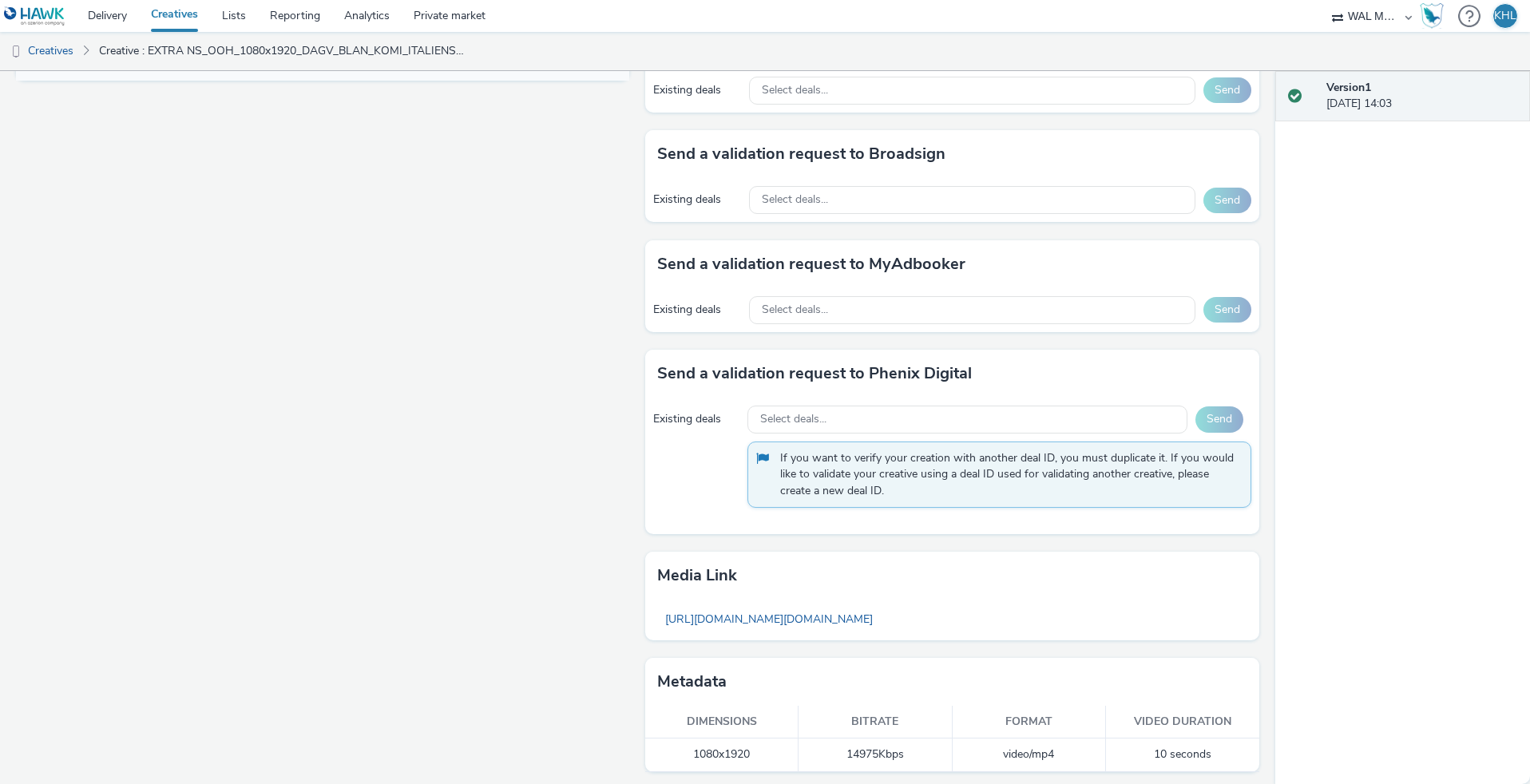
scroll to position [762, 0]
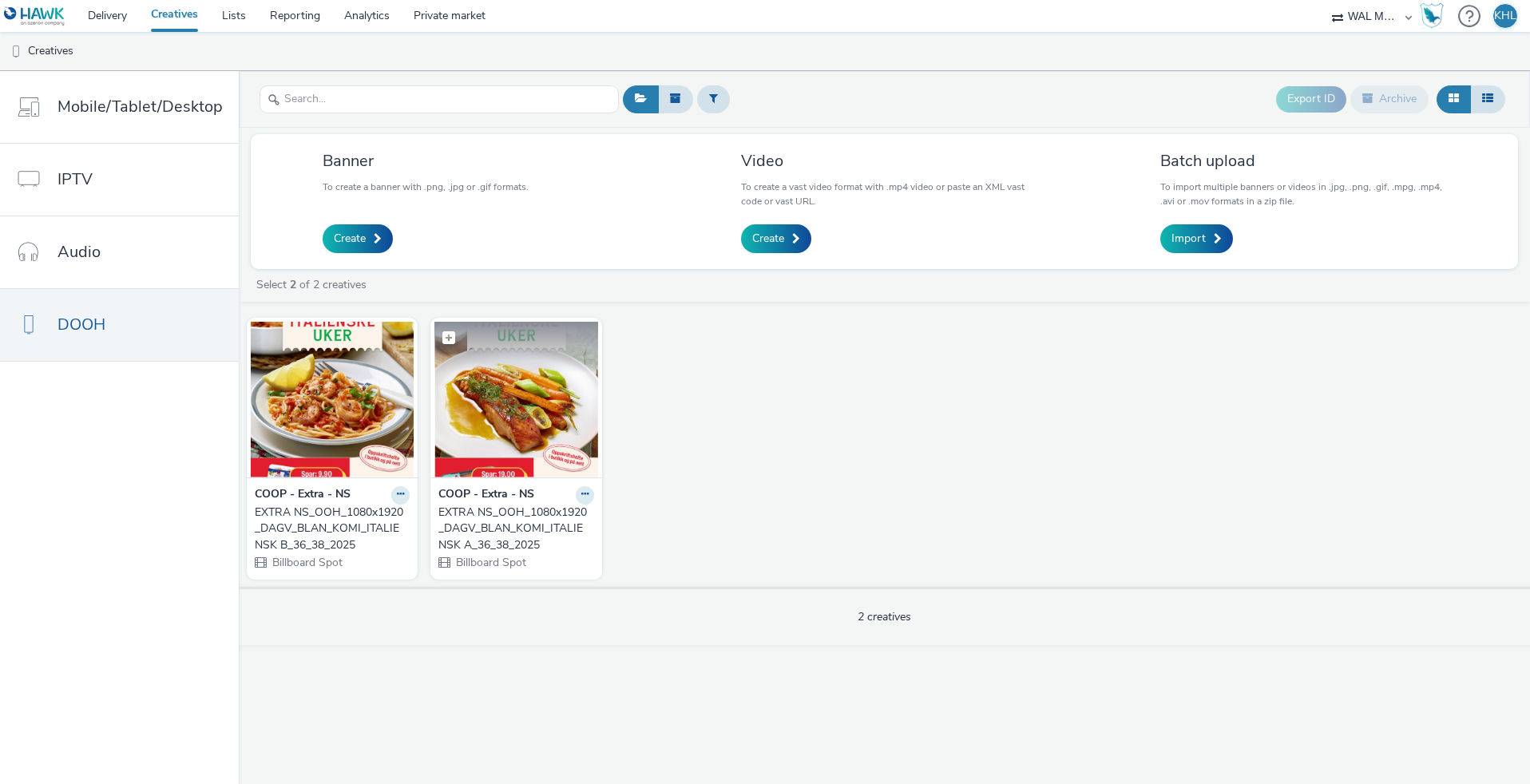
click at [560, 432] on img at bounding box center [516, 400] width 163 height 156
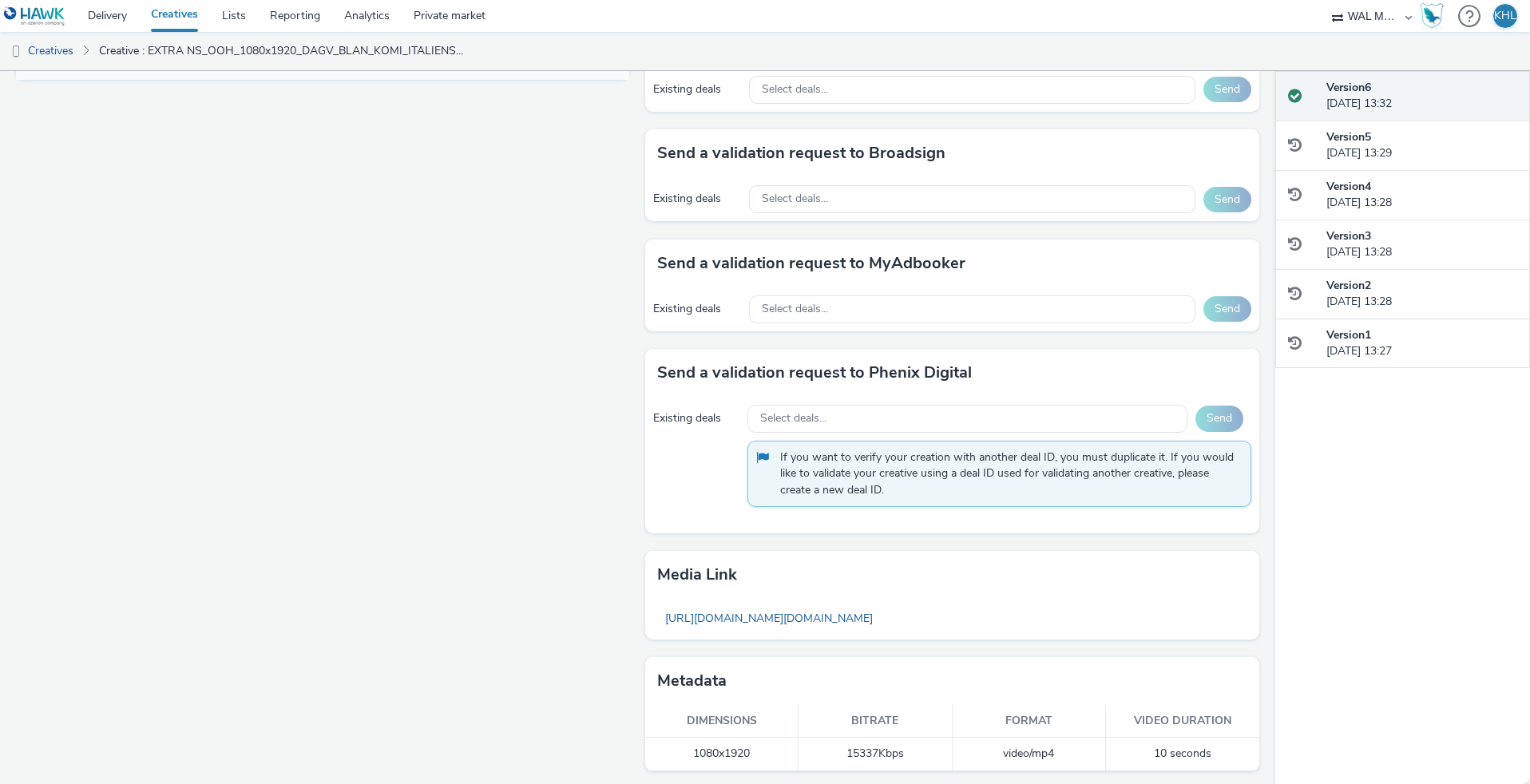
scroll to position [762, 0]
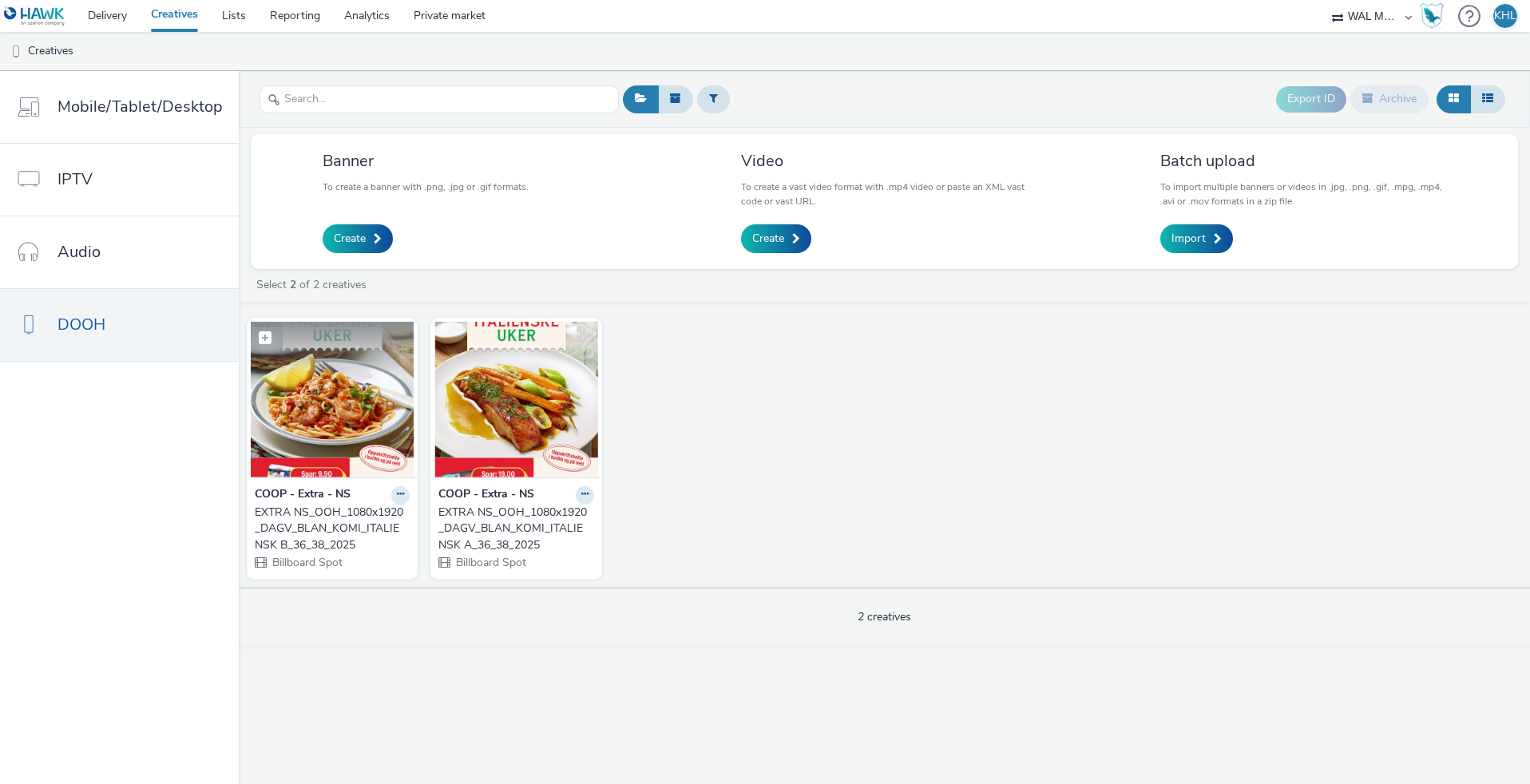
click at [363, 430] on img at bounding box center [332, 400] width 163 height 156
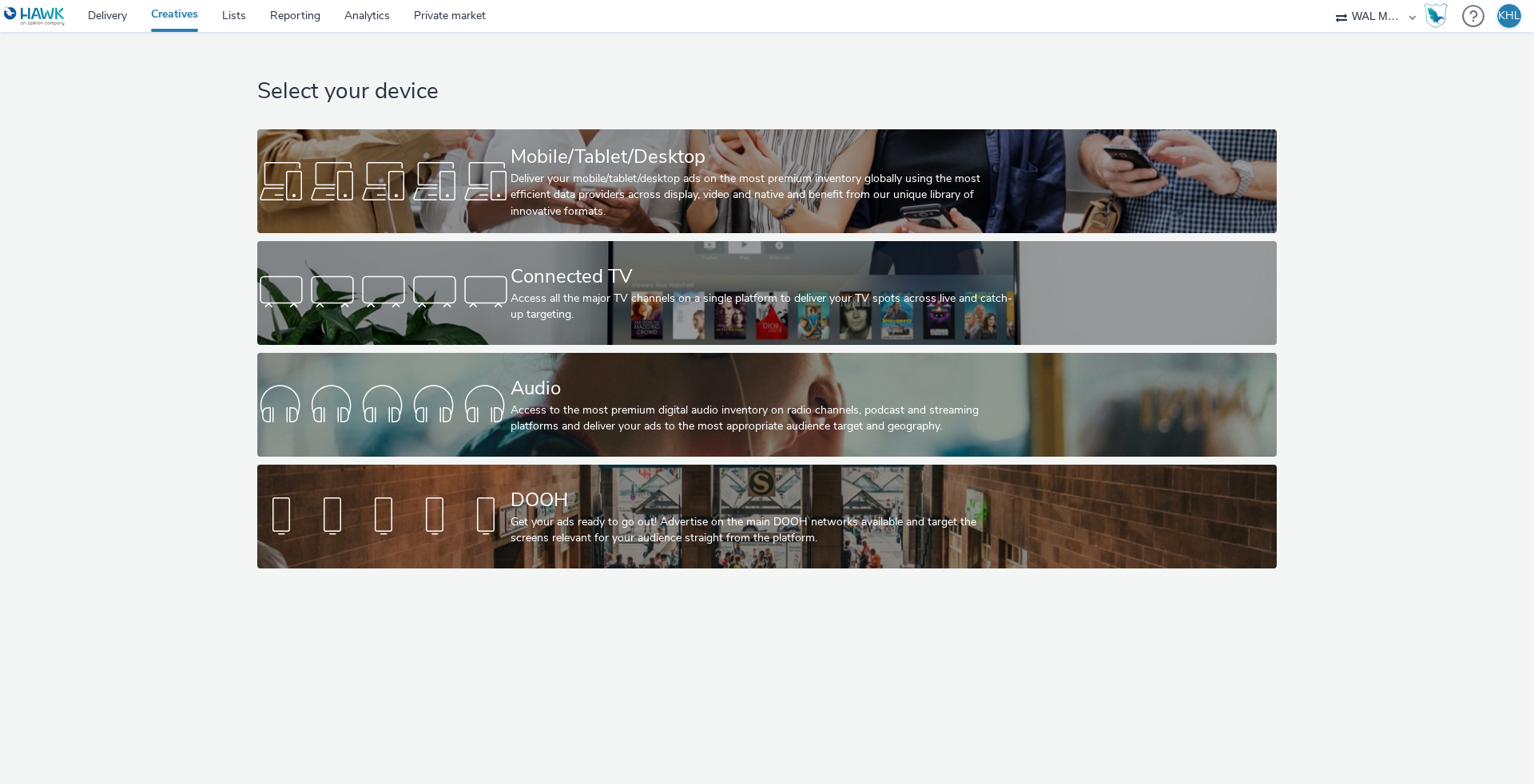
select select "10bae079-8a11-4fca-8b47-9e5fc357b551"
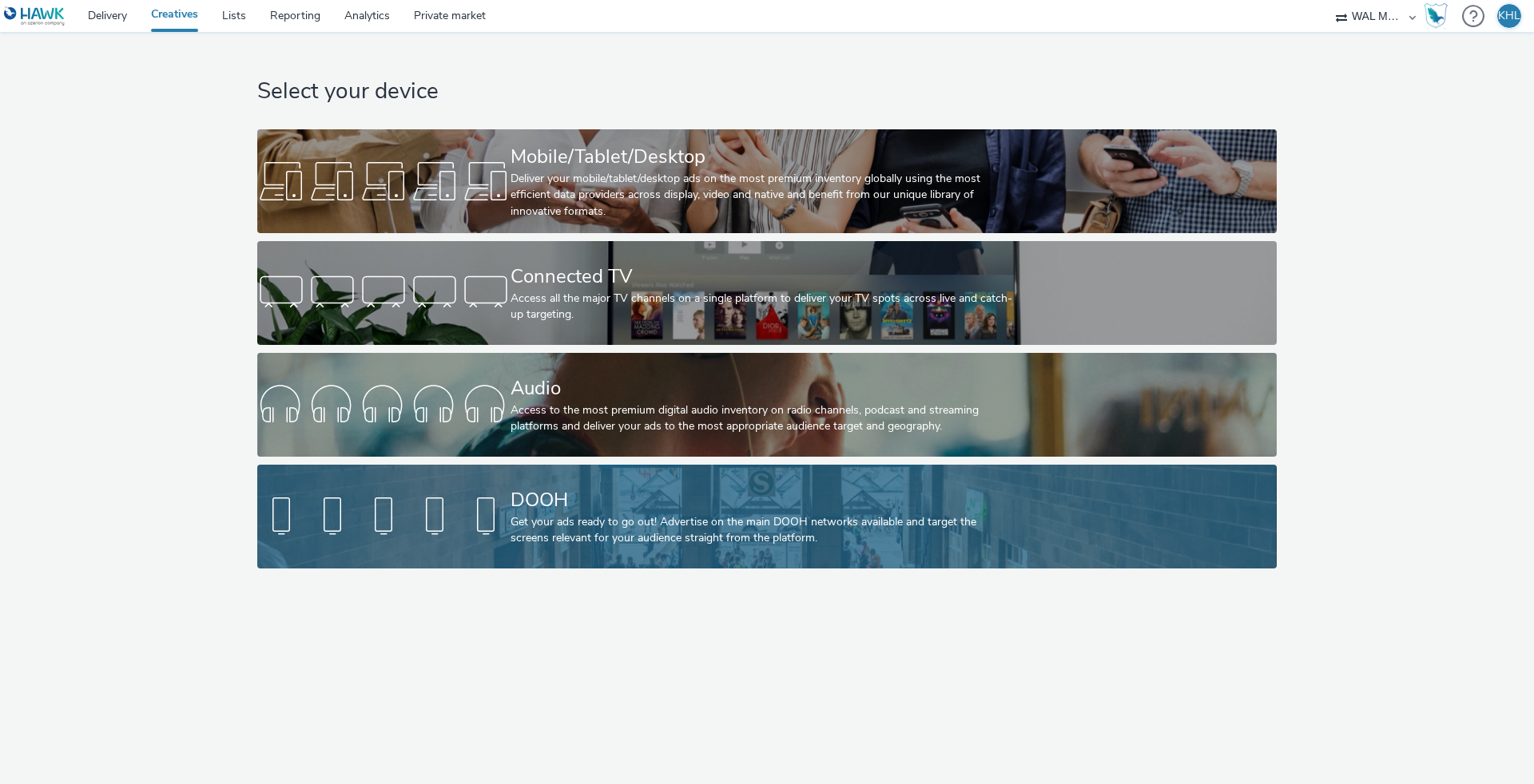
click at [490, 509] on div at bounding box center [383, 516] width 254 height 51
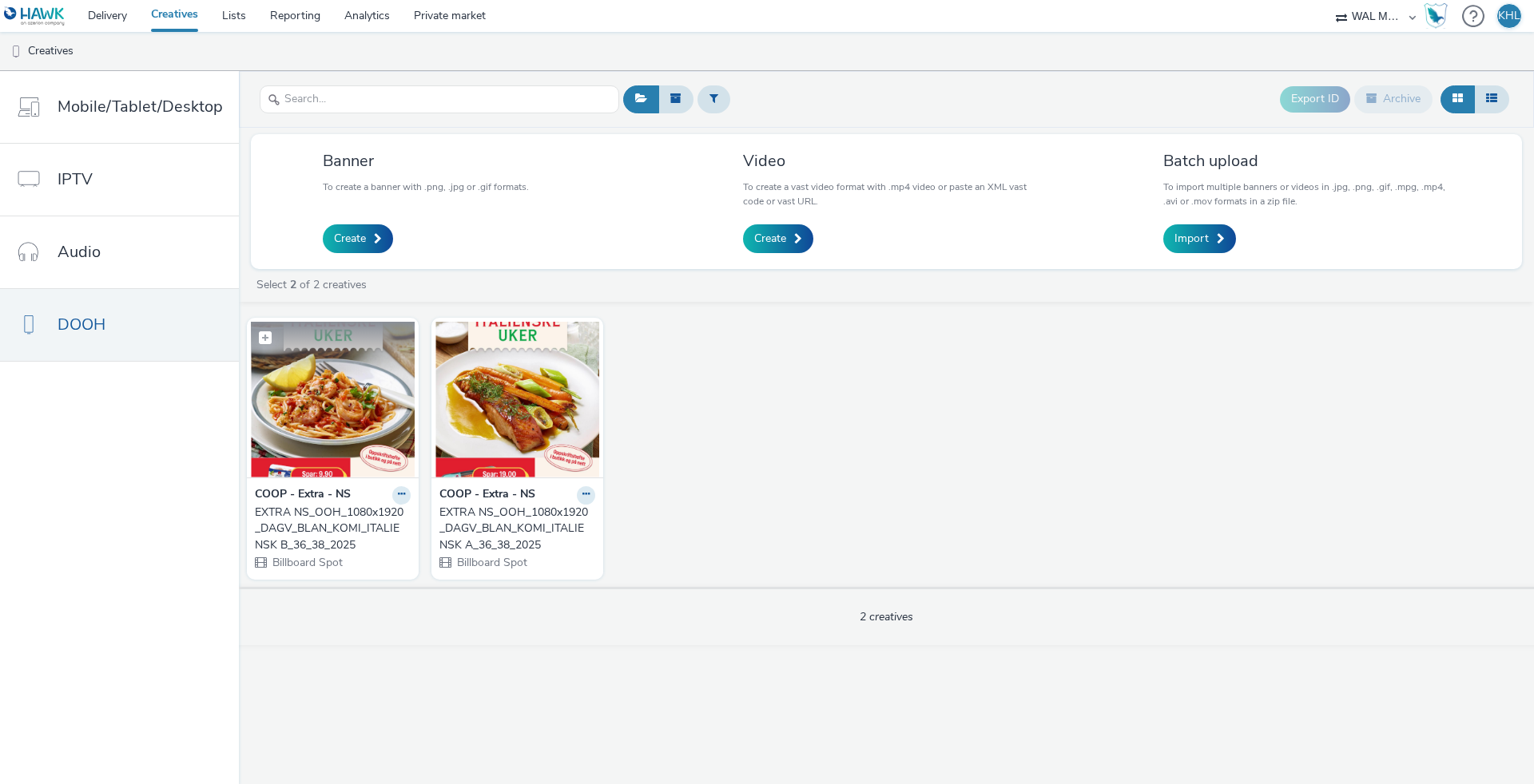
click at [355, 448] on img at bounding box center [332, 400] width 164 height 156
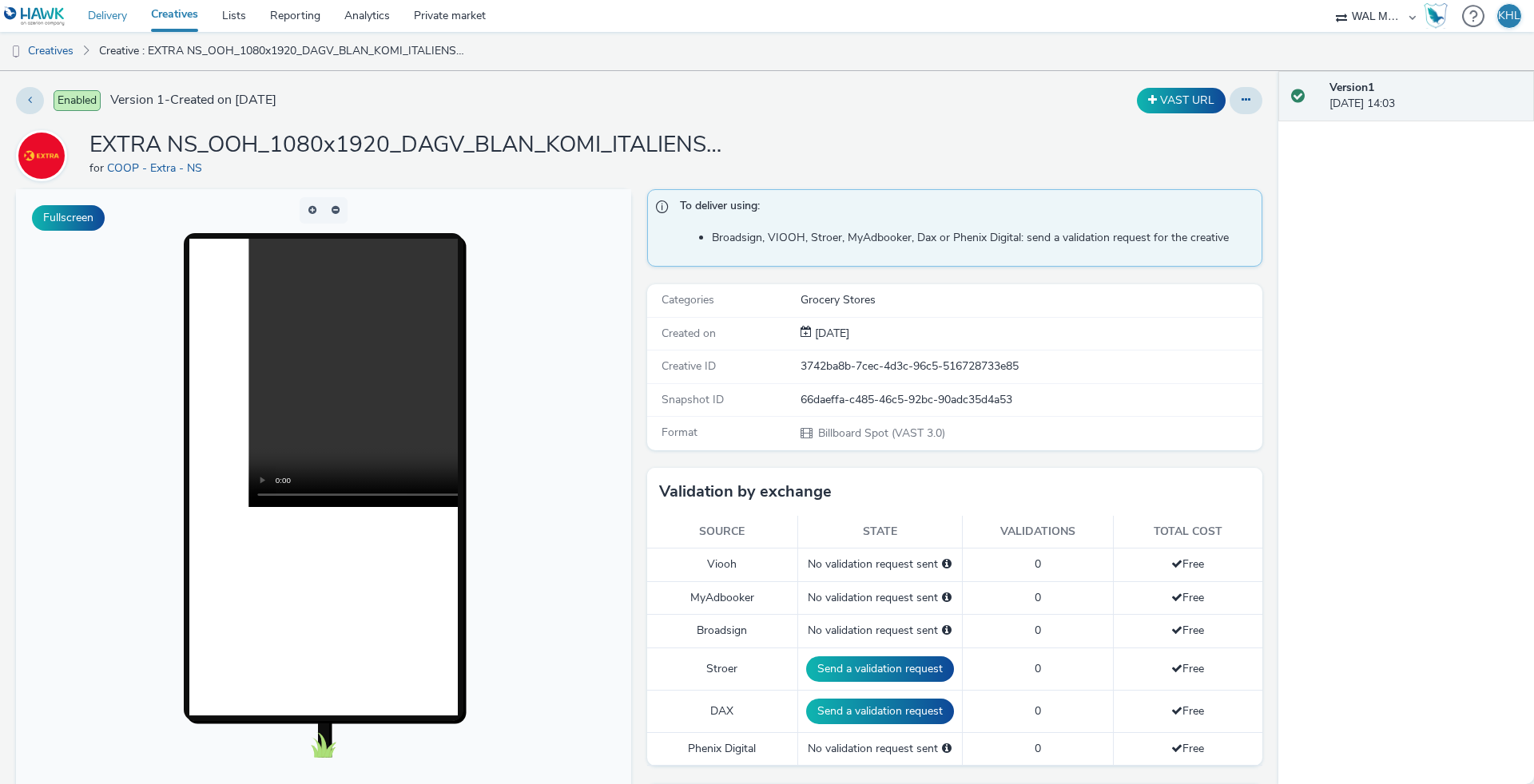
click at [135, 14] on link "Delivery" at bounding box center [108, 16] width 63 height 32
